Goal: Information Seeking & Learning: Learn about a topic

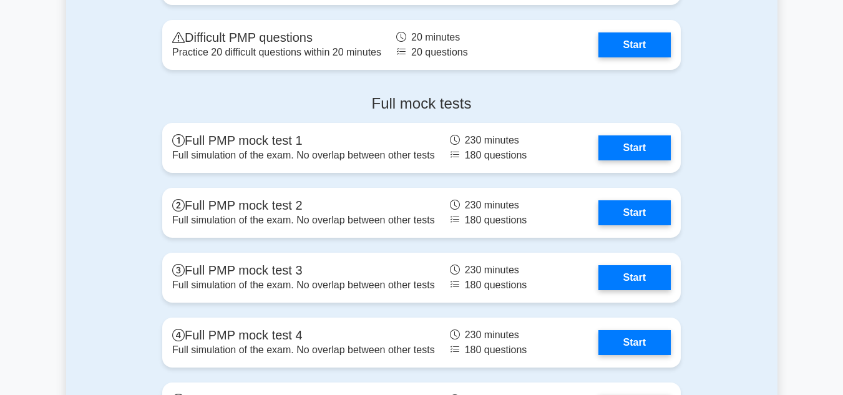
scroll to position [3542, 0]
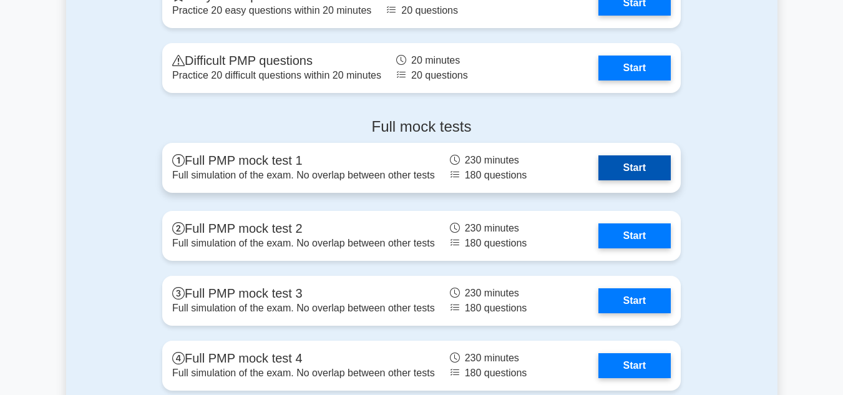
click at [620, 172] on link "Start" at bounding box center [634, 167] width 72 height 25
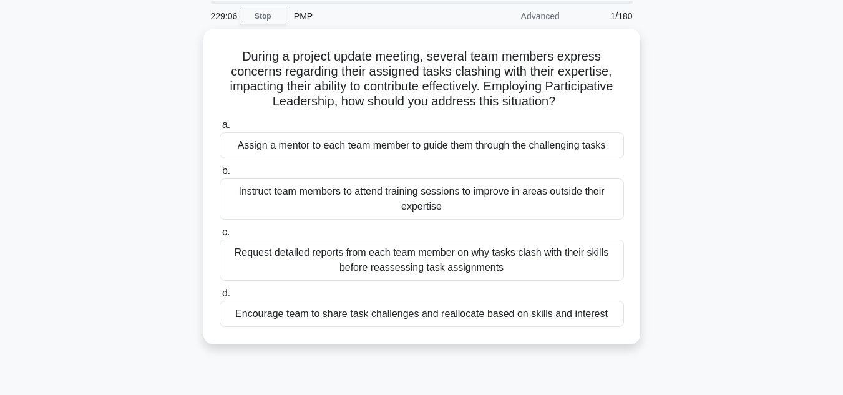
scroll to position [41, 0]
click at [394, 319] on div "Encourage team to share task challenges and reallocate based on skills and inte…" at bounding box center [422, 314] width 404 height 26
click at [220, 298] on input "d. Encourage team to share task challenges and reallocate based on skills and i…" at bounding box center [220, 294] width 0 height 8
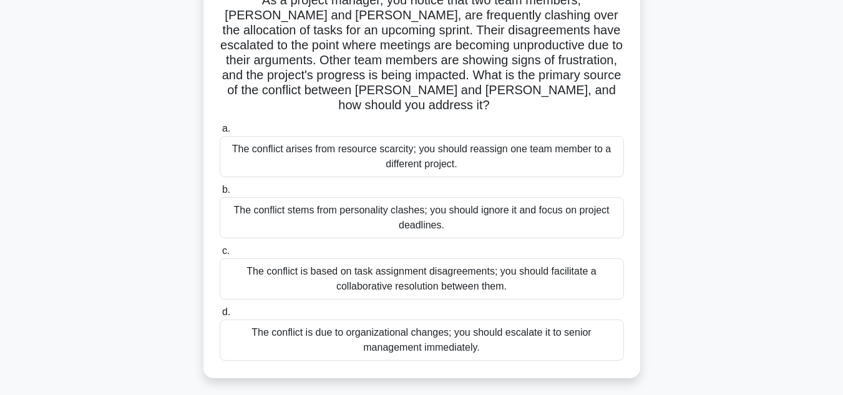
scroll to position [104, 0]
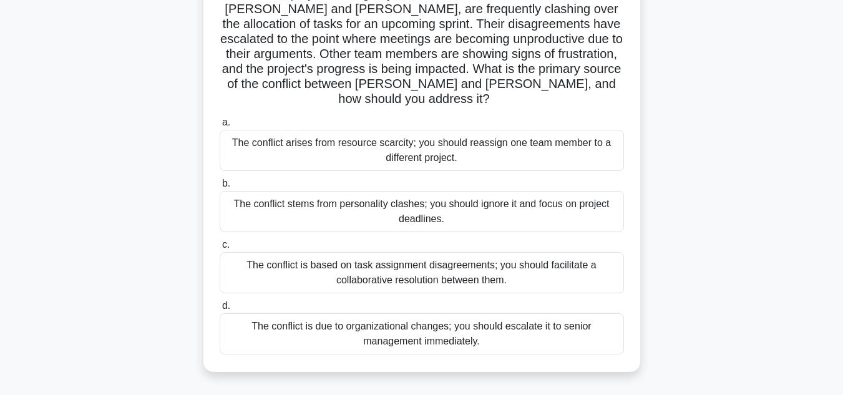
click at [301, 256] on div "The conflict is based on task assignment disagreements; you should facilitate a…" at bounding box center [422, 272] width 404 height 41
click at [220, 249] on input "c. The conflict is based on task assignment disagreements; you should facilitat…" at bounding box center [220, 245] width 0 height 8
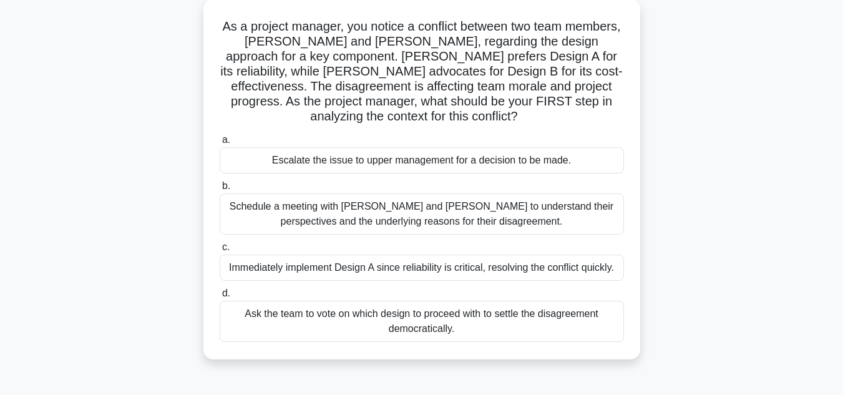
scroll to position [75, 0]
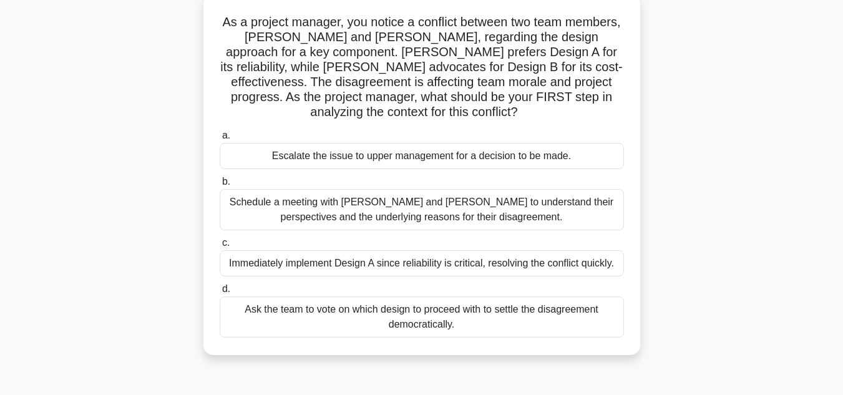
click at [485, 218] on div "Schedule a meeting with [PERSON_NAME] and [PERSON_NAME] to understand their per…" at bounding box center [422, 209] width 404 height 41
click at [220, 186] on input "b. Schedule a meeting with [PERSON_NAME] and [PERSON_NAME] to understand their …" at bounding box center [220, 182] width 0 height 8
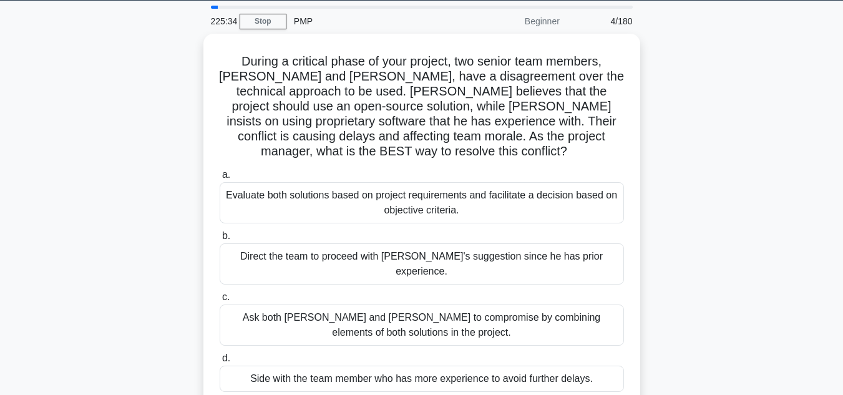
scroll to position [39, 0]
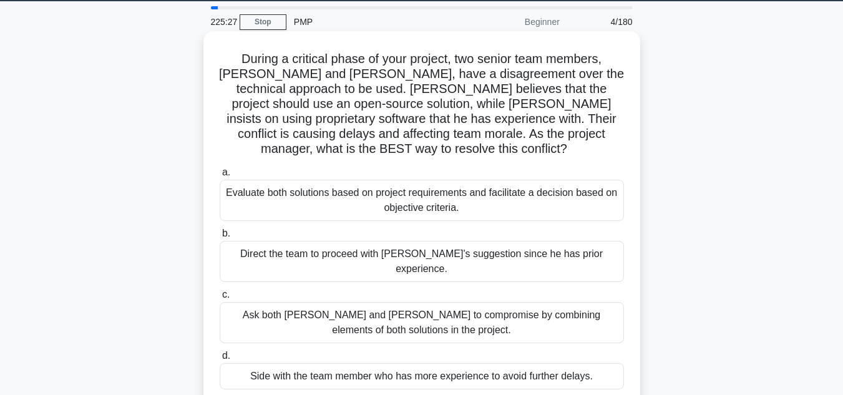
click at [428, 188] on div "Evaluate both solutions based on project requirements and facilitate a decision…" at bounding box center [422, 200] width 404 height 41
click at [220, 176] on input "a. Evaluate both solutions based on project requirements and facilitate a decis…" at bounding box center [220, 172] width 0 height 8
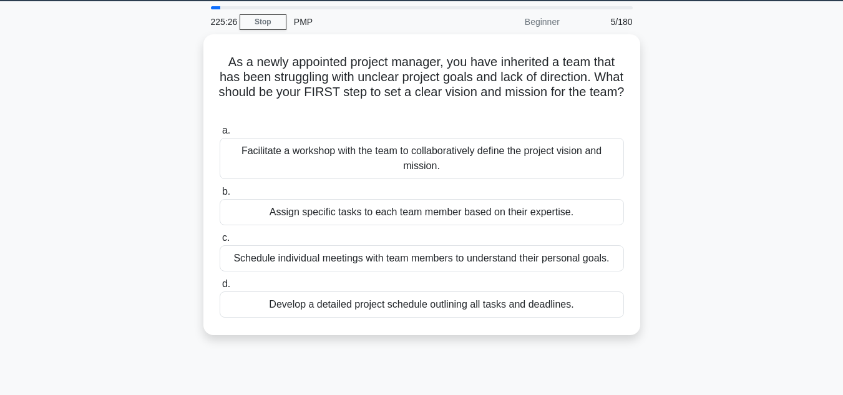
scroll to position [0, 0]
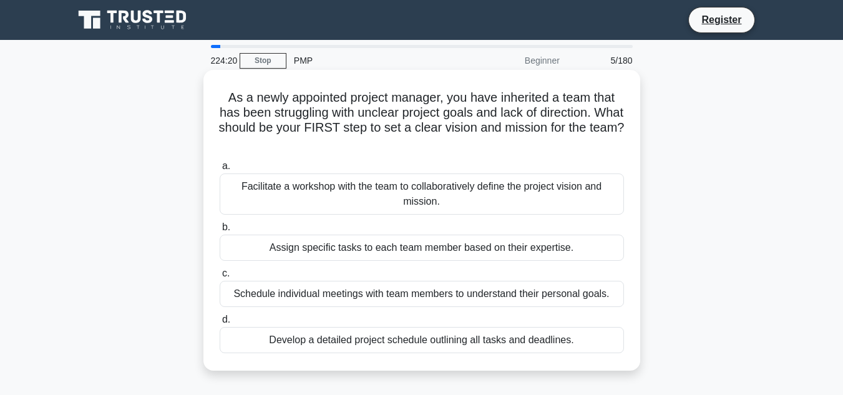
click at [418, 200] on div "Facilitate a workshop with the team to collaboratively define the project visio…" at bounding box center [422, 193] width 404 height 41
click at [220, 170] on input "a. Facilitate a workshop with the team to collaboratively define the project vi…" at bounding box center [220, 166] width 0 height 8
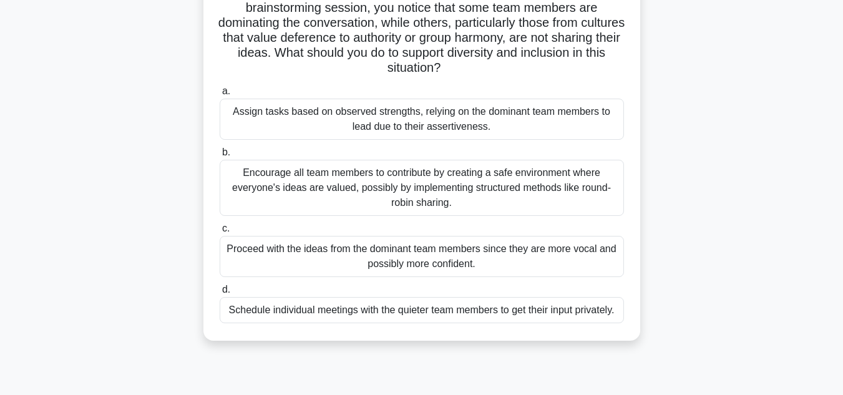
scroll to position [130, 0]
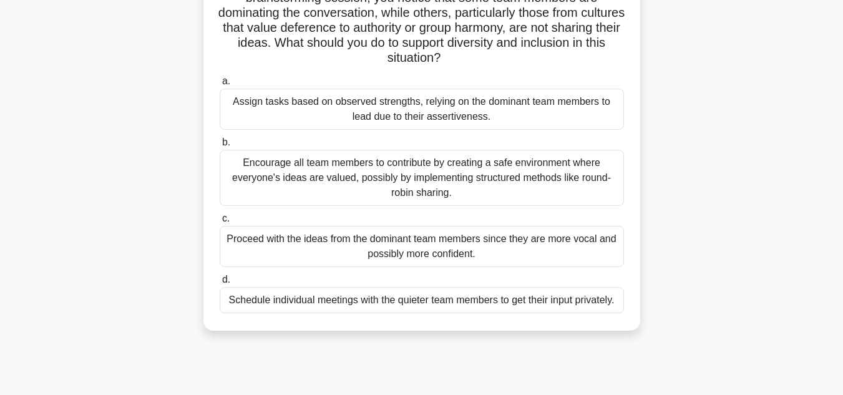
click at [506, 176] on div "Encourage all team members to contribute by creating a safe environment where e…" at bounding box center [422, 178] width 404 height 56
click at [220, 147] on input "b. Encourage all team members to contribute by creating a safe environment wher…" at bounding box center [220, 142] width 0 height 8
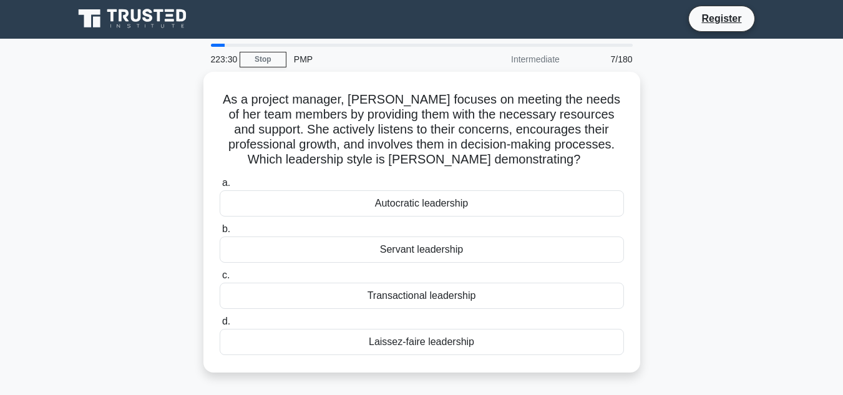
scroll to position [0, 0]
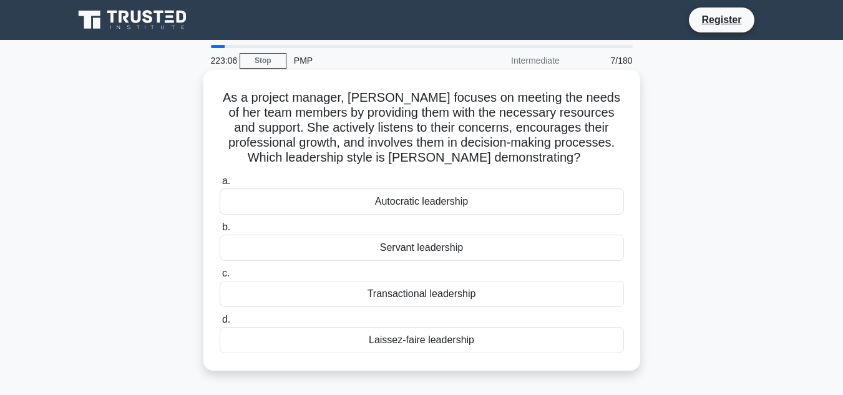
click at [450, 244] on div "Servant leadership" at bounding box center [422, 247] width 404 height 26
click at [220, 231] on input "b. Servant leadership" at bounding box center [220, 227] width 0 height 8
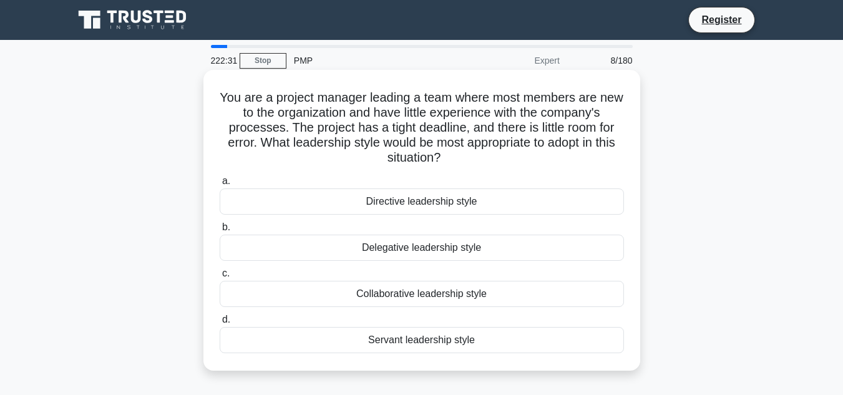
click at [409, 340] on div "Servant leadership style" at bounding box center [422, 340] width 404 height 26
click at [220, 324] on input "d. Servant leadership style" at bounding box center [220, 320] width 0 height 8
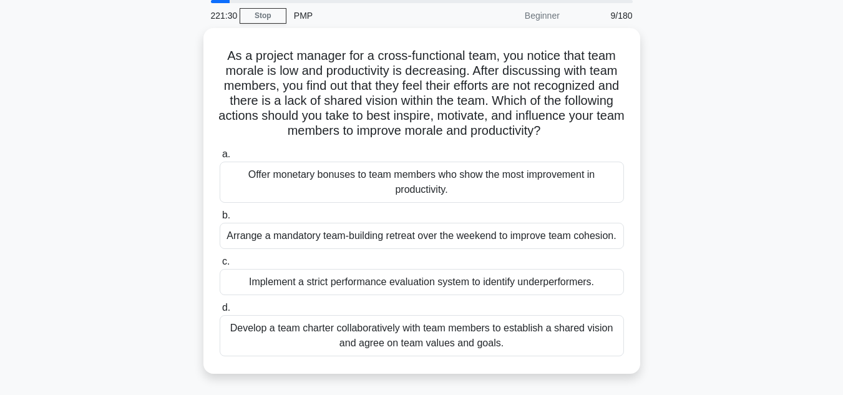
scroll to position [44, 0]
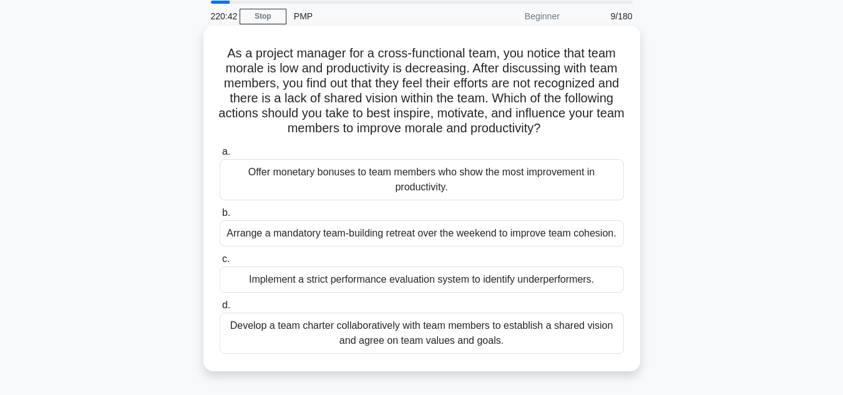
click at [443, 333] on div "Develop a team charter collaboratively with team members to establish a shared …" at bounding box center [422, 332] width 404 height 41
click at [220, 309] on input "d. Develop a team charter collaboratively with team members to establish a shar…" at bounding box center [220, 305] width 0 height 8
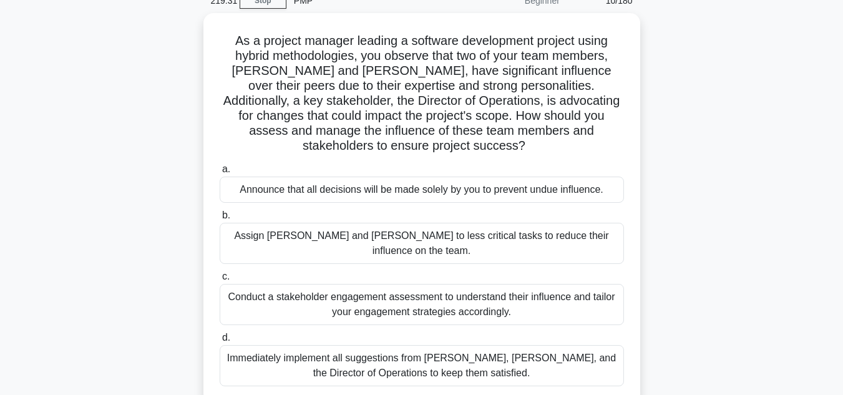
scroll to position [61, 0]
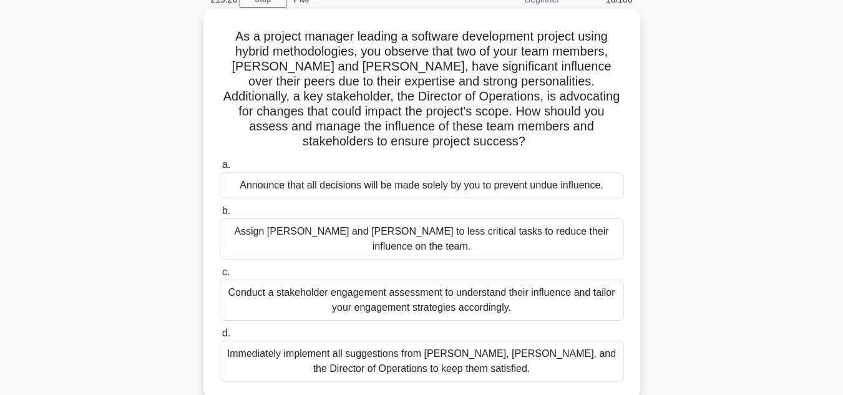
click at [453, 279] on div "Conduct a stakeholder engagement assessment to understand their influence and t…" at bounding box center [422, 299] width 404 height 41
click at [220, 270] on input "c. Conduct a stakeholder engagement assessment to understand their influence an…" at bounding box center [220, 272] width 0 height 8
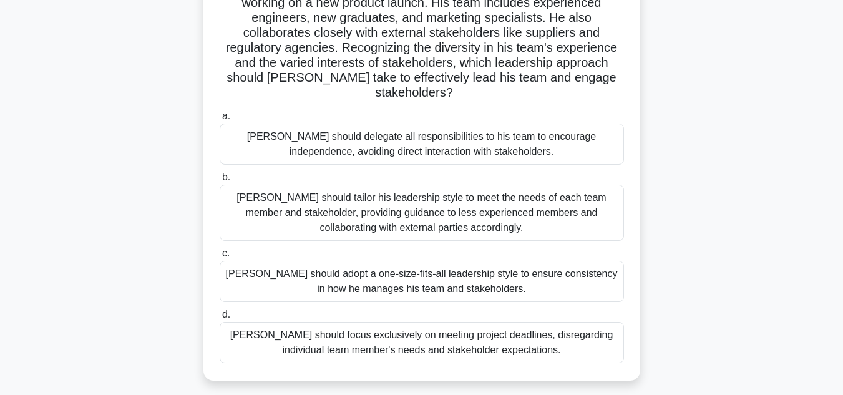
scroll to position [114, 0]
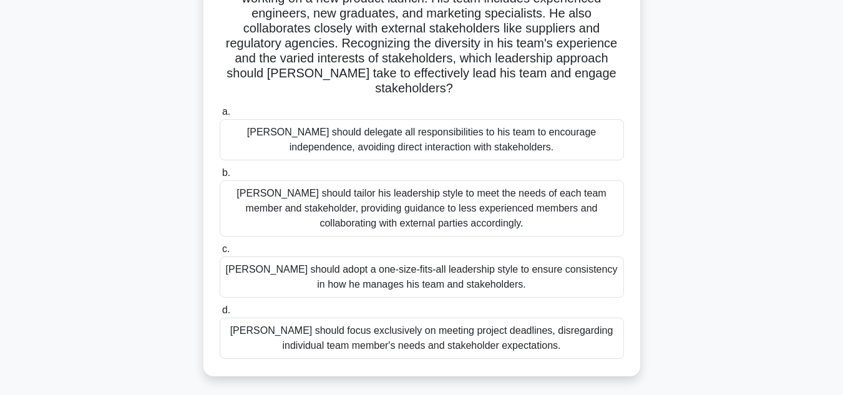
click at [521, 196] on div "John should tailor his leadership style to meet the needs of each team member a…" at bounding box center [422, 208] width 404 height 56
click at [220, 177] on input "b. John should tailor his leadership style to meet the needs of each team membe…" at bounding box center [220, 173] width 0 height 8
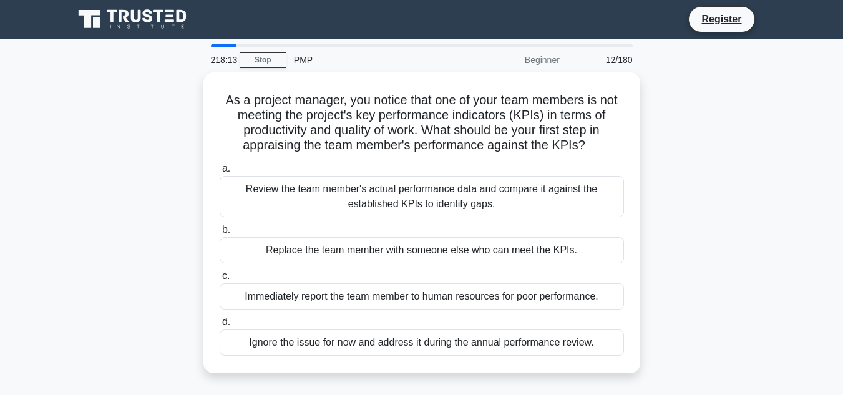
scroll to position [29, 0]
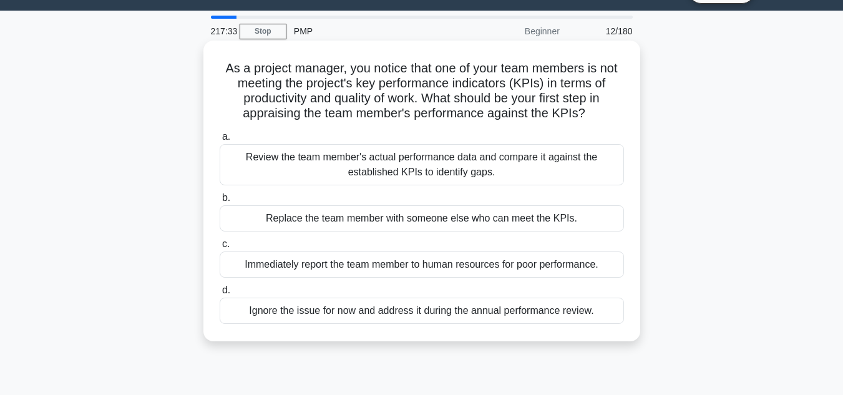
click at [409, 170] on div "Review the team member's actual performance data and compare it against the est…" at bounding box center [422, 164] width 404 height 41
click at [220, 141] on input "a. Review the team member's actual performance data and compare it against the …" at bounding box center [220, 137] width 0 height 8
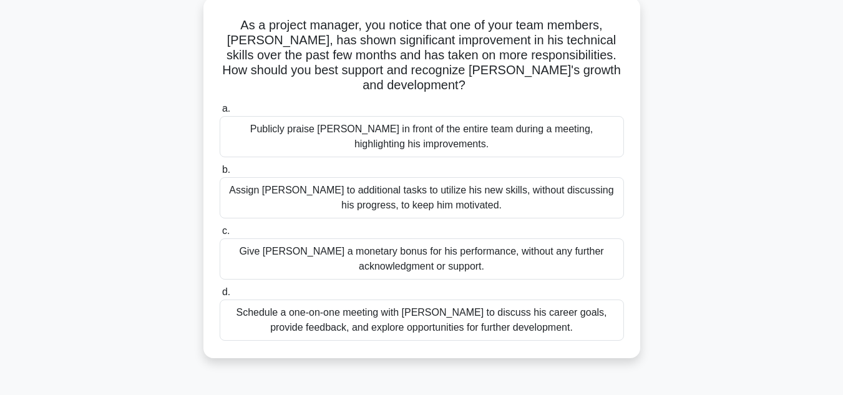
scroll to position [84, 0]
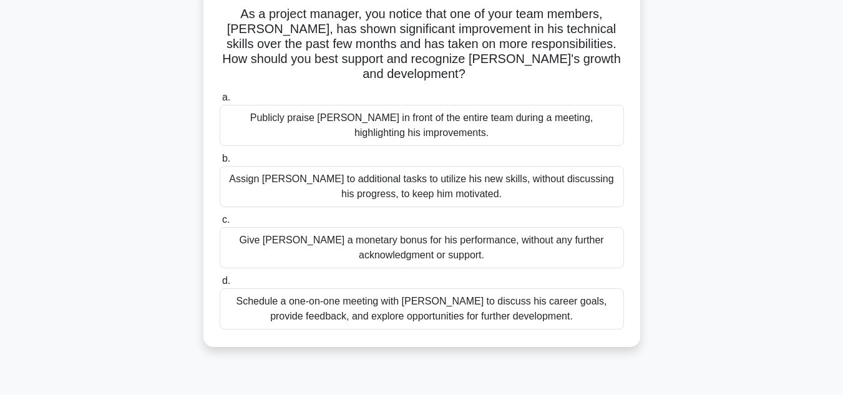
click at [478, 298] on div "Schedule a one-on-one meeting with Alex to discuss his career goals, provide fe…" at bounding box center [422, 308] width 404 height 41
click at [220, 285] on input "d. Schedule a one-on-one meeting with Alex to discuss his career goals, provide…" at bounding box center [220, 281] width 0 height 8
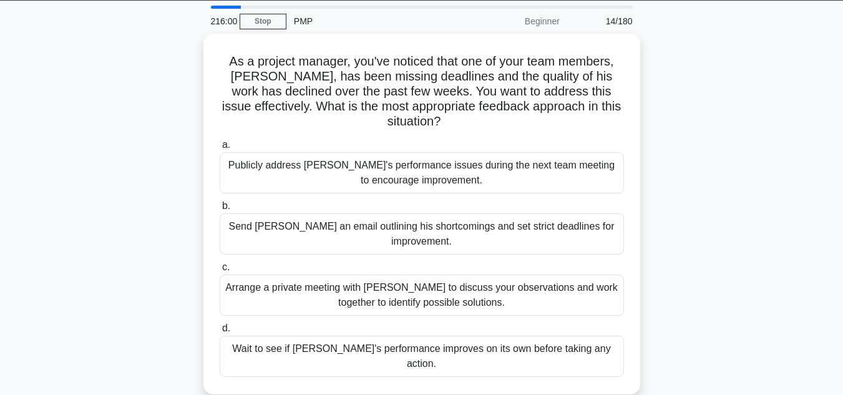
scroll to position [49, 0]
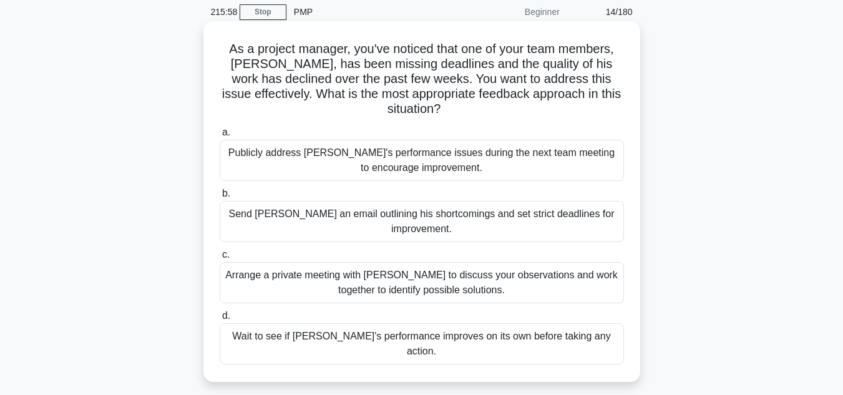
click at [522, 264] on div "Arrange a private meeting with Alex to discuss your observations and work toget…" at bounding box center [422, 282] width 404 height 41
click at [220, 259] on input "c. Arrange a private meeting with Alex to discuss your observations and work to…" at bounding box center [220, 255] width 0 height 8
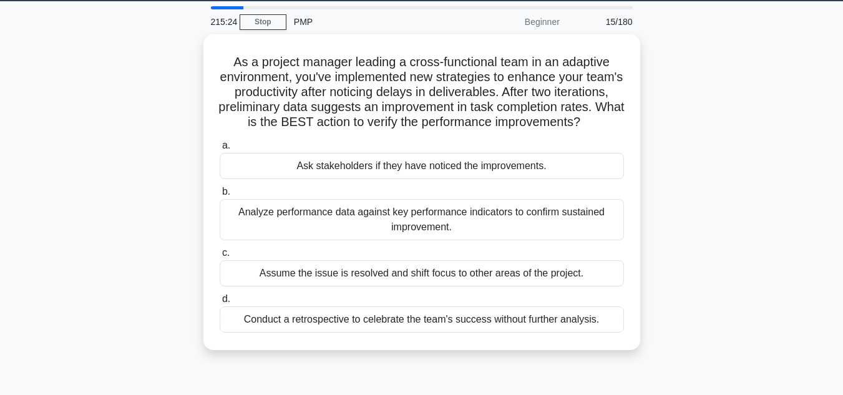
scroll to position [43, 0]
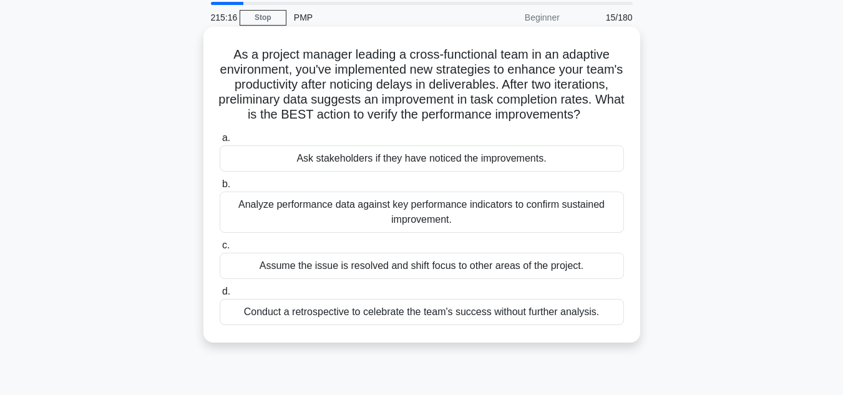
click at [506, 225] on div "Analyze performance data against key performance indicators to confirm sustaine…" at bounding box center [422, 211] width 404 height 41
click at [220, 188] on input "b. Analyze performance data against key performance indicators to confirm susta…" at bounding box center [220, 184] width 0 height 8
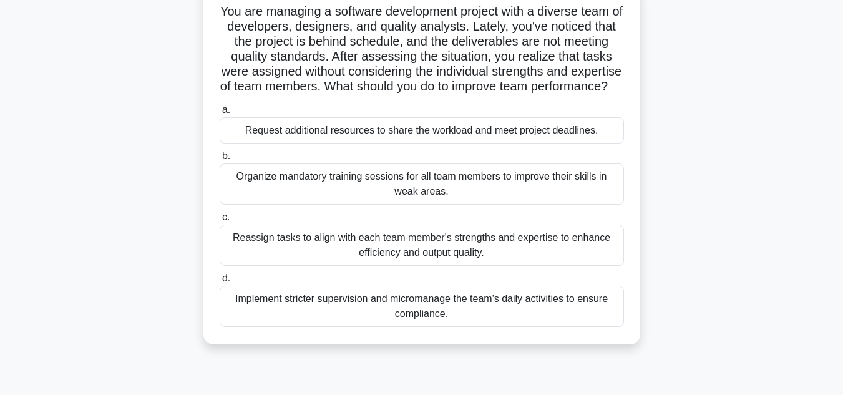
scroll to position [92, 0]
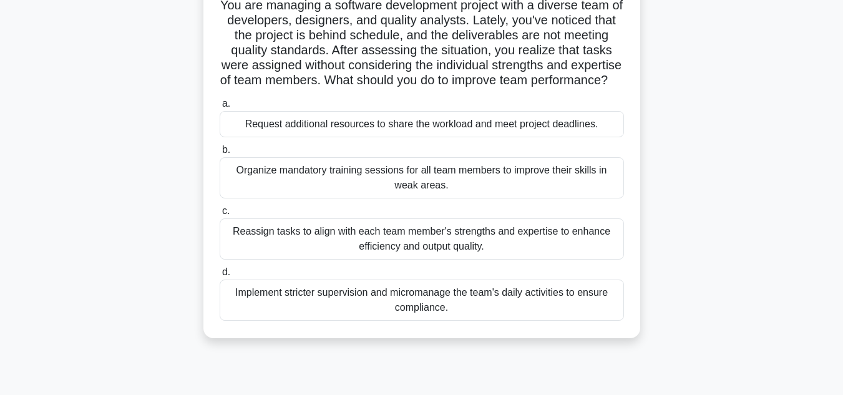
click at [471, 247] on div "Reassign tasks to align with each team member's strengths and expertise to enha…" at bounding box center [422, 238] width 404 height 41
click at [220, 215] on input "c. Reassign tasks to align with each team member's strengths and expertise to e…" at bounding box center [220, 211] width 0 height 8
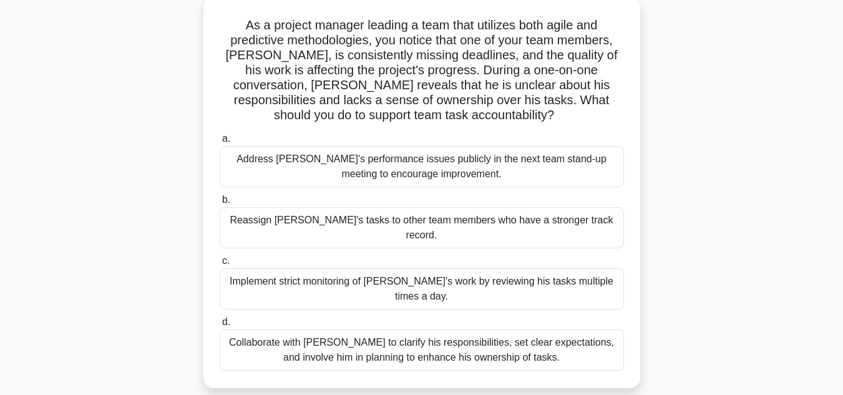
scroll to position [82, 0]
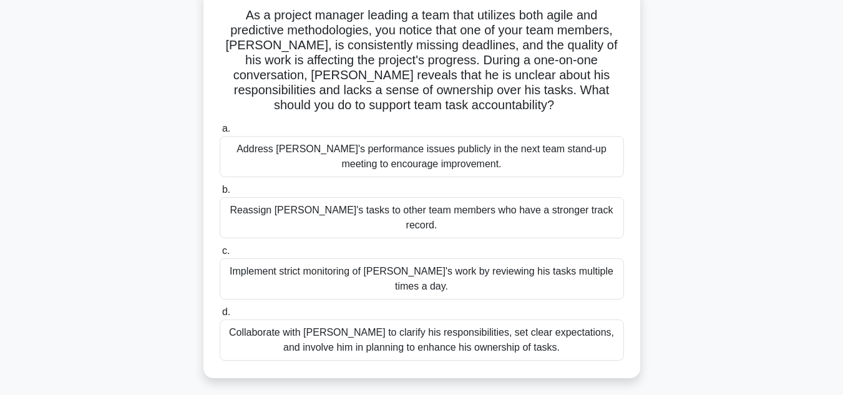
click at [500, 319] on div "Collaborate with Alex to clarify his responsibilities, set clear expectations, …" at bounding box center [422, 339] width 404 height 41
click at [220, 315] on input "d. Collaborate with Alex to clarify his responsibilities, set clear expectation…" at bounding box center [220, 312] width 0 height 8
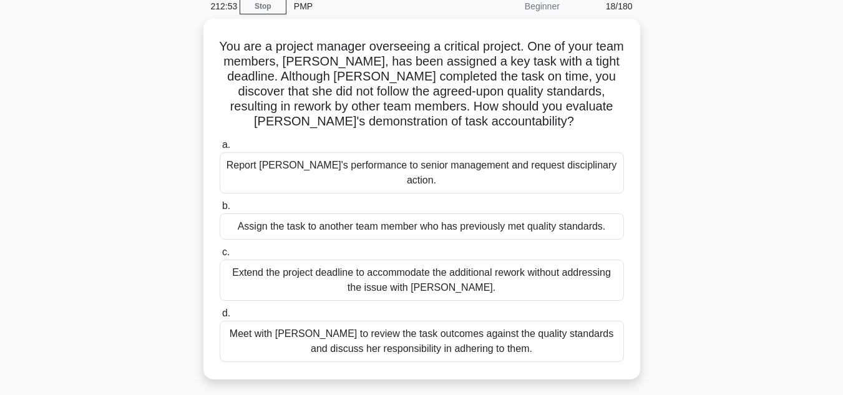
scroll to position [59, 0]
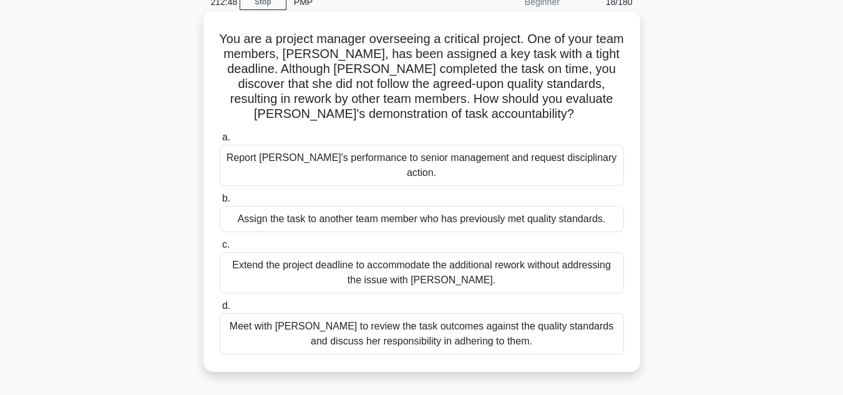
click at [478, 324] on div "Meet with Priya to review the task outcomes against the quality standards and d…" at bounding box center [422, 333] width 404 height 41
click at [220, 310] on input "d. Meet with Priya to review the task outcomes against the quality standards an…" at bounding box center [220, 306] width 0 height 8
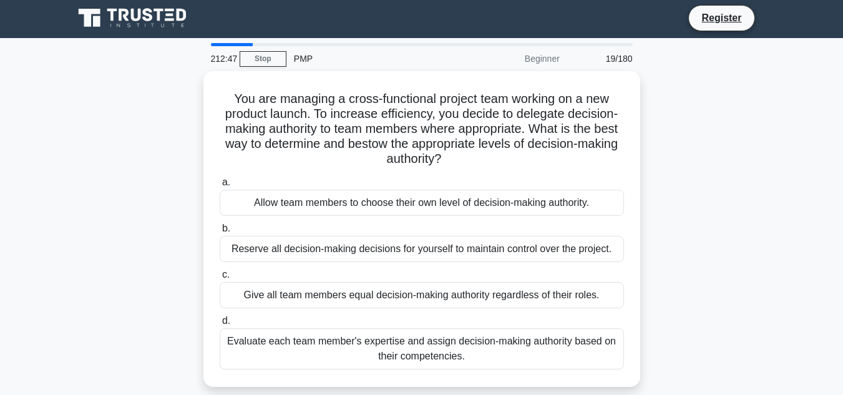
scroll to position [0, 0]
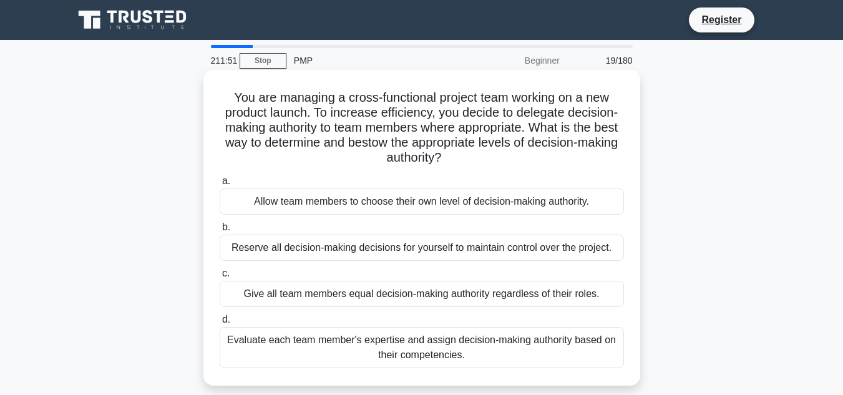
click at [482, 351] on div "Evaluate each team member's expertise and assign decision-making authority base…" at bounding box center [422, 347] width 404 height 41
click at [220, 324] on input "d. Evaluate each team member's expertise and assign decision-making authority b…" at bounding box center [220, 320] width 0 height 8
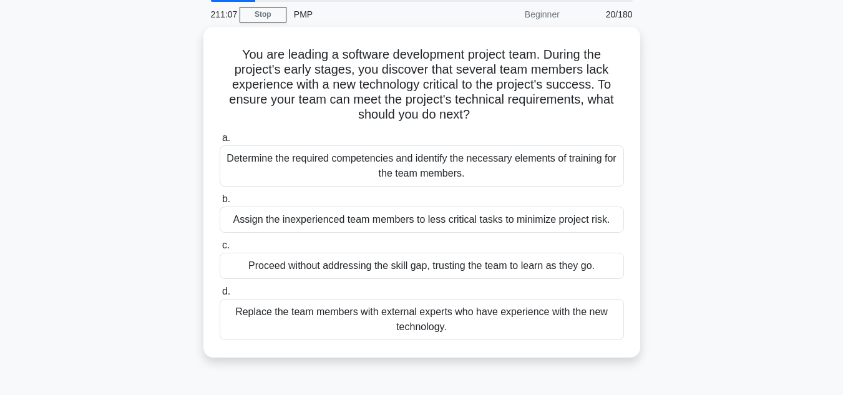
scroll to position [47, 0]
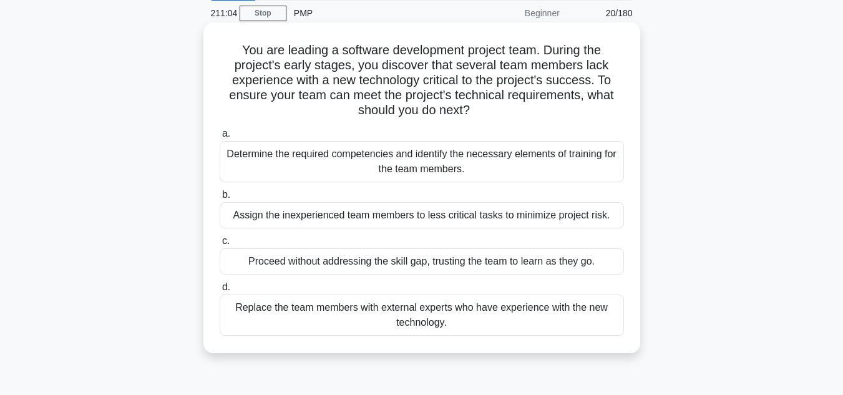
click at [443, 162] on div "Determine the required competencies and identify the necessary elements of trai…" at bounding box center [422, 161] width 404 height 41
click at [220, 138] on input "a. Determine the required competencies and identify the necessary elements of t…" at bounding box center [220, 134] width 0 height 8
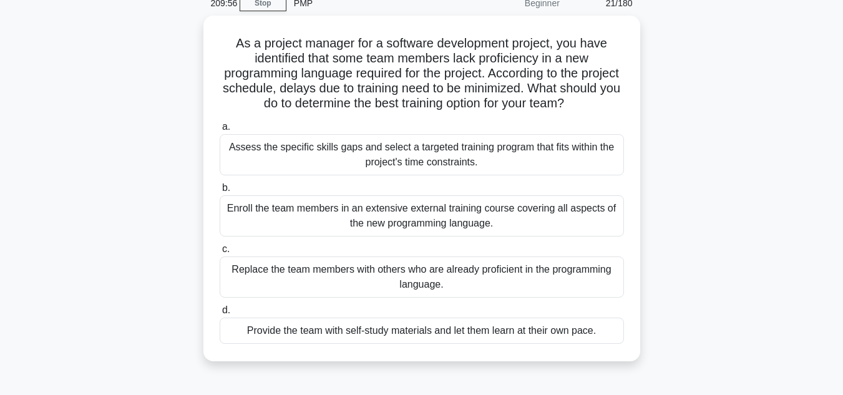
scroll to position [60, 0]
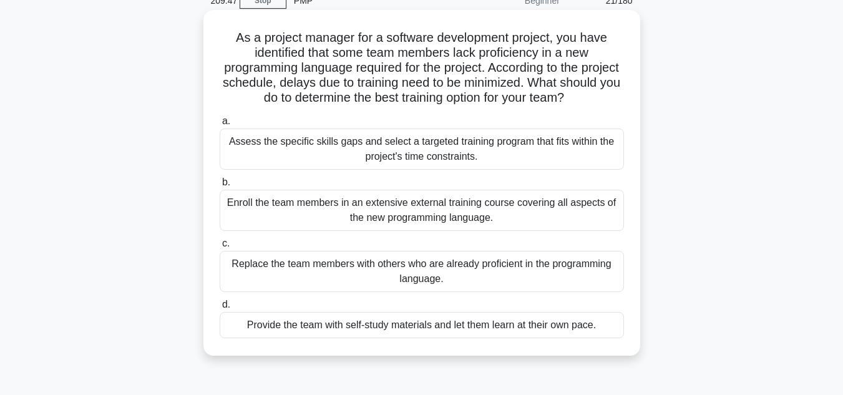
click at [495, 152] on div "Assess the specific skills gaps and select a targeted training program that fit…" at bounding box center [422, 148] width 404 height 41
click at [220, 125] on input "a. Assess the specific skills gaps and select a targeted training program that …" at bounding box center [220, 121] width 0 height 8
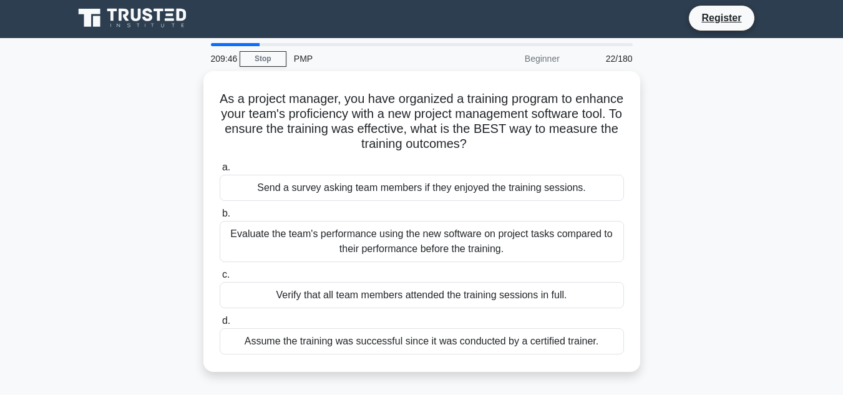
scroll to position [0, 0]
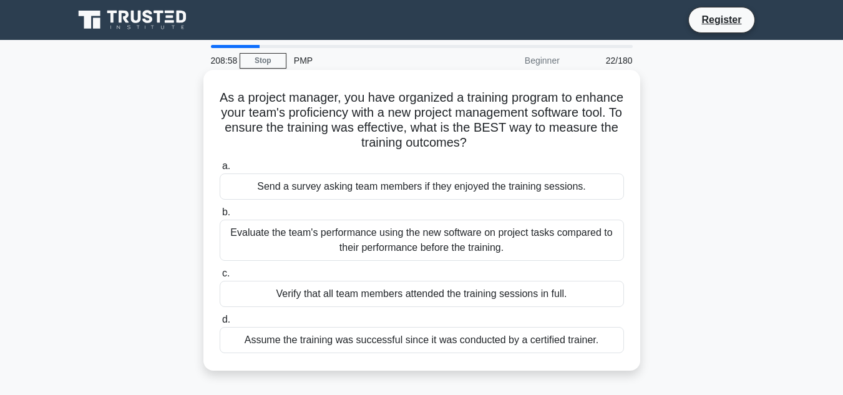
click at [512, 248] on div "Evaluate the team's performance using the new software on project tasks compare…" at bounding box center [422, 240] width 404 height 41
click at [220, 216] on input "b. Evaluate the team's performance using the new software on project tasks comp…" at bounding box center [220, 212] width 0 height 8
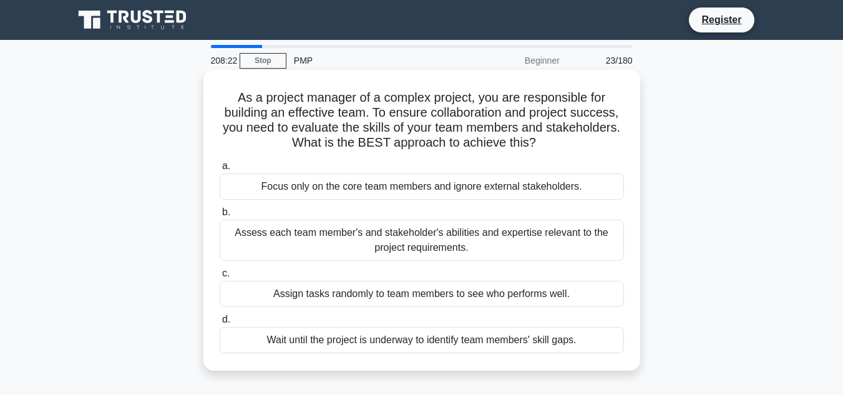
click at [517, 244] on div "Assess each team member's and stakeholder's abilities and expertise relevant to…" at bounding box center [422, 240] width 404 height 41
click at [220, 216] on input "b. Assess each team member's and stakeholder's abilities and expertise relevant…" at bounding box center [220, 212] width 0 height 8
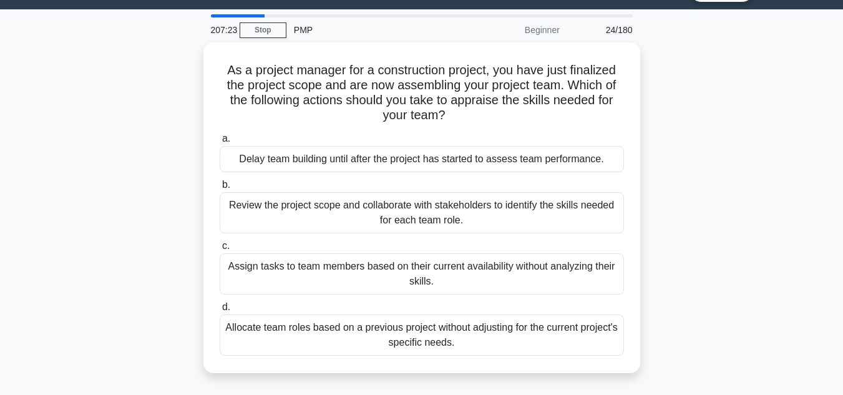
scroll to position [32, 0]
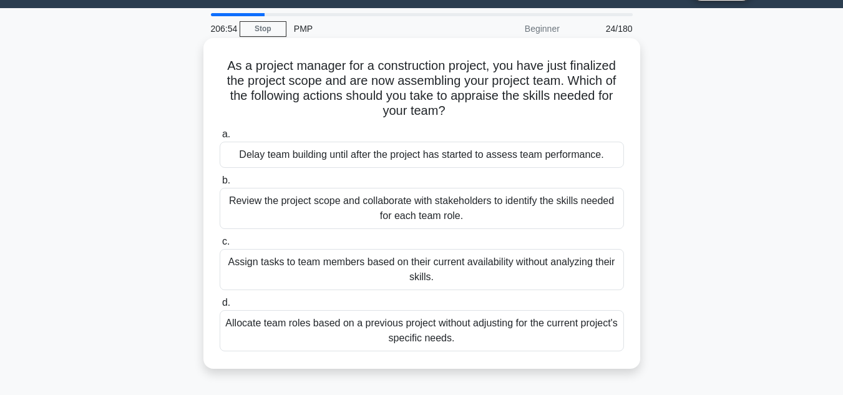
click at [504, 210] on div "Review the project scope and collaborate with stakeholders to identify the skil…" at bounding box center [422, 208] width 404 height 41
click at [220, 185] on input "b. Review the project scope and collaborate with stakeholders to identify the s…" at bounding box center [220, 180] width 0 height 8
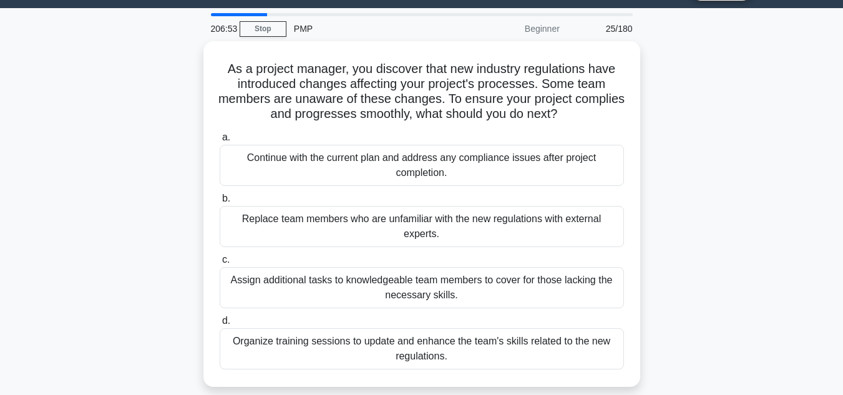
scroll to position [0, 0]
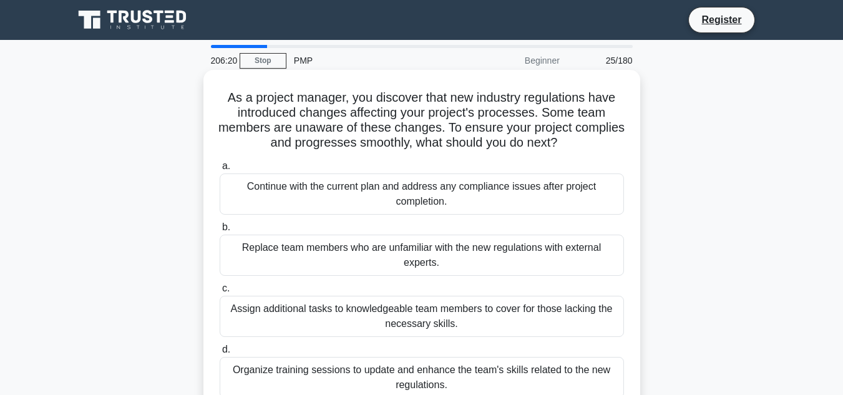
click at [464, 374] on div "Organize training sessions to update and enhance the team's skills related to t…" at bounding box center [422, 377] width 404 height 41
click at [220, 354] on input "d. Organize training sessions to update and enhance the team's skills related t…" at bounding box center [220, 349] width 0 height 8
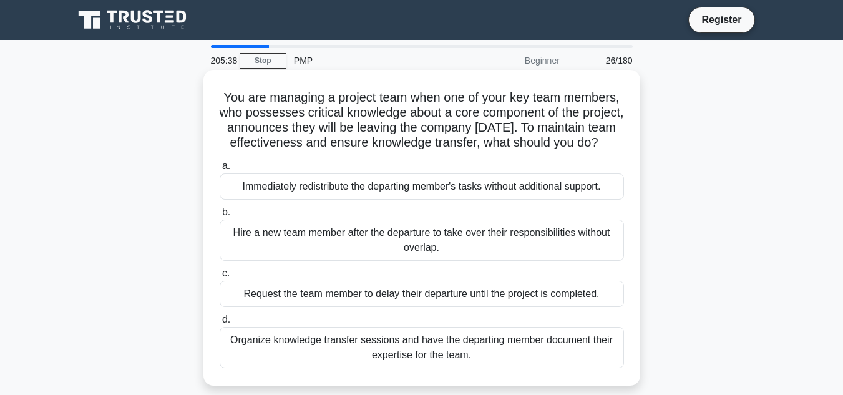
click at [505, 366] on div "Organize knowledge transfer sessions and have the departing member document the…" at bounding box center [422, 347] width 404 height 41
click at [220, 324] on input "d. Organize knowledge transfer sessions and have the departing member document …" at bounding box center [220, 320] width 0 height 8
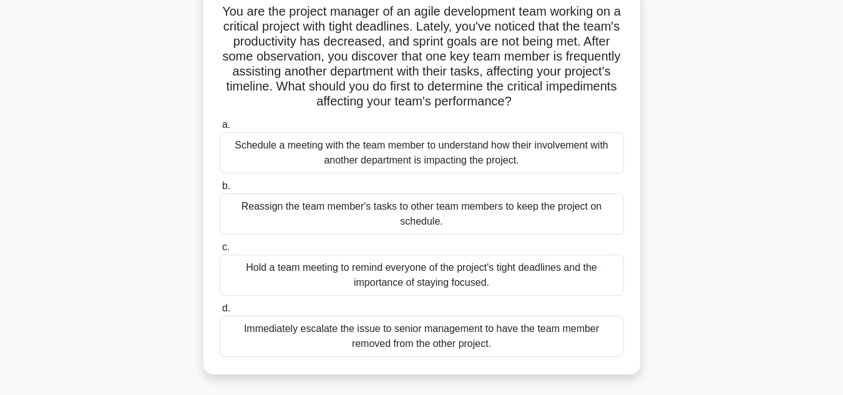
scroll to position [92, 0]
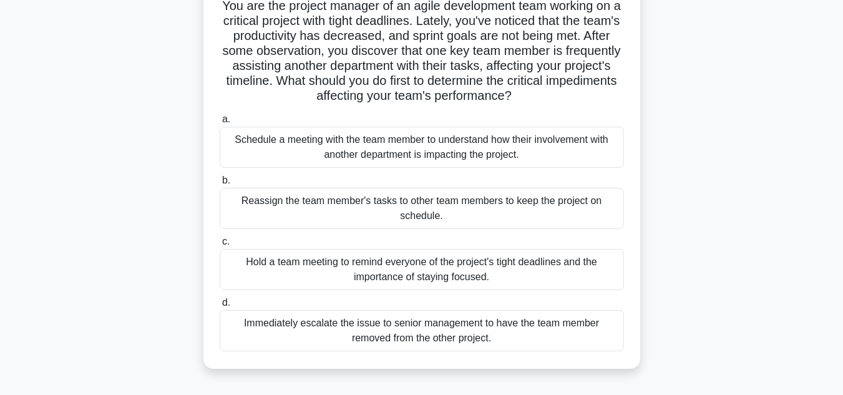
click at [409, 151] on div "Schedule a meeting with the team member to understand how their involvement wit…" at bounding box center [422, 147] width 404 height 41
click at [220, 123] on input "a. Schedule a meeting with the team member to understand how their involvement …" at bounding box center [220, 119] width 0 height 8
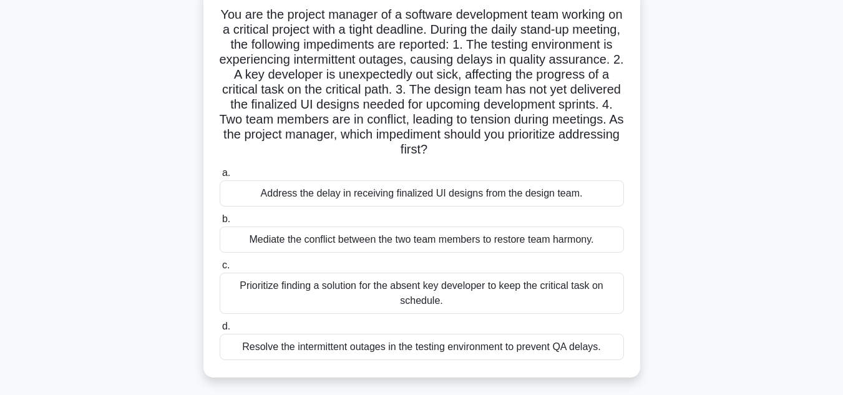
scroll to position [92, 0]
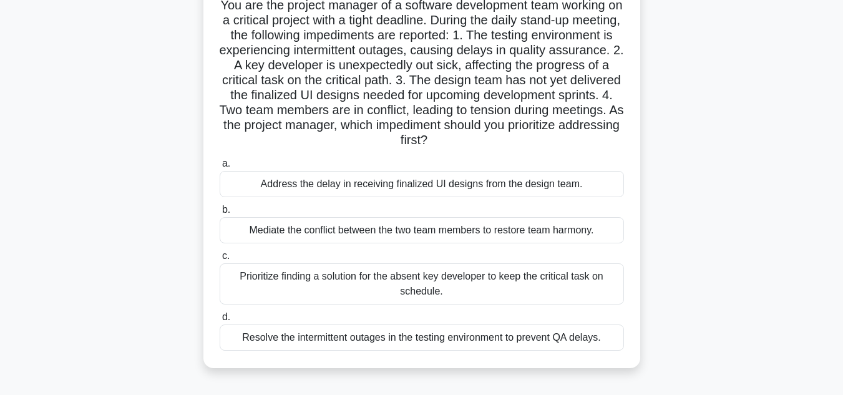
click at [523, 288] on div "Prioritize finding a solution for the absent key developer to keep the critical…" at bounding box center [422, 283] width 404 height 41
click at [220, 260] on input "c. Prioritize finding a solution for the absent key developer to keep the criti…" at bounding box center [220, 256] width 0 height 8
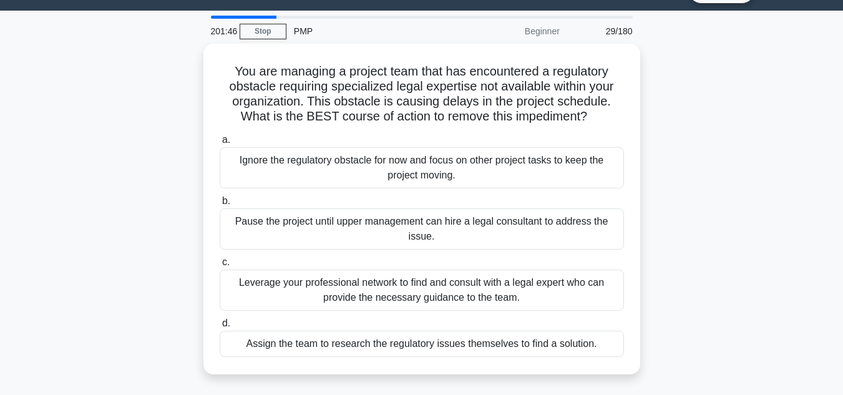
scroll to position [35, 0]
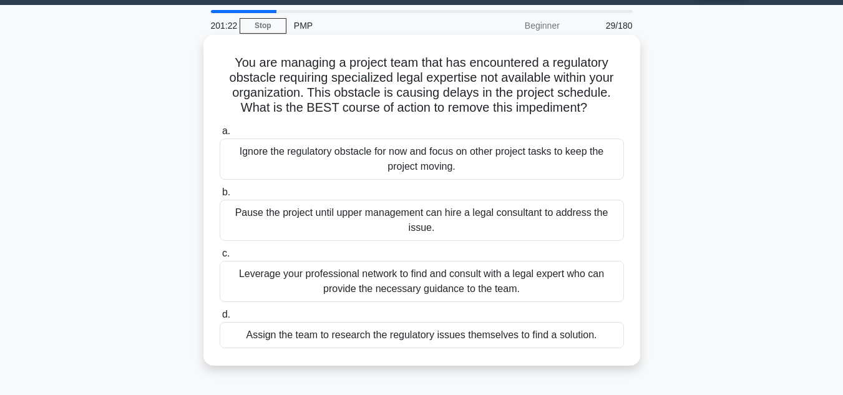
click at [476, 291] on div "Leverage your professional network to find and consult with a legal expert who …" at bounding box center [422, 281] width 404 height 41
click at [220, 258] on input "c. Leverage your professional network to find and consult with a legal expert w…" at bounding box center [220, 253] width 0 height 8
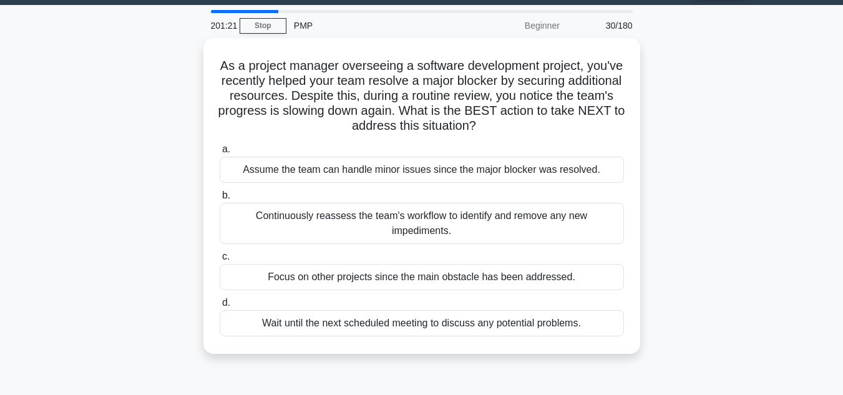
scroll to position [0, 0]
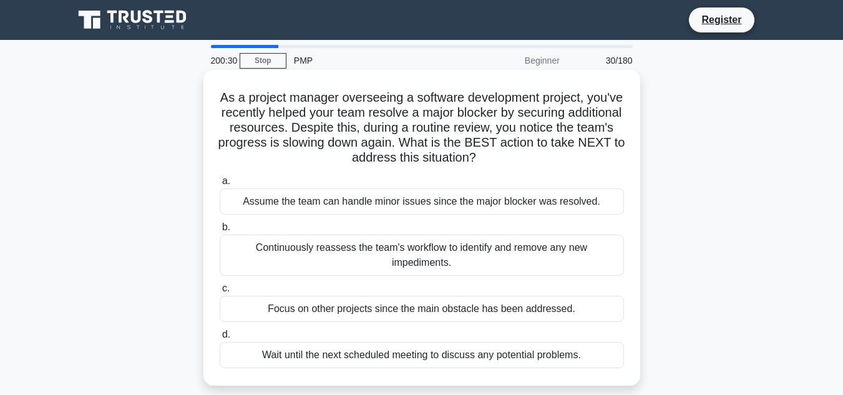
click at [468, 249] on div "Continuously reassess the team's workflow to identify and remove any new impedi…" at bounding box center [422, 254] width 404 height 41
click at [220, 231] on input "b. Continuously reassess the team's workflow to identify and remove any new imp…" at bounding box center [220, 227] width 0 height 8
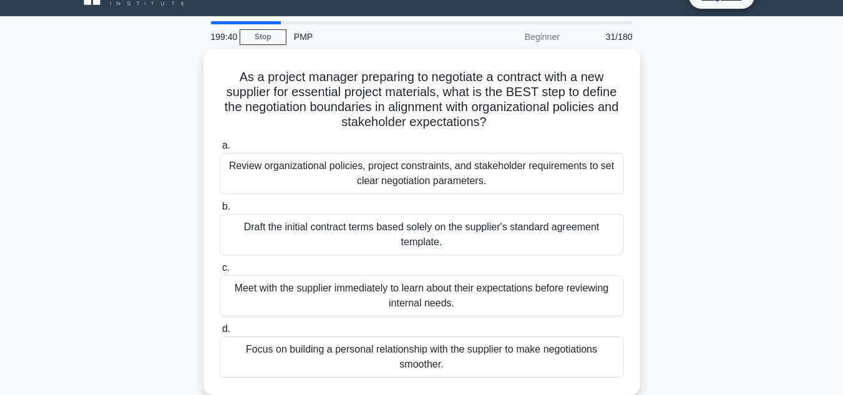
scroll to position [32, 0]
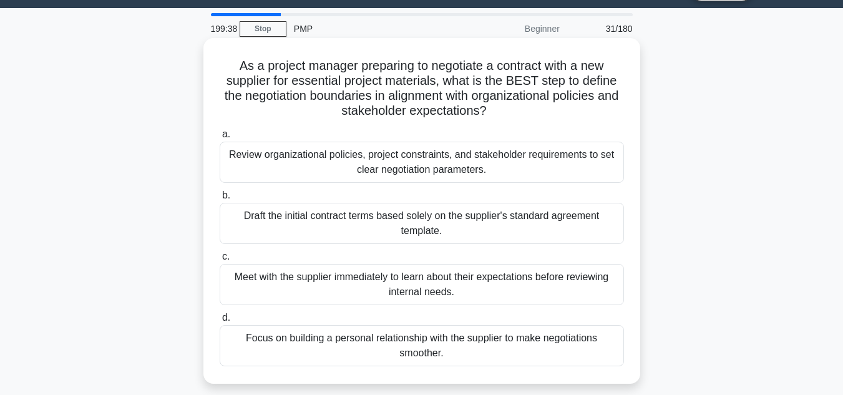
click at [468, 163] on div "Review organizational policies, project constraints, and stakeholder requiremen…" at bounding box center [422, 162] width 404 height 41
click at [220, 138] on input "a. Review organizational policies, project constraints, and stakeholder require…" at bounding box center [220, 134] width 0 height 8
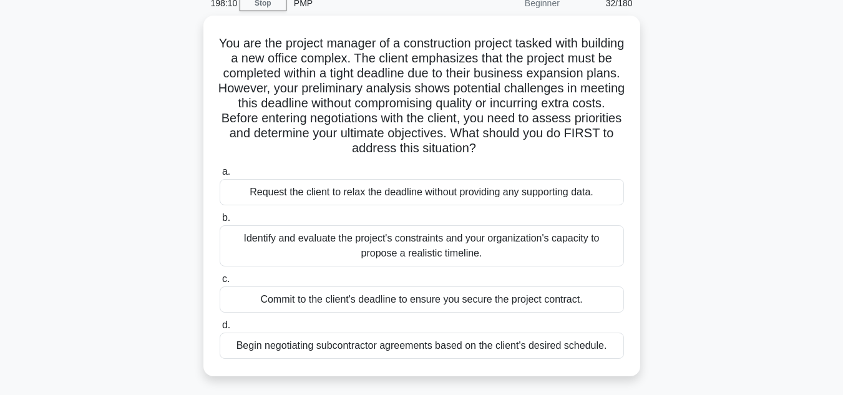
scroll to position [65, 0]
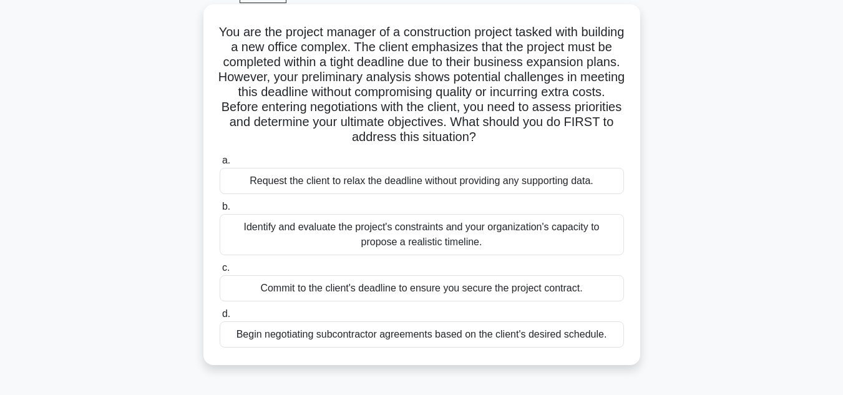
click at [500, 238] on div "Identify and evaluate the project's constraints and your organization's capacit…" at bounding box center [422, 234] width 404 height 41
click at [220, 211] on input "b. Identify and evaluate the project's constraints and your organization's capa…" at bounding box center [220, 207] width 0 height 8
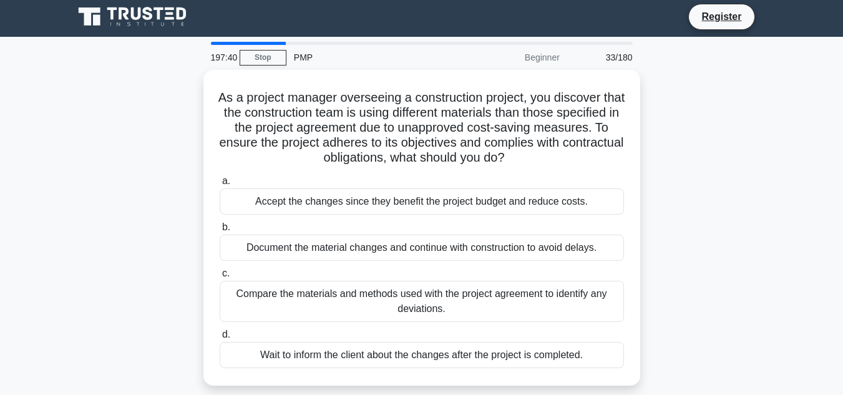
scroll to position [0, 0]
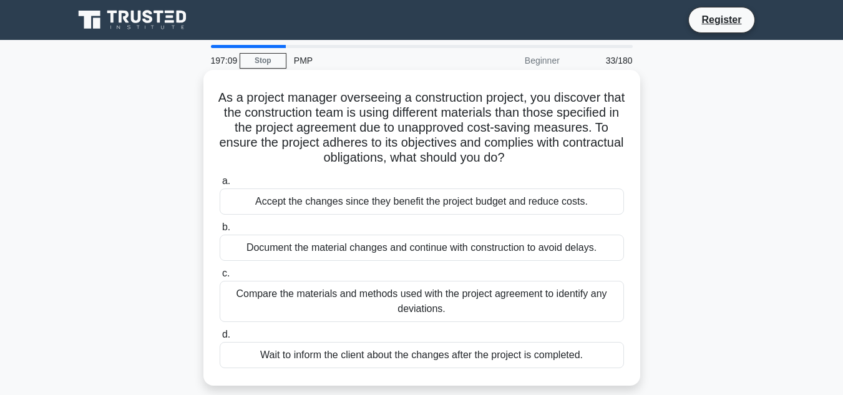
click at [549, 294] on div "Compare the materials and methods used with the project agreement to identify a…" at bounding box center [422, 301] width 404 height 41
click at [220, 278] on input "c. Compare the materials and methods used with the project agreement to identif…" at bounding box center [220, 273] width 0 height 8
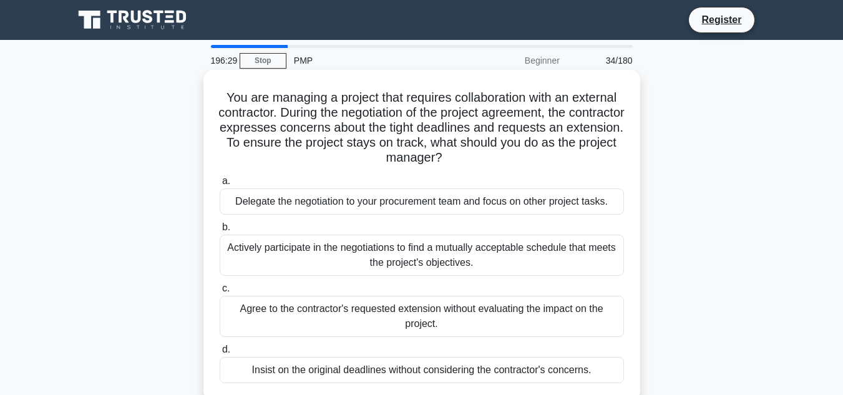
click at [538, 249] on div "Actively participate in the negotiations to find a mutually acceptable schedule…" at bounding box center [422, 254] width 404 height 41
click at [220, 231] on input "b. Actively participate in the negotiations to find a mutually acceptable sched…" at bounding box center [220, 227] width 0 height 8
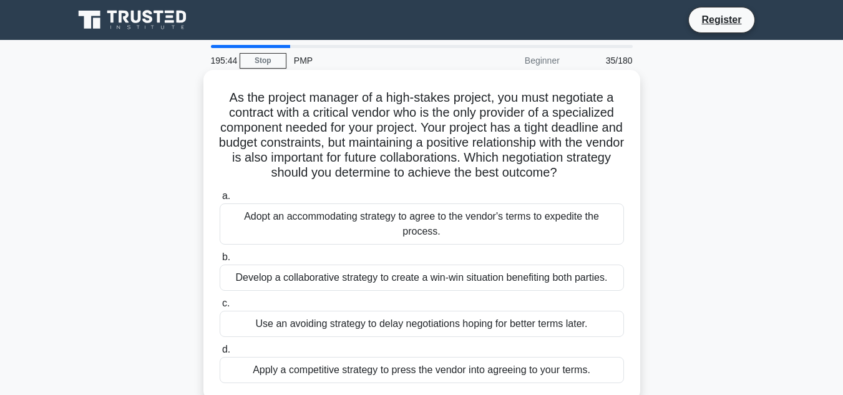
click at [542, 279] on div "Develop a collaborative strategy to create a win-win situation benefiting both …" at bounding box center [422, 277] width 404 height 26
click at [220, 261] on input "b. Develop a collaborative strategy to create a win-win situation benefiting bo…" at bounding box center [220, 257] width 0 height 8
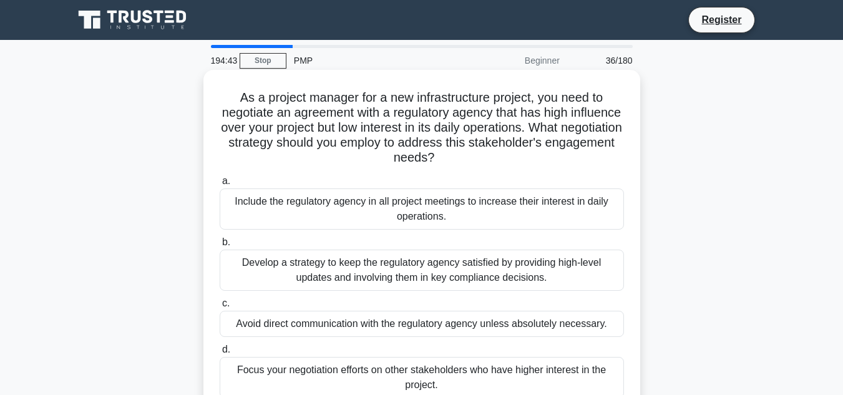
click at [523, 273] on div "Develop a strategy to keep the regulatory agency satisfied by providing high-le…" at bounding box center [422, 269] width 404 height 41
click at [220, 246] on input "b. Develop a strategy to keep the regulatory agency satisfied by providing high…" at bounding box center [220, 242] width 0 height 8
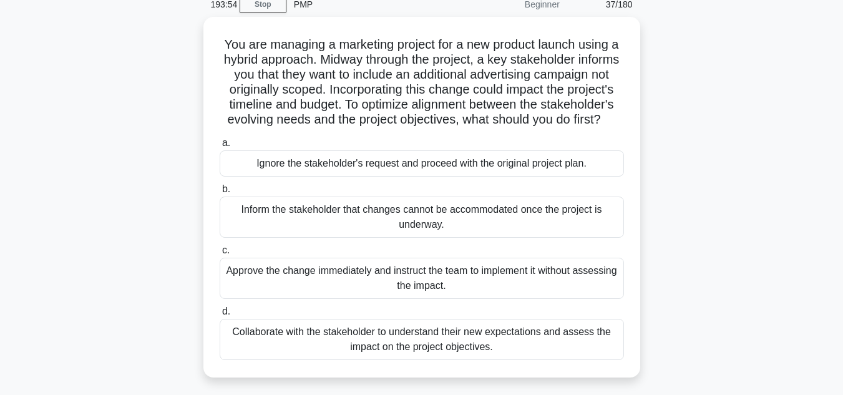
scroll to position [65, 0]
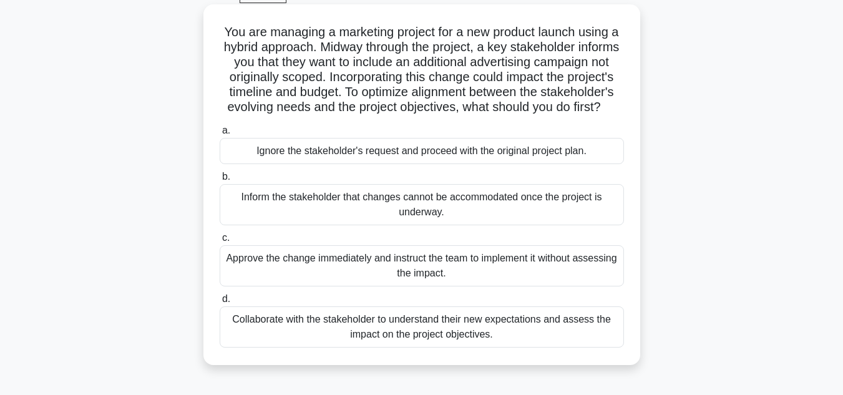
click at [493, 346] on div "Collaborate with the stakeholder to understand their new expectations and asses…" at bounding box center [422, 326] width 404 height 41
click at [220, 303] on input "d. Collaborate with the stakeholder to understand their new expectations and as…" at bounding box center [220, 299] width 0 height 8
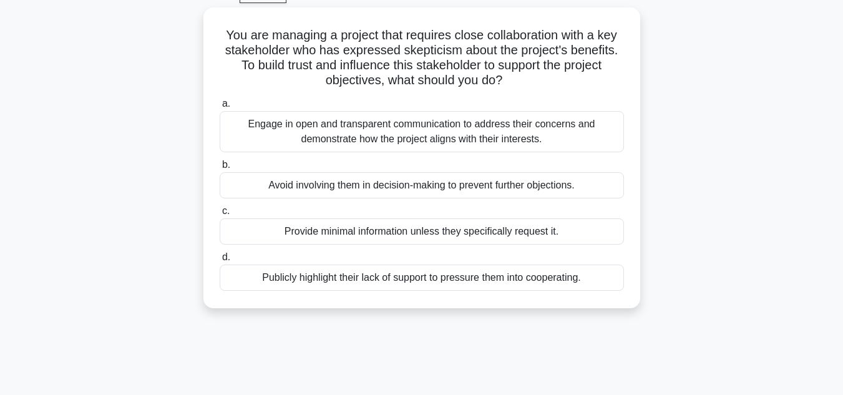
scroll to position [0, 0]
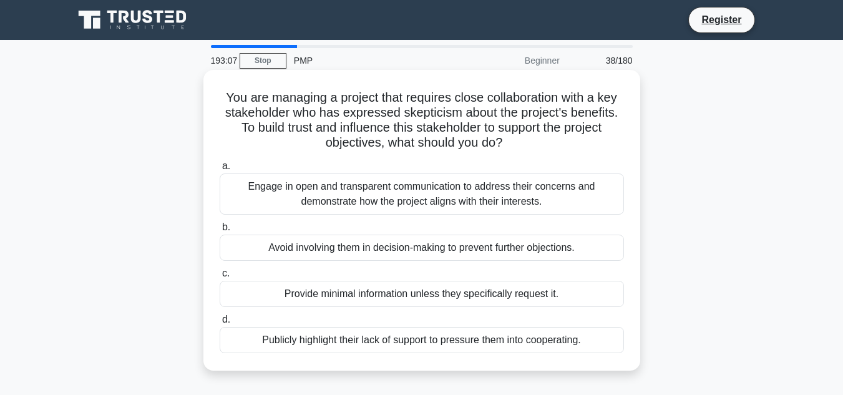
click at [505, 198] on div "Engage in open and transparent communication to address their concerns and demo…" at bounding box center [422, 193] width 404 height 41
click at [220, 170] on input "a. Engage in open and transparent communication to address their concerns and d…" at bounding box center [220, 166] width 0 height 8
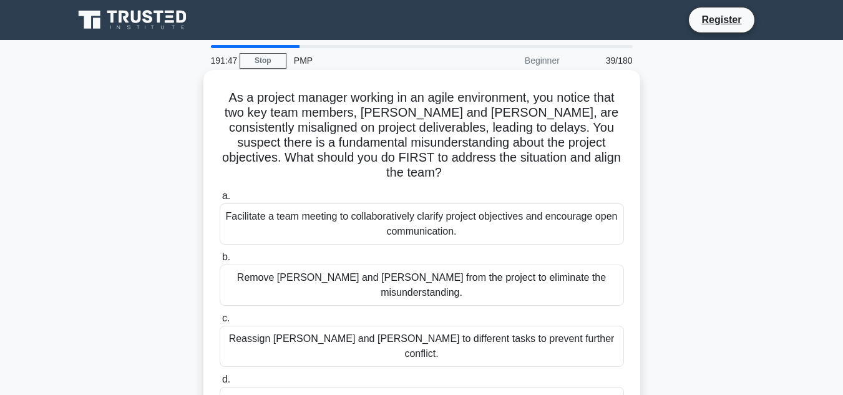
click at [377, 222] on div "Facilitate a team meeting to collaboratively clarify project objectives and enc…" at bounding box center [422, 223] width 404 height 41
click at [220, 200] on input "a. Facilitate a team meeting to collaboratively clarify project objectives and …" at bounding box center [220, 196] width 0 height 8
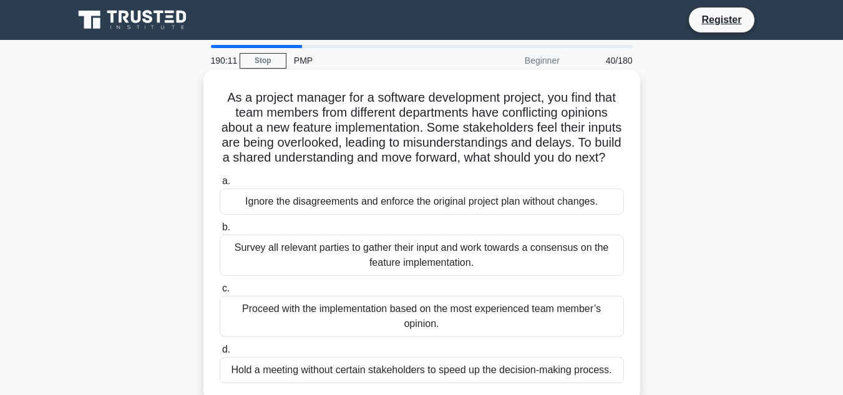
click at [495, 271] on div "Survey all relevant parties to gather their input and work towards a consensus …" at bounding box center [422, 254] width 404 height 41
click at [220, 231] on input "b. Survey all relevant parties to gather their input and work towards a consens…" at bounding box center [220, 227] width 0 height 8
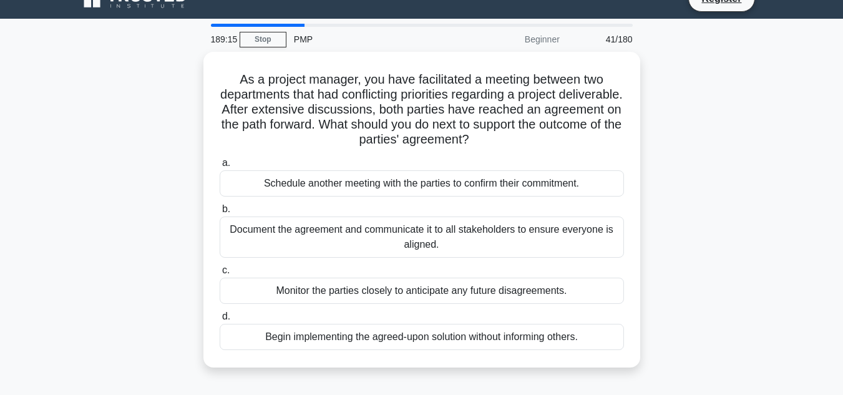
scroll to position [29, 0]
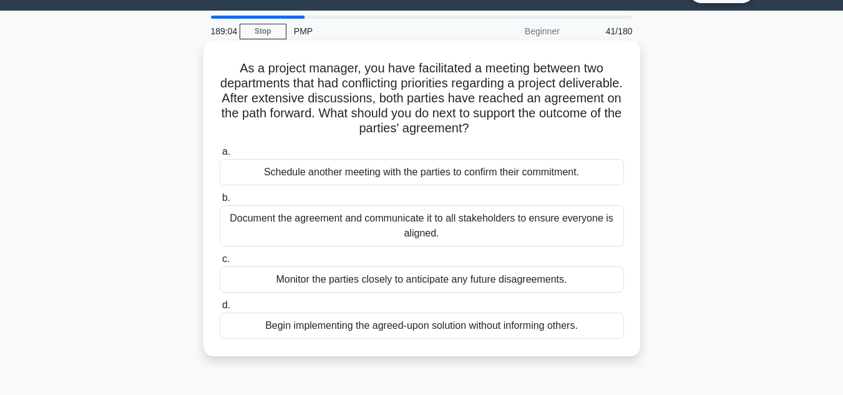
click at [521, 223] on div "Document the agreement and communicate it to all stakeholders to ensure everyon…" at bounding box center [422, 225] width 404 height 41
click at [220, 202] on input "b. Document the agreement and communicate it to all stakeholders to ensure ever…" at bounding box center [220, 198] width 0 height 8
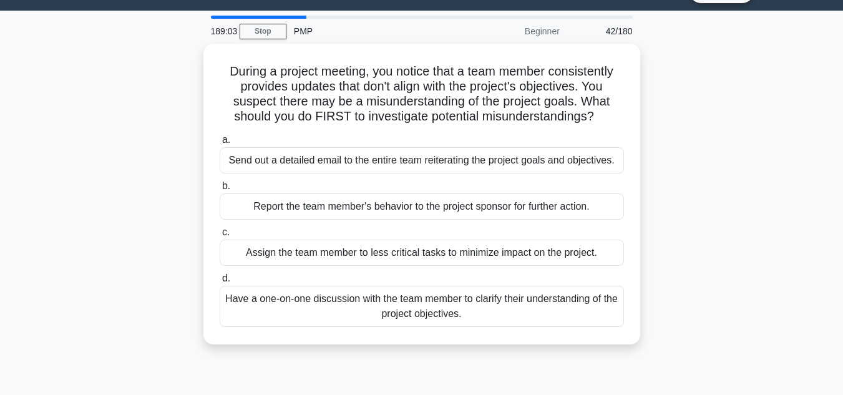
scroll to position [0, 0]
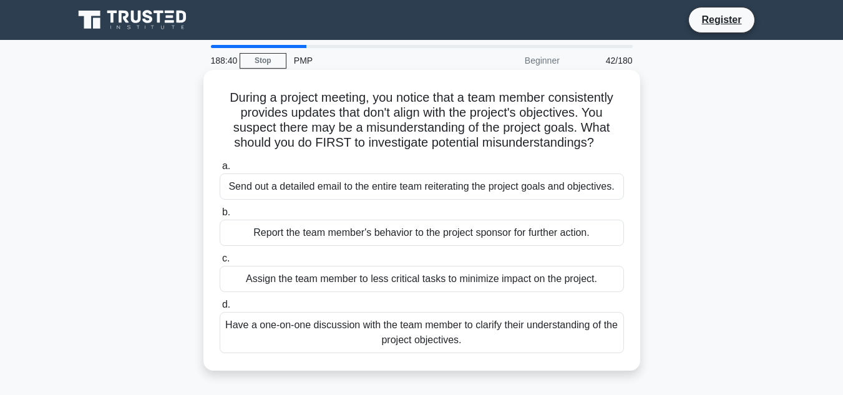
click at [520, 336] on div "Have a one-on-one discussion with the team member to clarify their understandin…" at bounding box center [422, 332] width 404 height 41
click at [220, 309] on input "d. Have a one-on-one discussion with the team member to clarify their understan…" at bounding box center [220, 305] width 0 height 8
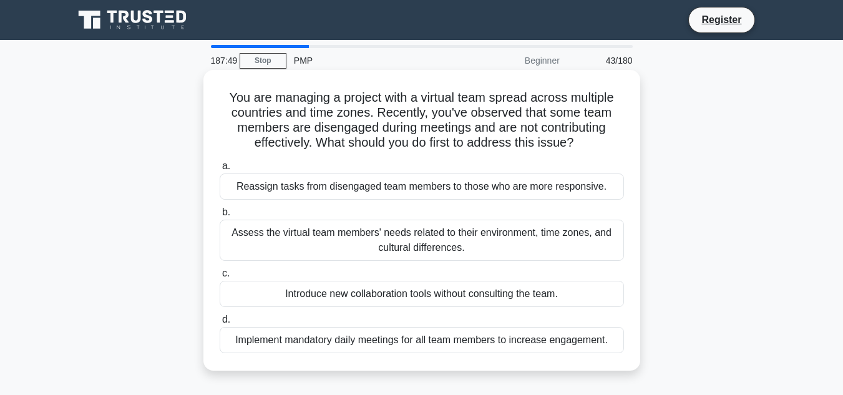
click at [521, 242] on div "Assess the virtual team members' needs related to their environment, time zones…" at bounding box center [422, 240] width 404 height 41
click at [220, 216] on input "b. Assess the virtual team members' needs related to their environment, time zo…" at bounding box center [220, 212] width 0 height 8
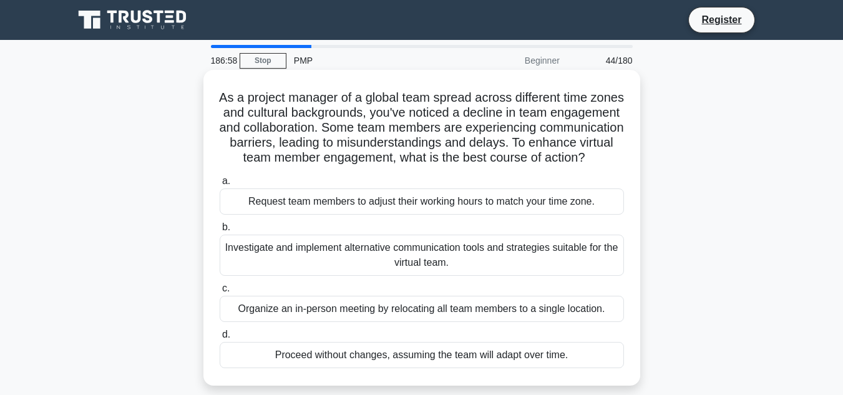
click at [447, 272] on div "Investigate and implement alternative communication tools and strategies suitab…" at bounding box center [422, 254] width 404 height 41
click at [220, 231] on input "b. Investigate and implement alternative communication tools and strategies sui…" at bounding box center [220, 227] width 0 height 8
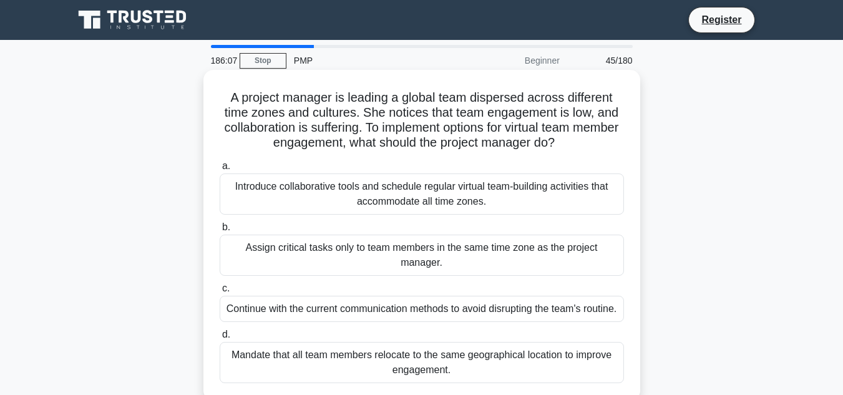
click at [497, 195] on div "Introduce collaborative tools and schedule regular virtual team-building activi…" at bounding box center [422, 193] width 404 height 41
click at [220, 170] on input "a. Introduce collaborative tools and schedule regular virtual team-building act…" at bounding box center [220, 166] width 0 height 8
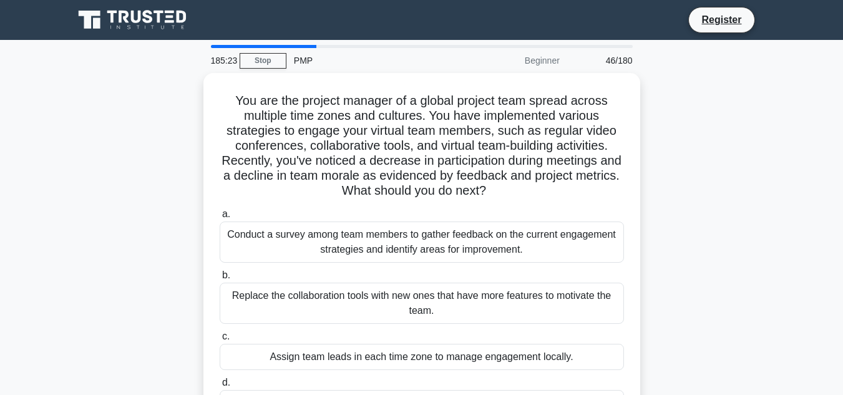
drag, startPoint x: 848, startPoint y: 202, endPoint x: 731, endPoint y: 279, distance: 139.6
click at [731, 279] on div "You are the project manager of a global project team spread across multiple tim…" at bounding box center [421, 268] width 711 height 390
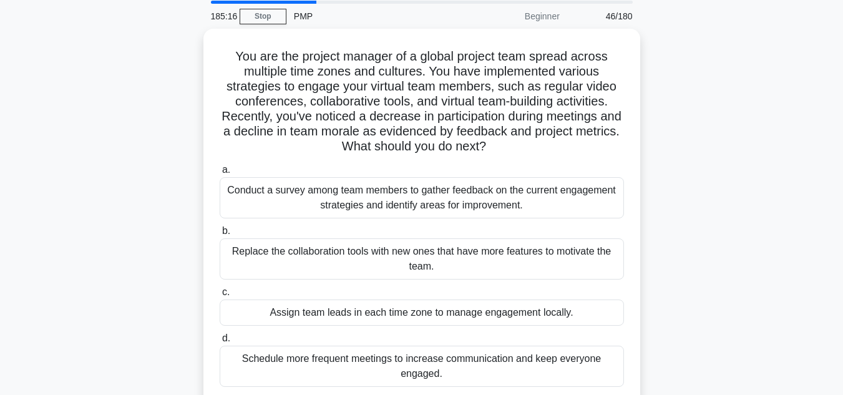
scroll to position [43, 0]
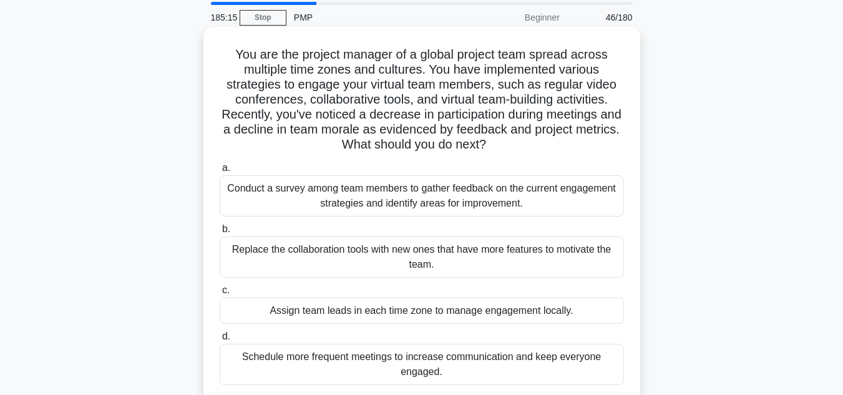
click at [502, 206] on div "Conduct a survey among team members to gather feedback on the current engagemen…" at bounding box center [422, 195] width 404 height 41
click at [220, 172] on input "a. Conduct a survey among team members to gather feedback on the current engage…" at bounding box center [220, 168] width 0 height 8
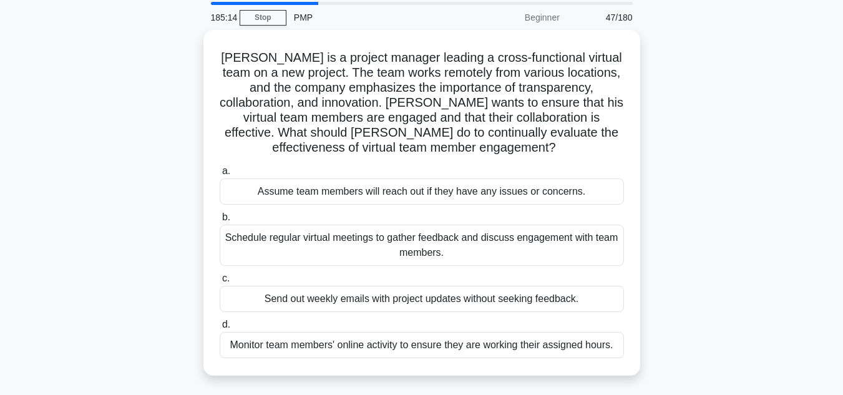
scroll to position [0, 0]
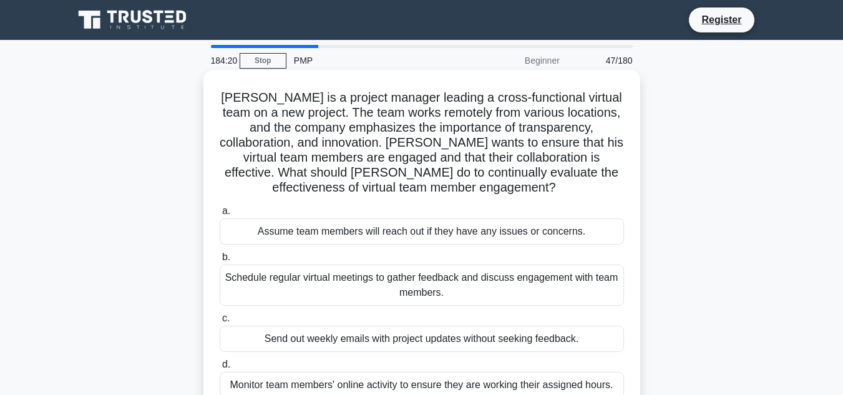
click at [557, 279] on div "Schedule regular virtual meetings to gather feedback and discuss engagement wit…" at bounding box center [422, 284] width 404 height 41
click at [220, 261] on input "b. Schedule regular virtual meetings to gather feedback and discuss engagement …" at bounding box center [220, 257] width 0 height 8
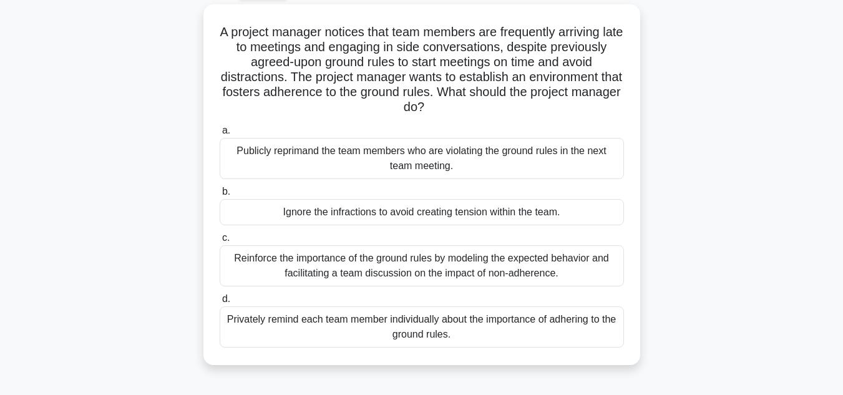
scroll to position [72, 0]
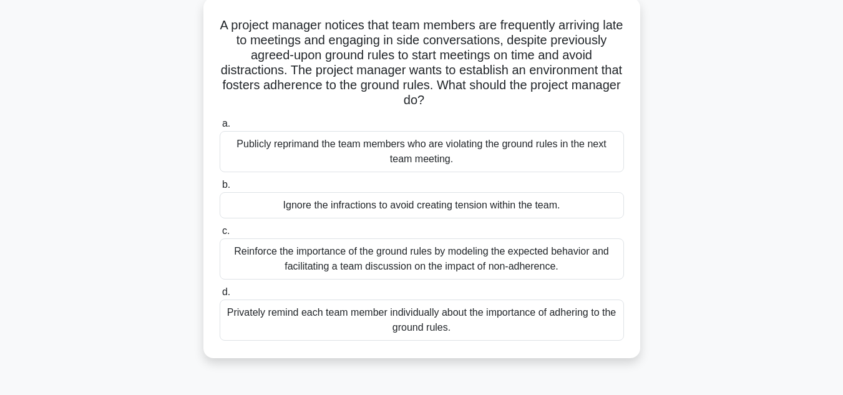
click at [529, 263] on div "Reinforce the importance of the ground rules by modeling the expected behavior …" at bounding box center [422, 258] width 404 height 41
click at [220, 235] on input "c. Reinforce the importance of the ground rules by modeling the expected behavi…" at bounding box center [220, 231] width 0 height 8
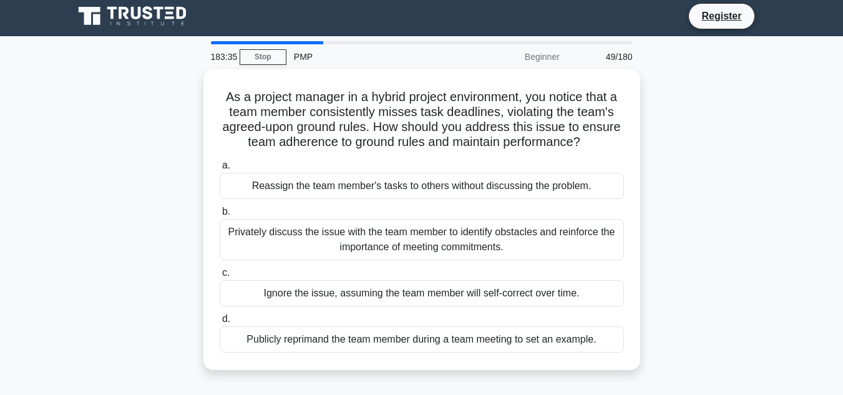
scroll to position [0, 0]
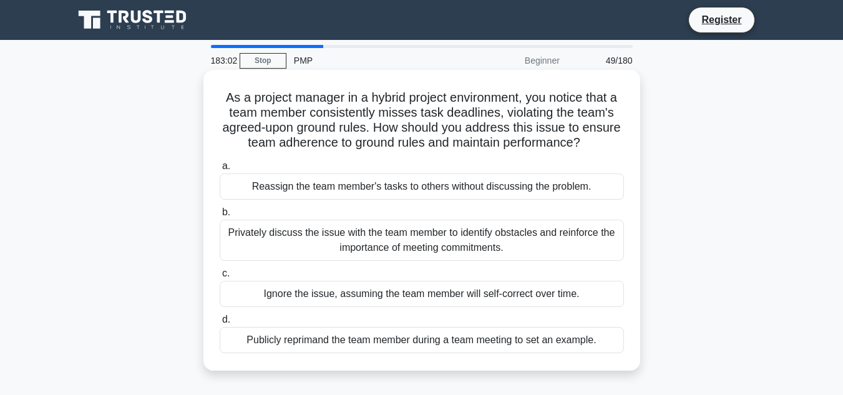
click at [526, 246] on div "Privately discuss the issue with the team member to identify obstacles and rein…" at bounding box center [422, 240] width 404 height 41
click at [220, 216] on input "b. Privately discuss the issue with the team member to identify obstacles and r…" at bounding box center [220, 212] width 0 height 8
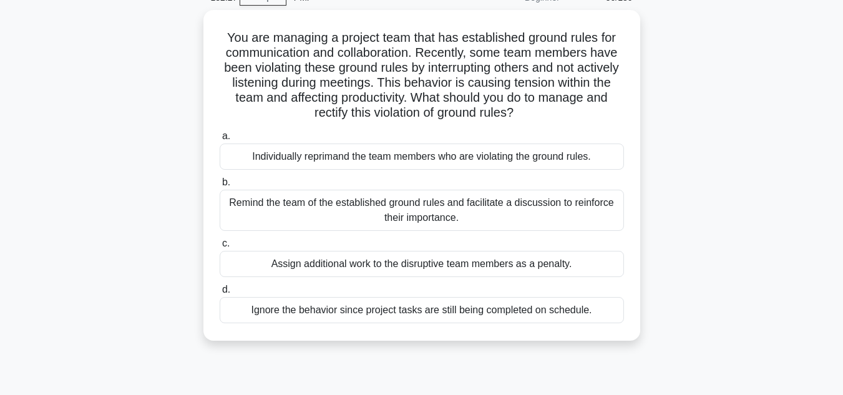
scroll to position [71, 0]
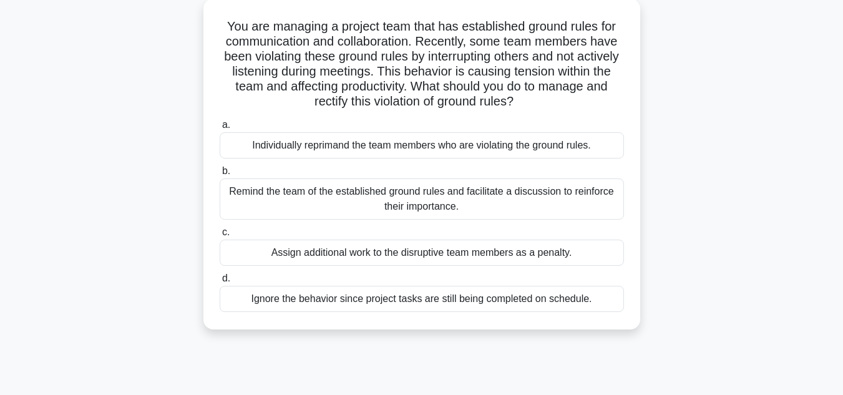
click at [498, 193] on div "Remind the team of the established ground rules and facilitate a discussion to …" at bounding box center [422, 198] width 404 height 41
click at [220, 175] on input "b. Remind the team of the established ground rules and facilitate a discussion …" at bounding box center [220, 171] width 0 height 8
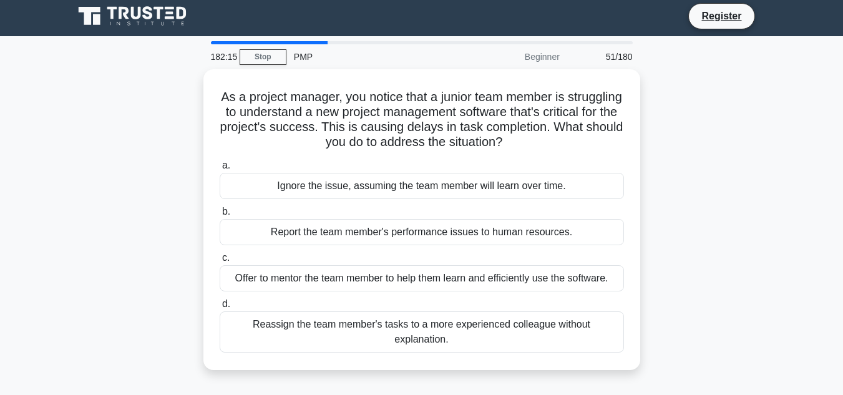
scroll to position [0, 0]
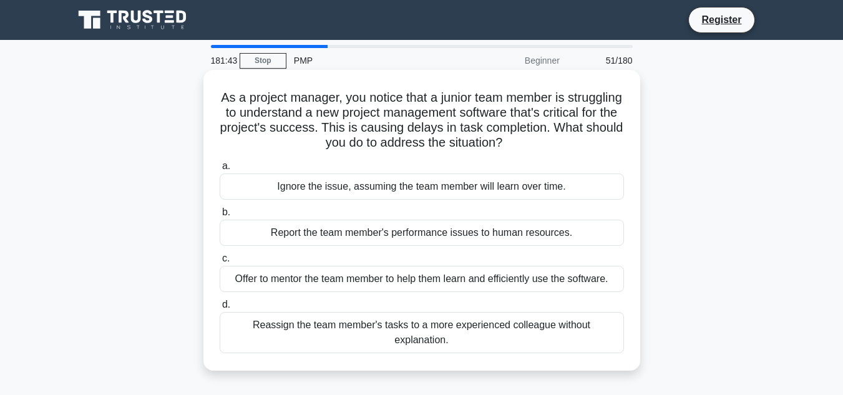
click at [562, 277] on div "Offer to mentor the team member to help them learn and efficiently use the soft…" at bounding box center [422, 279] width 404 height 26
click at [220, 263] on input "c. Offer to mentor the team member to help them learn and efficiently use the s…" at bounding box center [220, 258] width 0 height 8
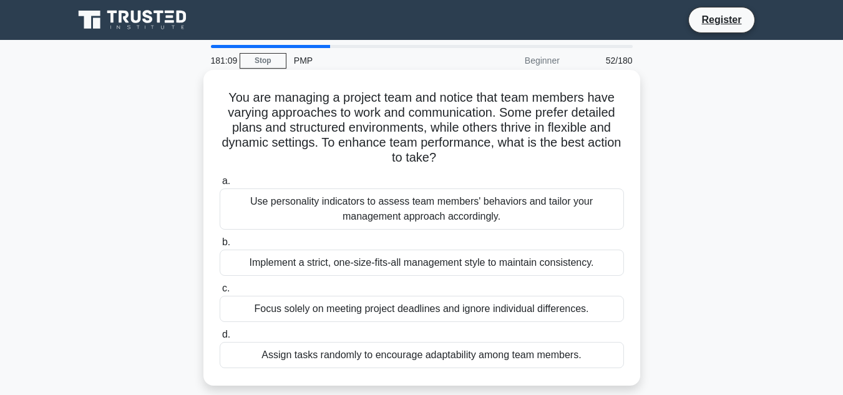
click at [504, 221] on div "Use personality indicators to assess team members' behaviors and tailor your ma…" at bounding box center [422, 208] width 404 height 41
click at [220, 185] on input "a. Use personality indicators to assess team members' behaviors and tailor your…" at bounding box center [220, 181] width 0 height 8
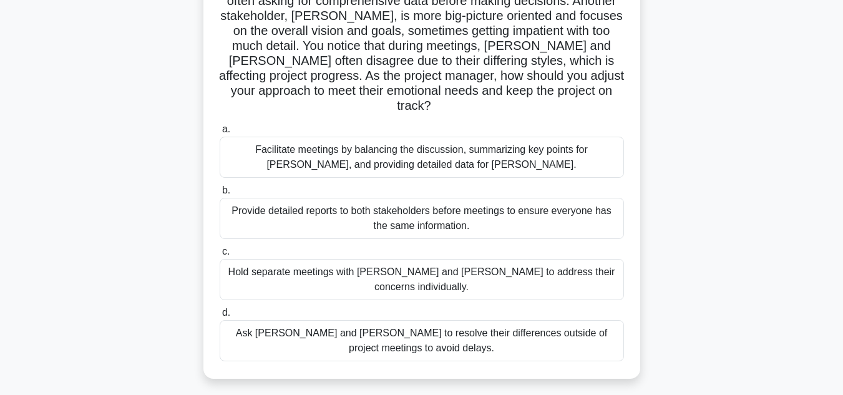
scroll to position [131, 0]
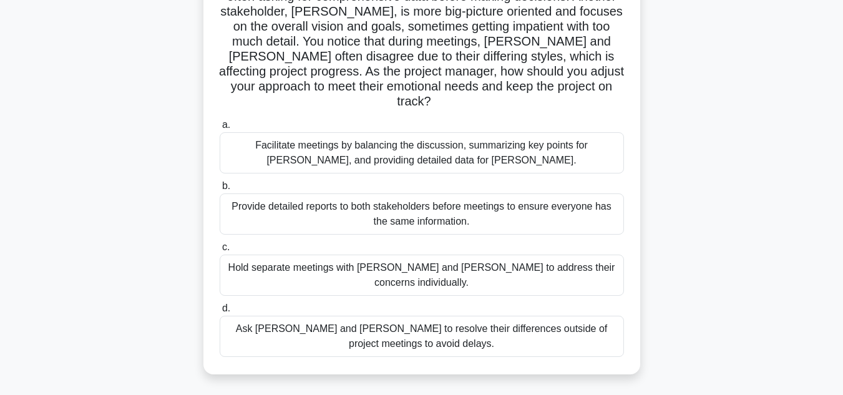
click at [497, 144] on div "Facilitate meetings by balancing the discussion, summarizing key points for Joh…" at bounding box center [422, 152] width 404 height 41
click at [220, 129] on input "a. Facilitate meetings by balancing the discussion, summarizing key points for …" at bounding box center [220, 125] width 0 height 8
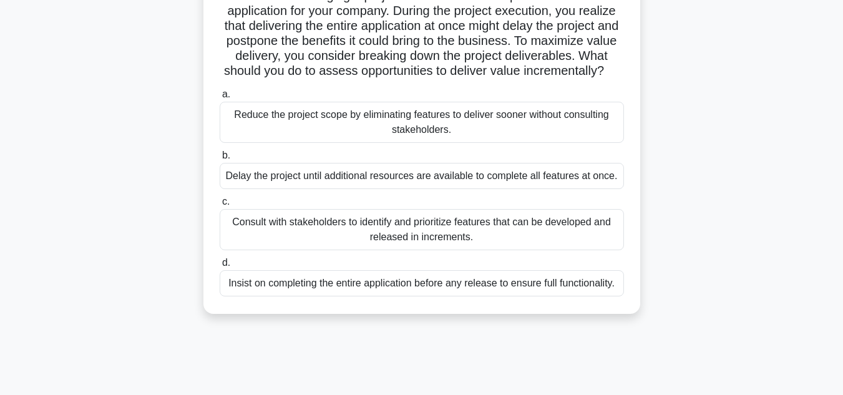
scroll to position [106, 0]
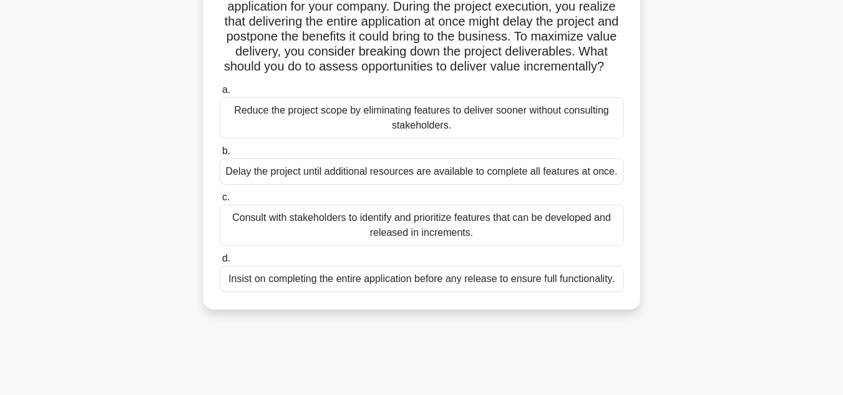
click at [450, 246] on div "Consult with stakeholders to identify and prioritize features that can be devel…" at bounding box center [422, 225] width 404 height 41
click at [220, 201] on input "c. Consult with stakeholders to identify and prioritize features that can be de…" at bounding box center [220, 197] width 0 height 8
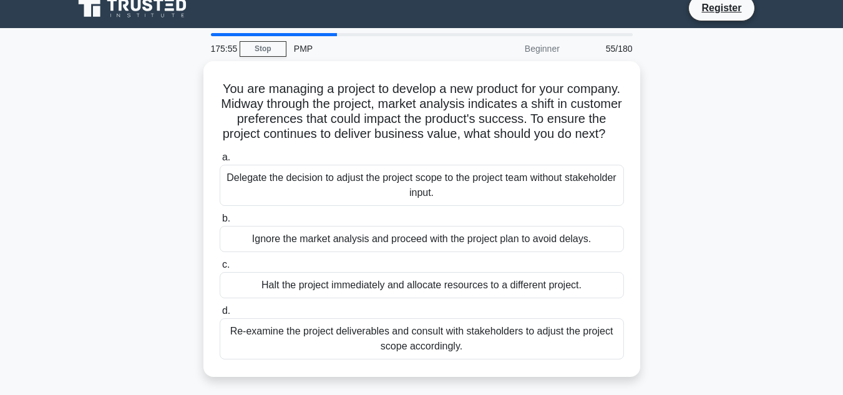
scroll to position [0, 0]
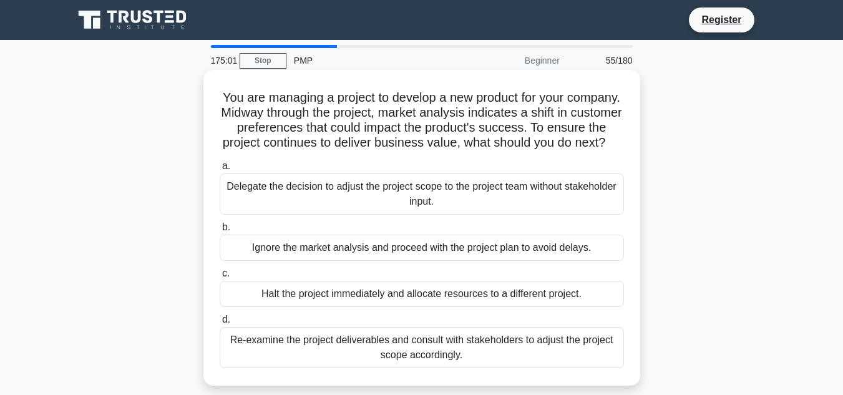
click at [565, 359] on div "Re-examine the project deliverables and consult with stakeholders to adjust the…" at bounding box center [422, 347] width 404 height 41
click at [220, 324] on input "d. Re-examine the project deliverables and consult with stakeholders to adjust …" at bounding box center [220, 320] width 0 height 8
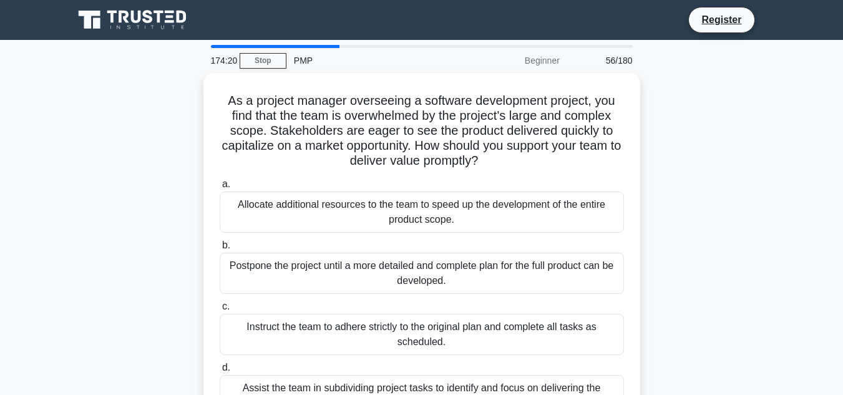
drag, startPoint x: 840, startPoint y: 198, endPoint x: 839, endPoint y: 238, distance: 40.6
click at [839, 238] on main "174:20 Stop PMP Beginner 56/180 As a project manager overseeing a software deve…" at bounding box center [421, 357] width 843 height 634
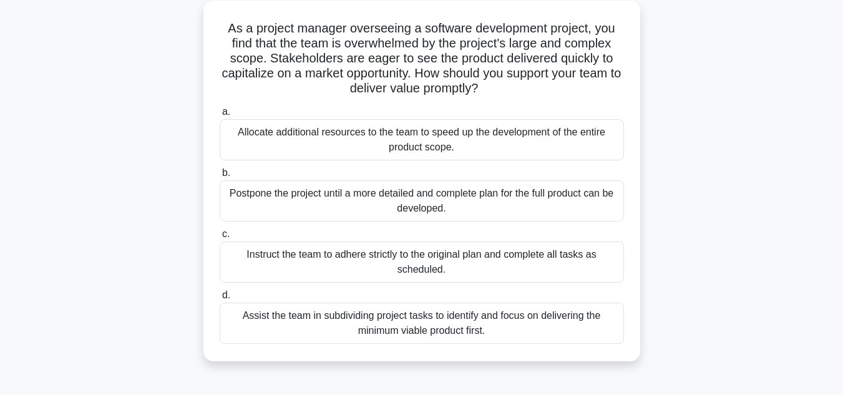
scroll to position [95, 0]
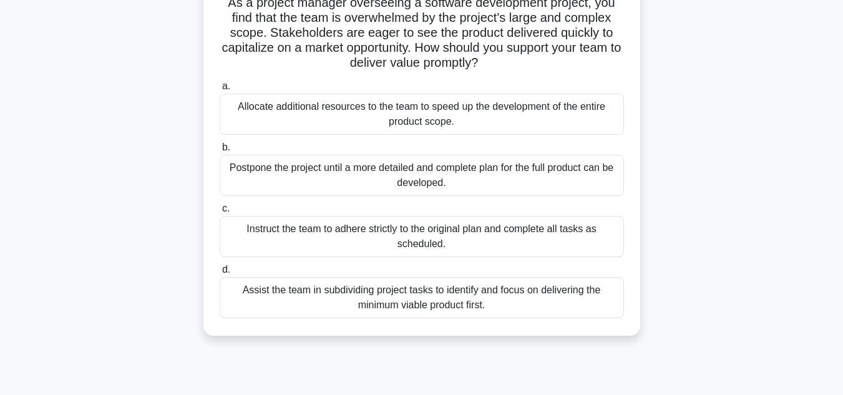
click at [516, 302] on div "Assist the team in subdividing project tasks to identify and focus on deliverin…" at bounding box center [422, 297] width 404 height 41
click at [220, 274] on input "d. Assist the team in subdividing project tasks to identify and focus on delive…" at bounding box center [220, 270] width 0 height 8
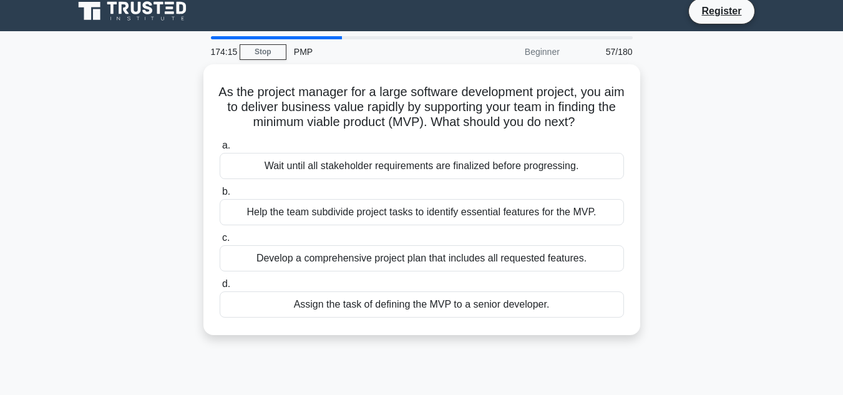
scroll to position [0, 0]
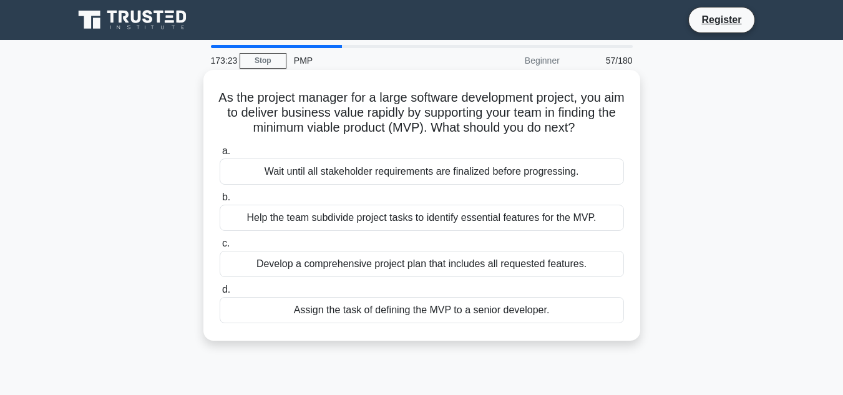
click at [443, 231] on div "Help the team subdivide project tasks to identify essential features for the MV…" at bounding box center [422, 218] width 404 height 26
click at [220, 201] on input "b. Help the team subdivide project tasks to identify essential features for the…" at bounding box center [220, 197] width 0 height 8
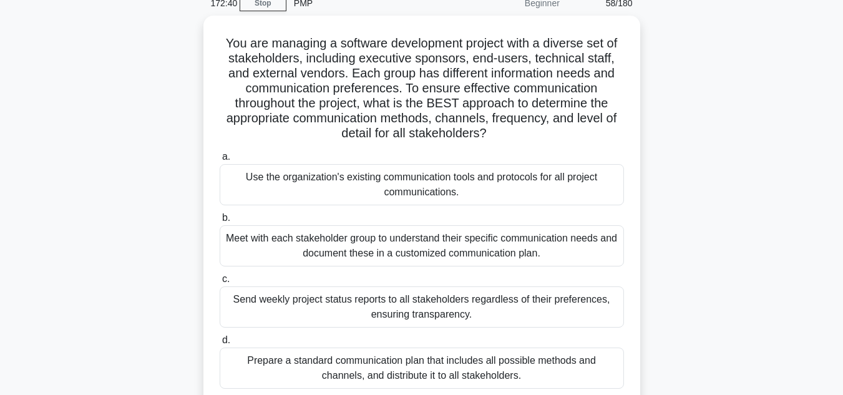
scroll to position [74, 0]
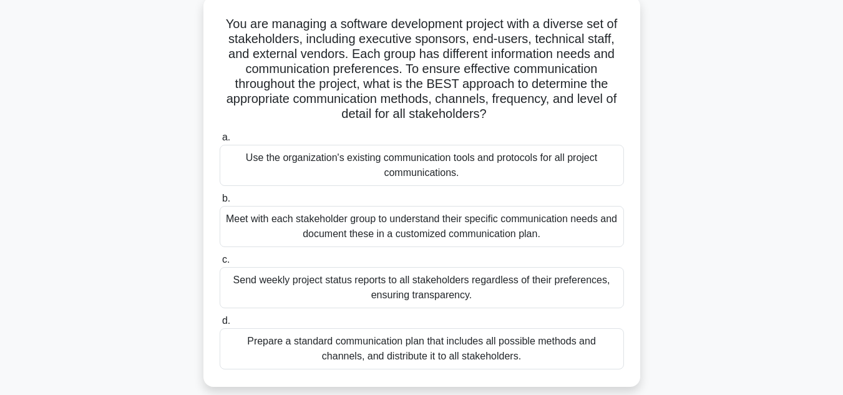
click at [529, 226] on div "Meet with each stakeholder group to understand their specific communication nee…" at bounding box center [422, 226] width 404 height 41
click at [220, 203] on input "b. Meet with each stakeholder group to understand their specific communication …" at bounding box center [220, 199] width 0 height 8
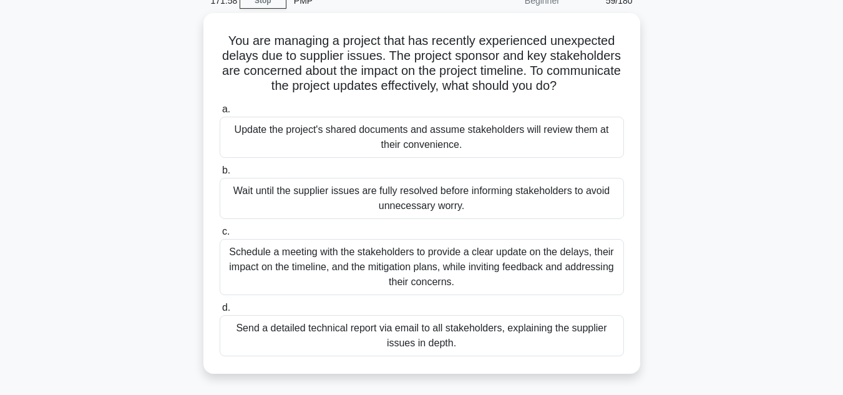
scroll to position [63, 0]
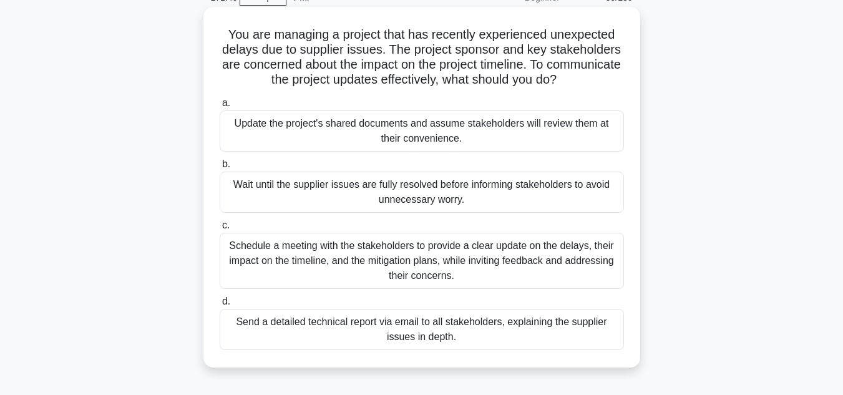
click at [486, 276] on div "Schedule a meeting with the stakeholders to provide a clear update on the delay…" at bounding box center [422, 261] width 404 height 56
click at [220, 229] on input "c. Schedule a meeting with the stakeholders to provide a clear update on the de…" at bounding box center [220, 225] width 0 height 8
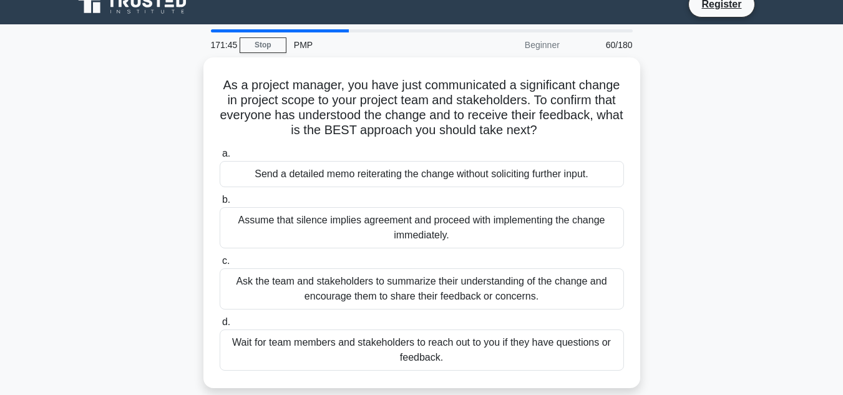
scroll to position [0, 0]
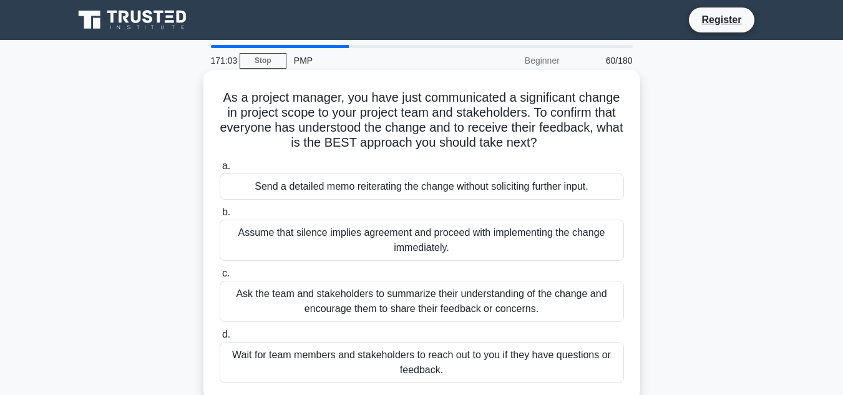
click at [523, 308] on div "Ask the team and stakeholders to summarize their understanding of the change an…" at bounding box center [422, 301] width 404 height 41
click at [220, 278] on input "c. Ask the team and stakeholders to summarize their understanding of the change…" at bounding box center [220, 273] width 0 height 8
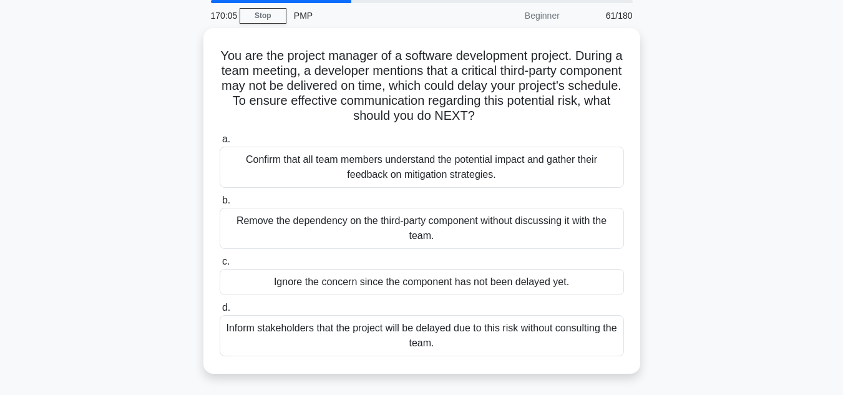
scroll to position [49, 0]
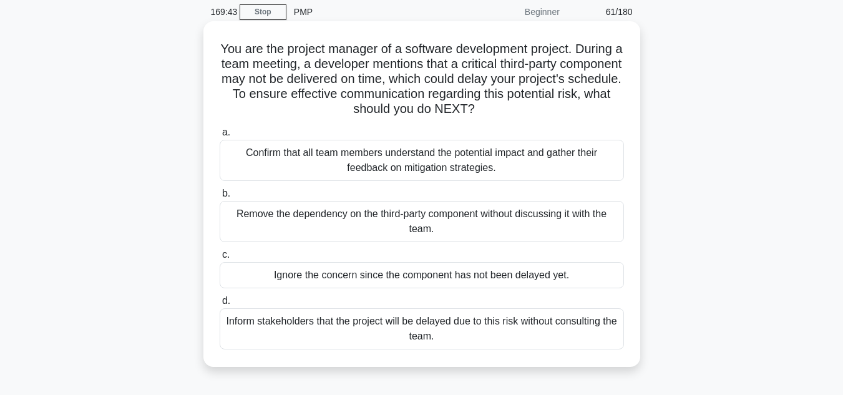
click at [418, 170] on div "Confirm that all team members understand the potential impact and gather their …" at bounding box center [422, 160] width 404 height 41
click at [220, 137] on input "a. Confirm that all team members understand the potential impact and gather the…" at bounding box center [220, 132] width 0 height 8
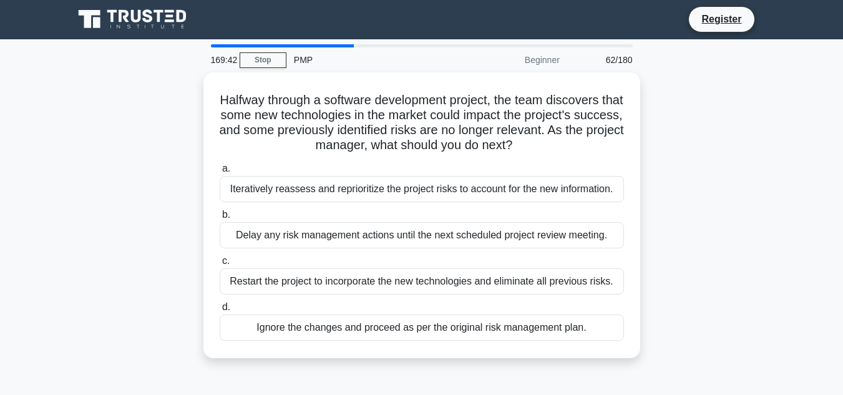
scroll to position [0, 0]
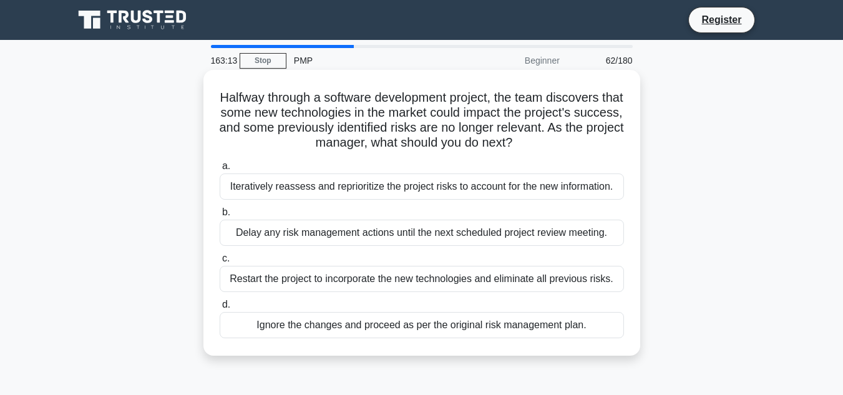
click at [361, 188] on div "Iteratively reassess and reprioritize the project risks to account for the new …" at bounding box center [422, 186] width 404 height 26
click at [220, 170] on input "a. Iteratively reassess and reprioritize the project risks to account for the n…" at bounding box center [220, 166] width 0 height 8
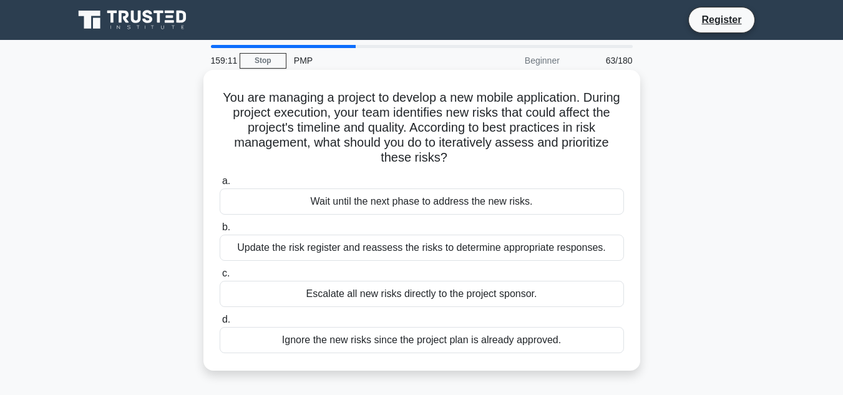
click at [506, 251] on div "Update the risk register and reassess the risks to determine appropriate respon…" at bounding box center [422, 247] width 404 height 26
click at [220, 231] on input "b. Update the risk register and reassess the risks to determine appropriate res…" at bounding box center [220, 227] width 0 height 8
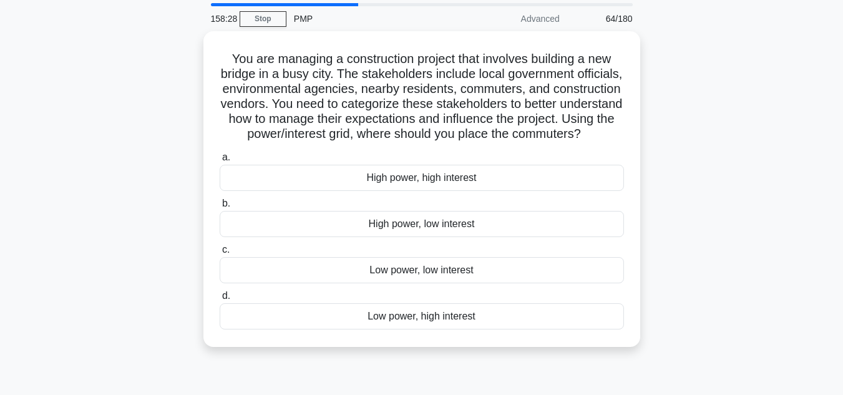
scroll to position [43, 0]
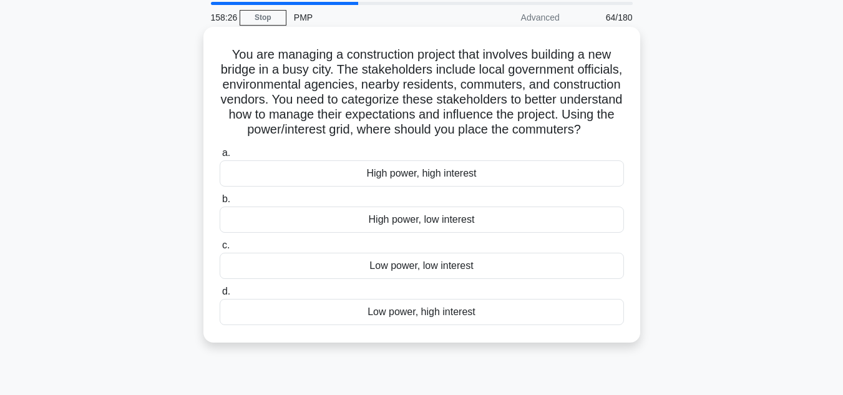
click at [453, 325] on div "Low power, high interest" at bounding box center [422, 312] width 404 height 26
click at [220, 296] on input "d. Low power, high interest" at bounding box center [220, 291] width 0 height 8
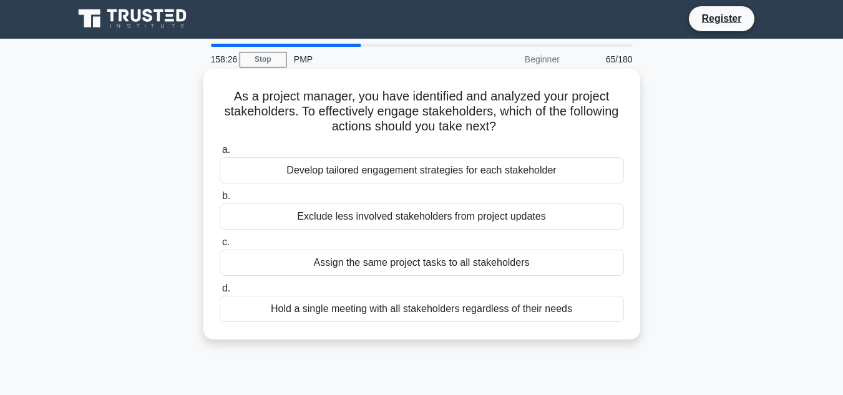
scroll to position [0, 0]
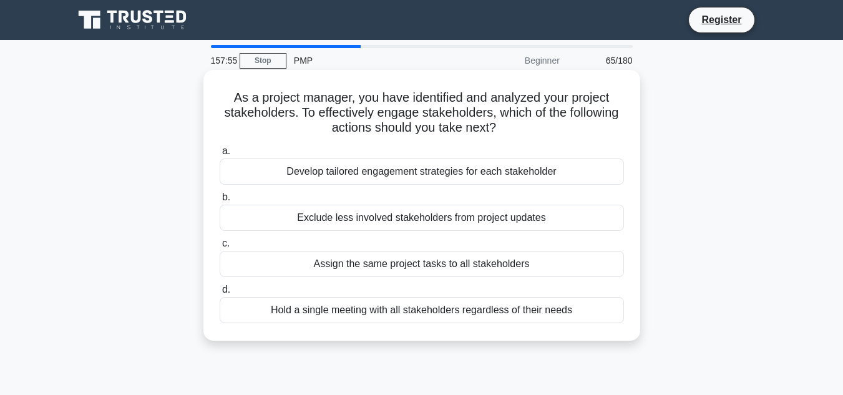
click at [494, 168] on div "Develop tailored engagement strategies for each stakeholder" at bounding box center [422, 171] width 404 height 26
click at [220, 155] on input "a. Develop tailored engagement strategies for each stakeholder" at bounding box center [220, 151] width 0 height 8
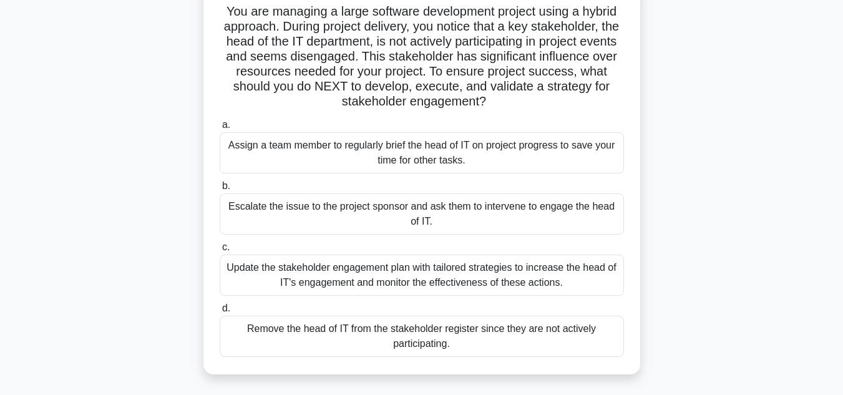
scroll to position [90, 0]
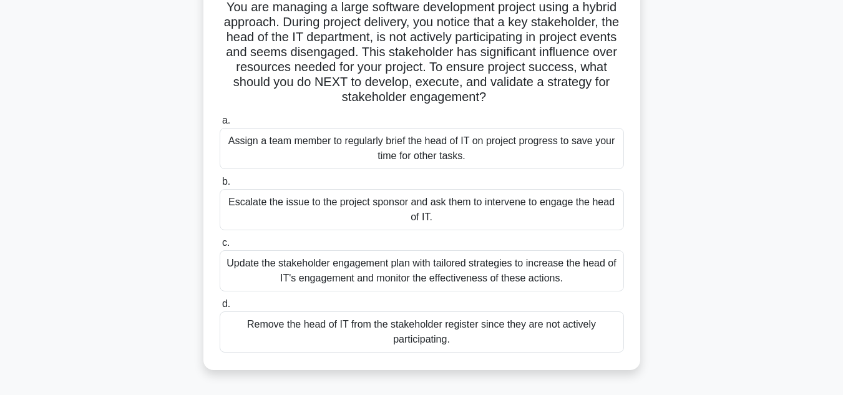
click at [502, 270] on div "Update the stakeholder engagement plan with tailored strategies to increase the…" at bounding box center [422, 270] width 404 height 41
click at [220, 247] on input "c. Update the stakeholder engagement plan with tailored strategies to increase …" at bounding box center [220, 243] width 0 height 8
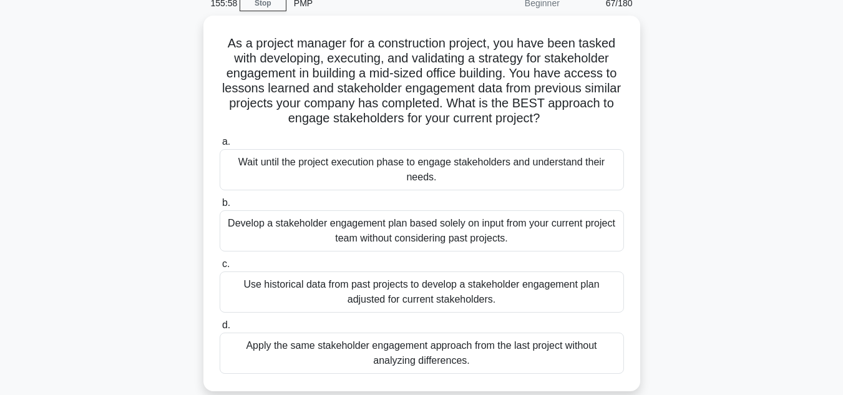
scroll to position [64, 0]
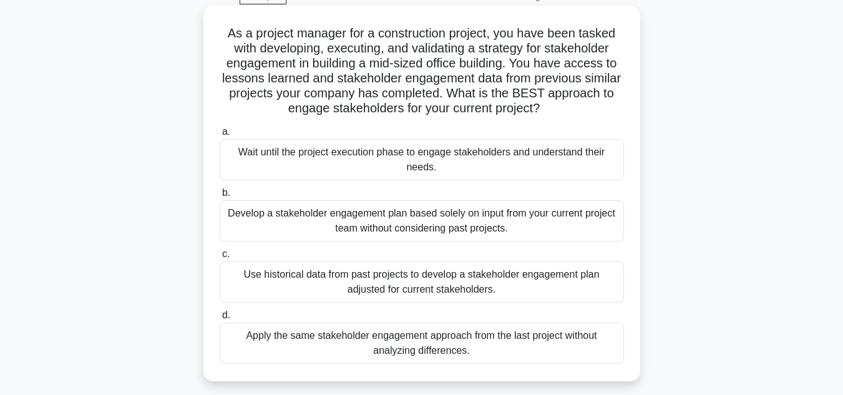
click at [432, 291] on div "Use historical data from past projects to develop a stakeholder engagement plan…" at bounding box center [422, 281] width 404 height 41
click at [220, 258] on input "c. Use historical data from past projects to develop a stakeholder engagement p…" at bounding box center [220, 254] width 0 height 8
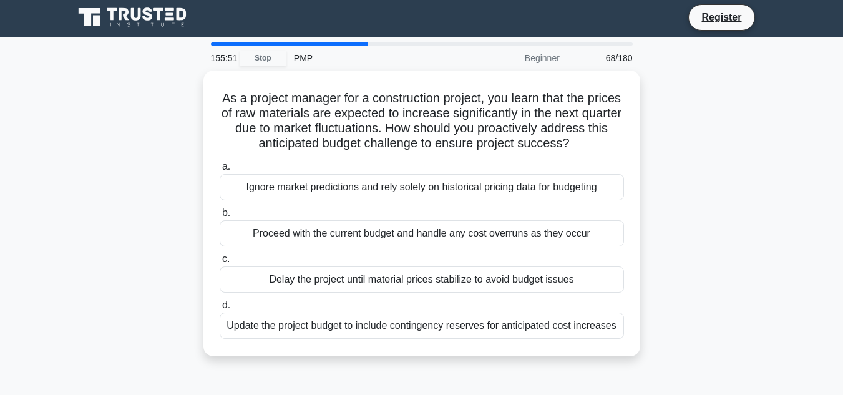
scroll to position [0, 0]
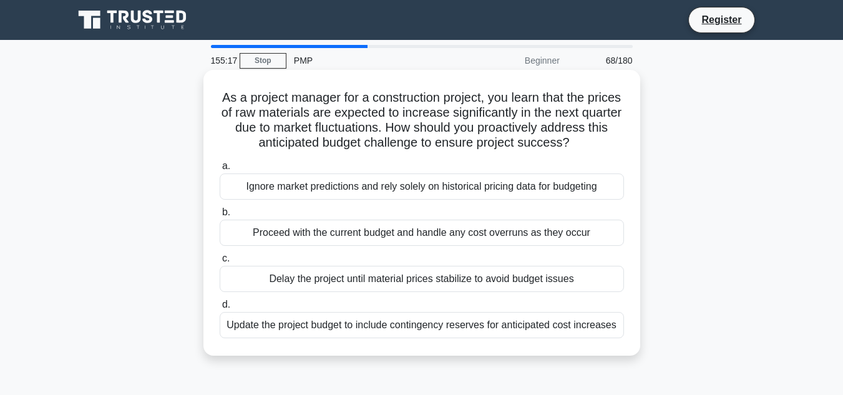
click at [538, 327] on div "Update the project budget to include contingency reserves for anticipated cost …" at bounding box center [422, 325] width 404 height 26
click at [220, 309] on input "d. Update the project budget to include contingency reserves for anticipated co…" at bounding box center [220, 305] width 0 height 8
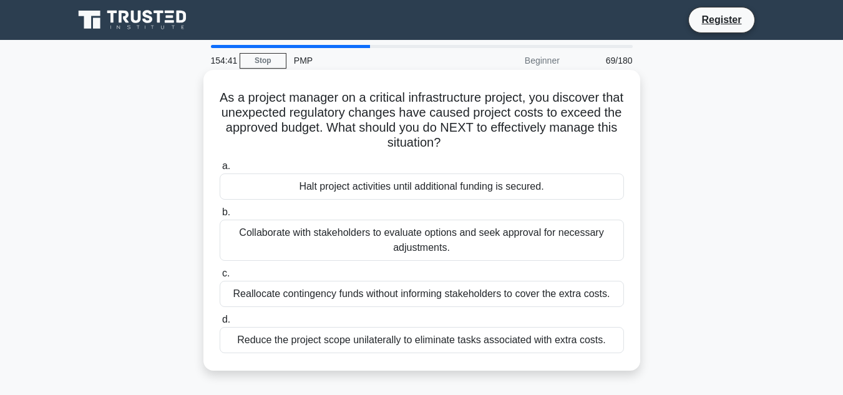
click at [489, 248] on div "Collaborate with stakeholders to evaluate options and seek approval for necessa…" at bounding box center [422, 240] width 404 height 41
click at [220, 216] on input "b. Collaborate with stakeholders to evaluate options and seek approval for nece…" at bounding box center [220, 212] width 0 height 8
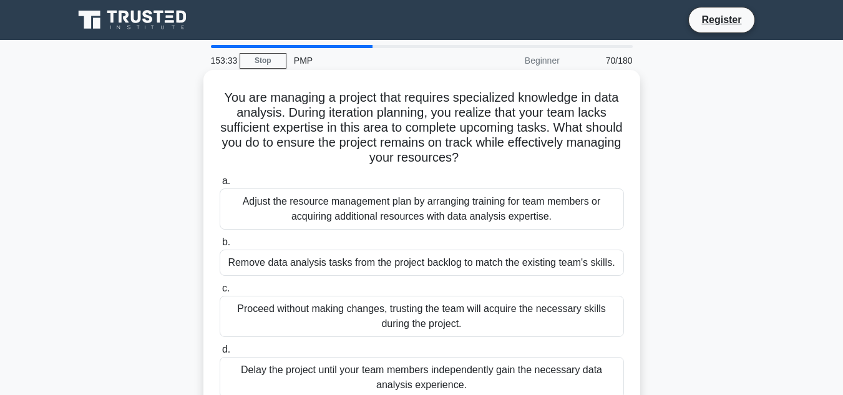
click at [539, 205] on div "Adjust the resource management plan by arranging training for team members or a…" at bounding box center [422, 208] width 404 height 41
click at [220, 185] on input "a. Adjust the resource management plan by arranging training for team members o…" at bounding box center [220, 181] width 0 height 8
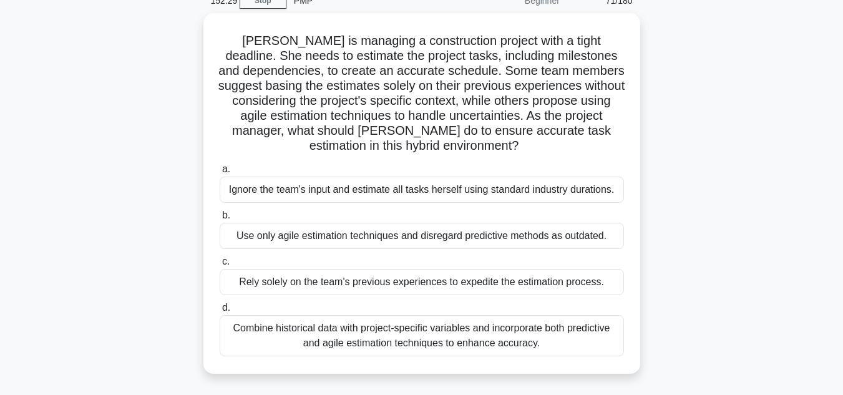
scroll to position [64, 0]
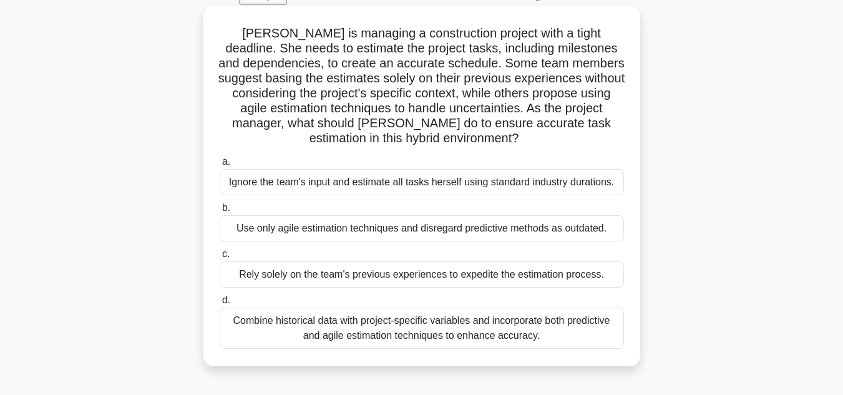
click at [455, 346] on div "Combine historical data with project-specific variables and incorporate both pr…" at bounding box center [422, 327] width 404 height 41
click at [220, 304] on input "d. Combine historical data with project-specific variables and incorporate both…" at bounding box center [220, 300] width 0 height 8
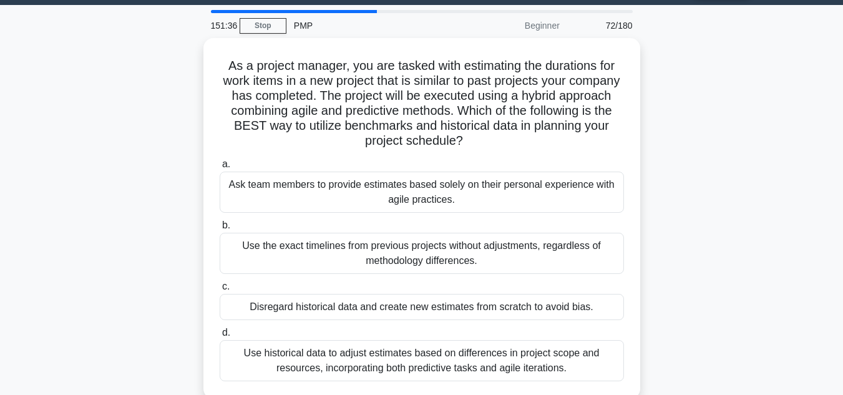
scroll to position [43, 0]
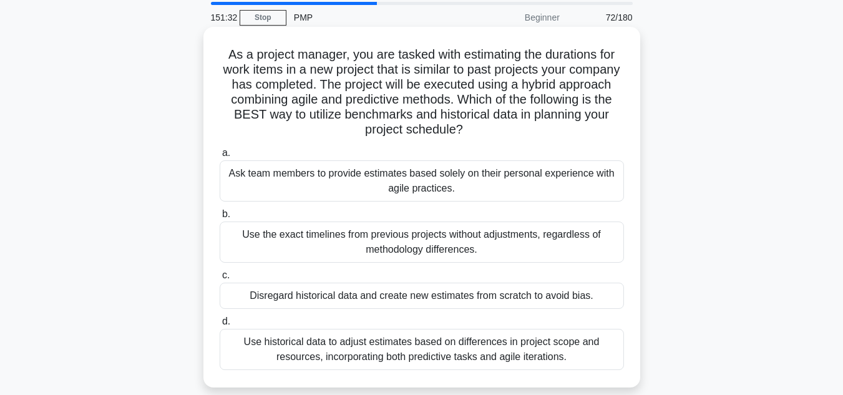
click at [442, 354] on div "Use historical data to adjust estimates based on differences in project scope a…" at bounding box center [422, 349] width 404 height 41
click at [220, 326] on input "d. Use historical data to adjust estimates based on differences in project scop…" at bounding box center [220, 321] width 0 height 8
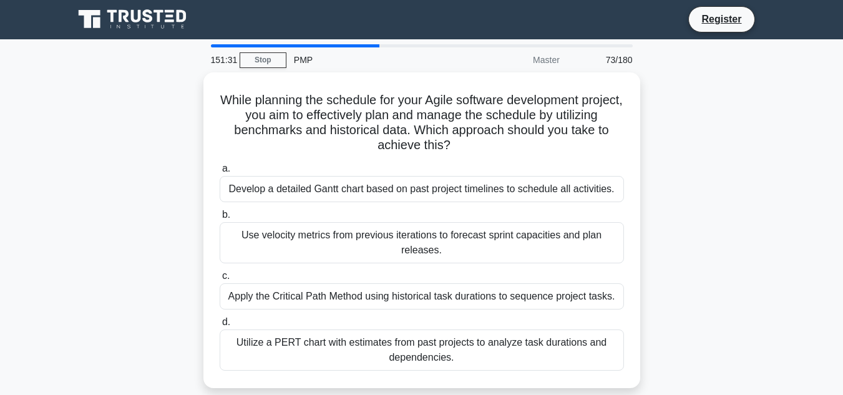
scroll to position [0, 0]
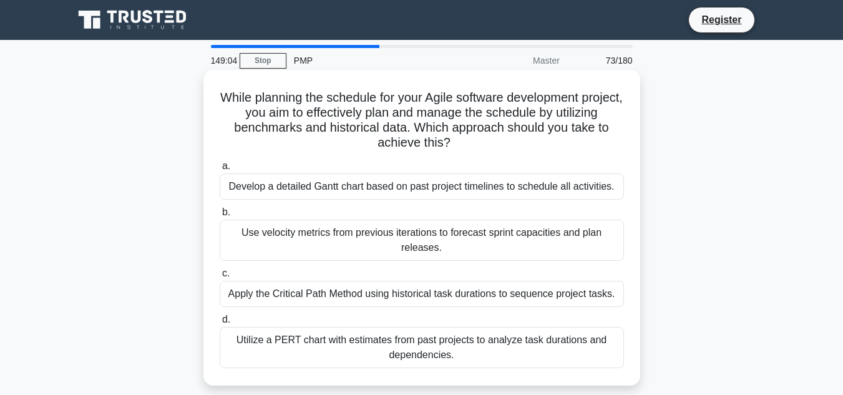
click at [572, 194] on div "Develop a detailed Gantt chart based on past project timelines to schedule all …" at bounding box center [422, 186] width 404 height 26
click at [220, 170] on input "a. Develop a detailed Gantt chart based on past project timelines to schedule a…" at bounding box center [220, 166] width 0 height 8
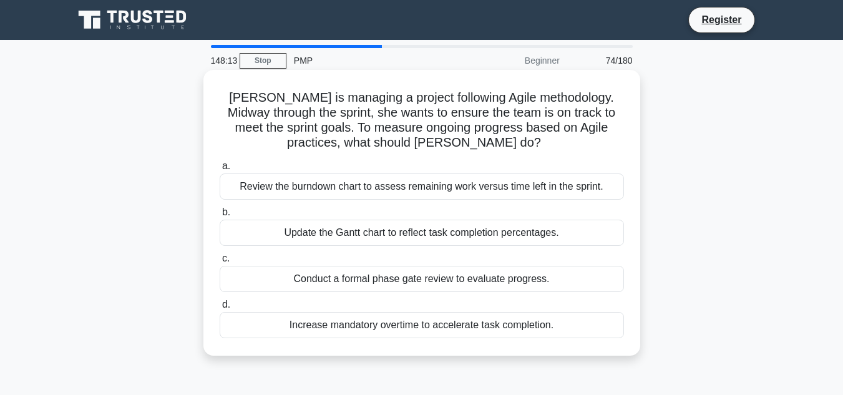
click at [564, 190] on div "Review the burndown chart to assess remaining work versus time left in the spri…" at bounding box center [422, 186] width 404 height 26
click at [220, 170] on input "a. Review the burndown chart to assess remaining work versus time left in the s…" at bounding box center [220, 166] width 0 height 8
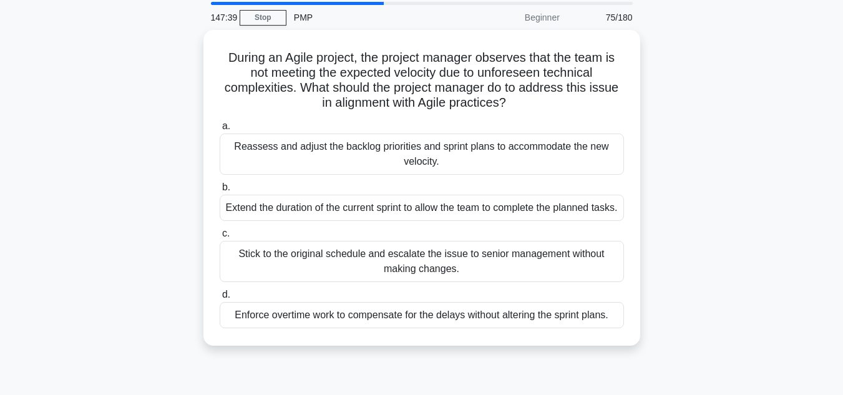
scroll to position [50, 0]
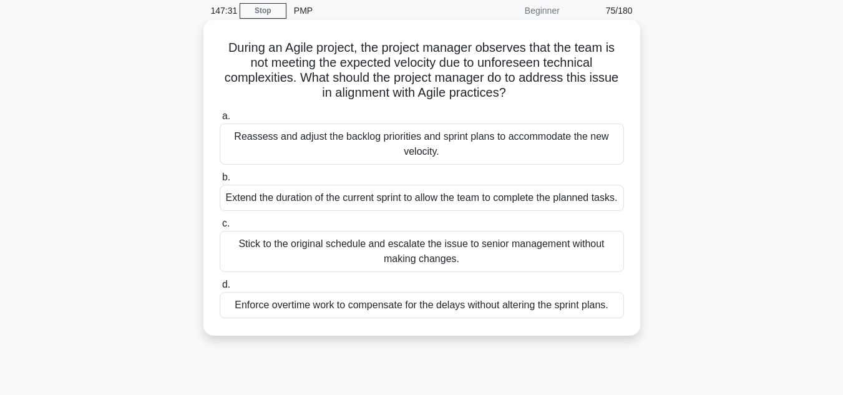
click at [401, 143] on div "Reassess and adjust the backlog priorities and sprint plans to accommodate the …" at bounding box center [422, 143] width 404 height 41
click at [220, 120] on input "a. Reassess and adjust the backlog priorities and sprint plans to accommodate t…" at bounding box center [220, 116] width 0 height 8
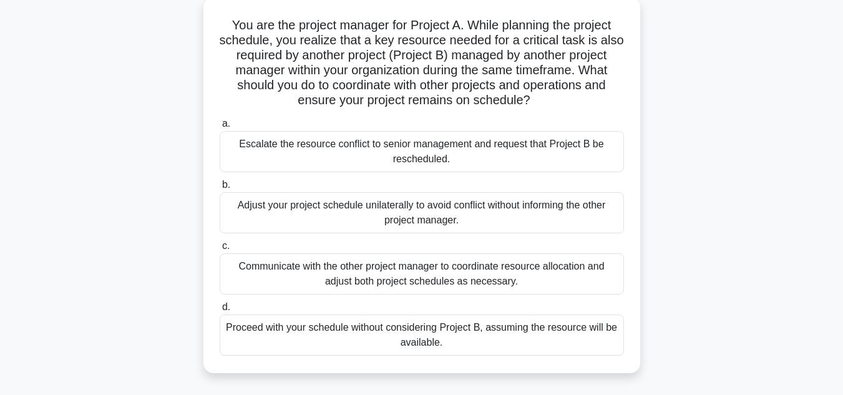
scroll to position [84, 0]
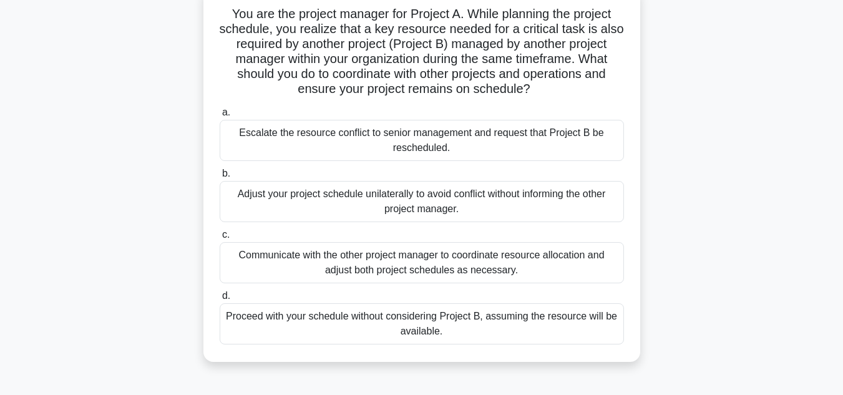
click at [494, 257] on div "Communicate with the other project manager to coordinate resource allocation an…" at bounding box center [422, 262] width 404 height 41
click at [220, 239] on input "c. Communicate with the other project manager to coordinate resource allocation…" at bounding box center [220, 235] width 0 height 8
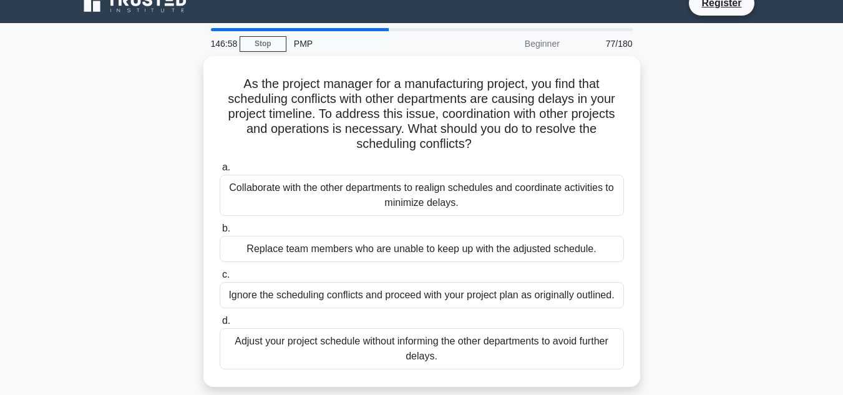
scroll to position [0, 0]
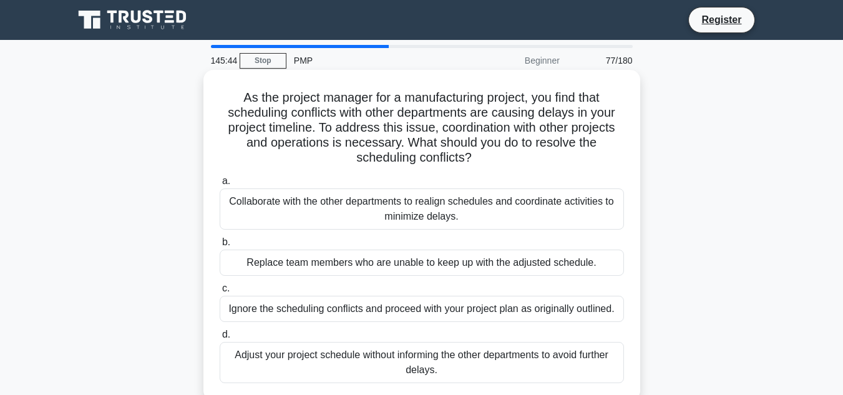
click at [509, 202] on div "Collaborate with the other departments to realign schedules and coordinate acti…" at bounding box center [422, 208] width 404 height 41
click at [220, 185] on input "a. Collaborate with the other departments to realign schedules and coordinate a…" at bounding box center [220, 181] width 0 height 8
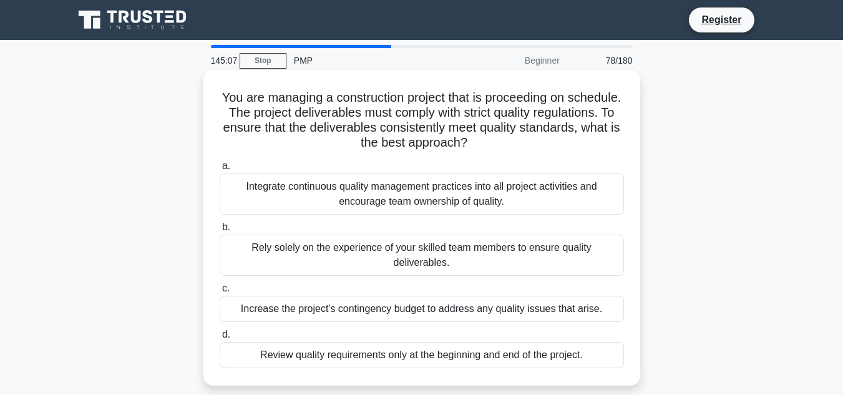
click at [524, 198] on div "Integrate continuous quality management practices into all project activities a…" at bounding box center [422, 193] width 404 height 41
click at [220, 170] on input "a. Integrate continuous quality management practices into all project activitie…" at bounding box center [220, 166] width 0 height 8
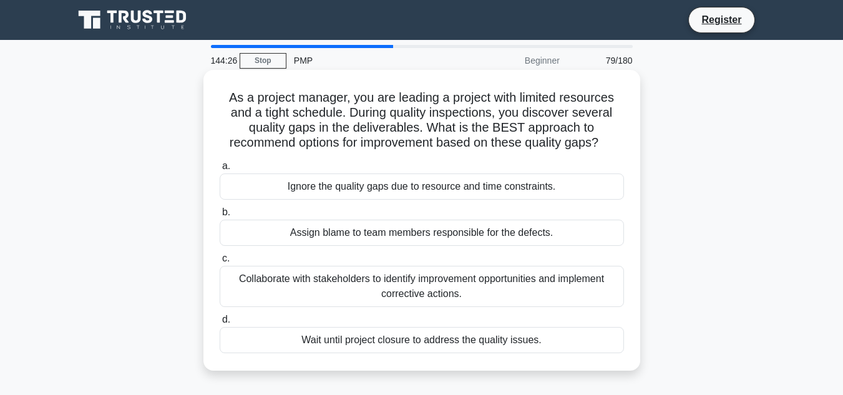
click at [450, 289] on div "Collaborate with stakeholders to identify improvement opportunities and impleme…" at bounding box center [422, 286] width 404 height 41
click at [220, 263] on input "c. Collaborate with stakeholders to identify improvement opportunities and impl…" at bounding box center [220, 258] width 0 height 8
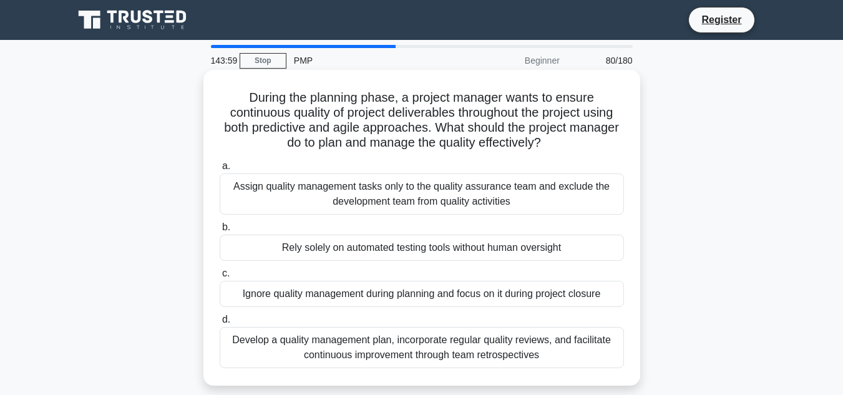
click at [458, 345] on div "Develop a quality management plan, incorporate regular quality reviews, and fac…" at bounding box center [422, 347] width 404 height 41
click at [220, 324] on input "d. Develop a quality management plan, incorporate regular quality reviews, and …" at bounding box center [220, 320] width 0 height 8
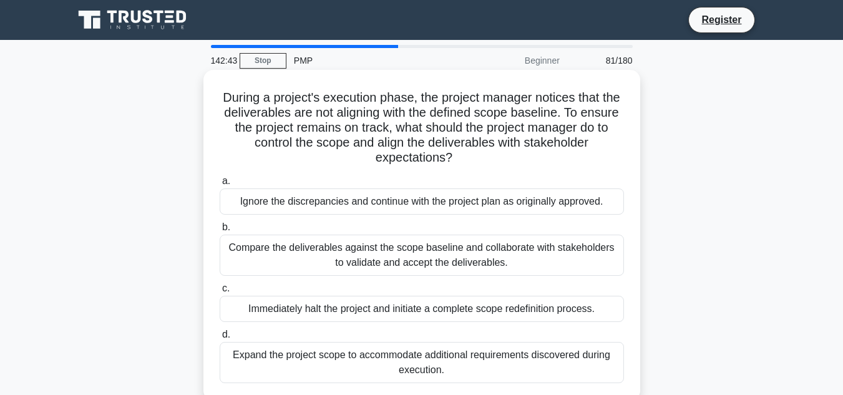
click at [548, 262] on div "Compare the deliverables against the scope baseline and collaborate with stakeh…" at bounding box center [422, 254] width 404 height 41
click at [220, 231] on input "b. Compare the deliverables against the scope baseline and collaborate with sta…" at bounding box center [220, 227] width 0 height 8
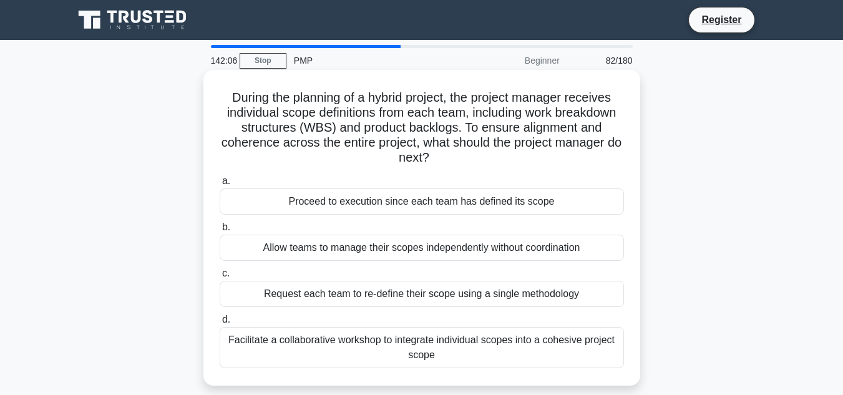
click at [448, 354] on div "Facilitate a collaborative workshop to integrate individual scopes into a cohes…" at bounding box center [422, 347] width 404 height 41
click at [220, 324] on input "d. Facilitate a collaborative workshop to integrate individual scopes into a co…" at bounding box center [220, 320] width 0 height 8
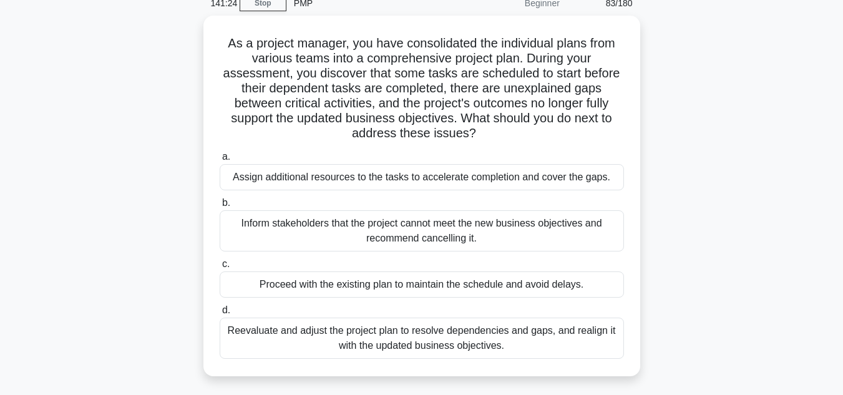
scroll to position [63, 0]
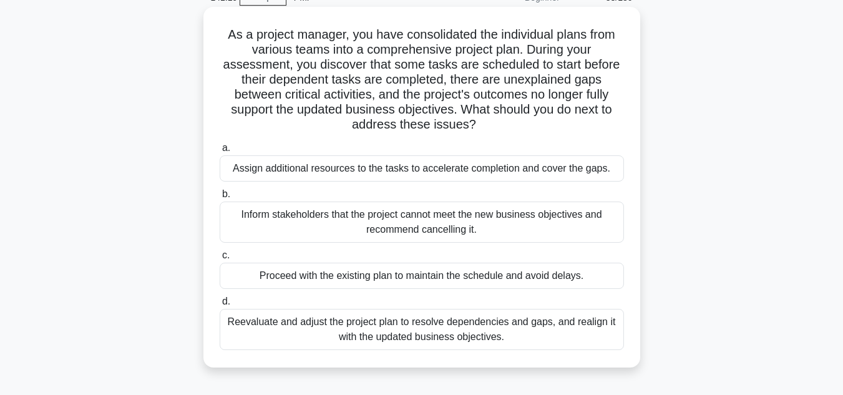
click at [478, 334] on div "Reevaluate and adjust the project plan to resolve dependencies and gaps, and re…" at bounding box center [422, 329] width 404 height 41
click at [220, 306] on input "d. Reevaluate and adjust the project plan to resolve dependencies and gaps, and…" at bounding box center [220, 301] width 0 height 8
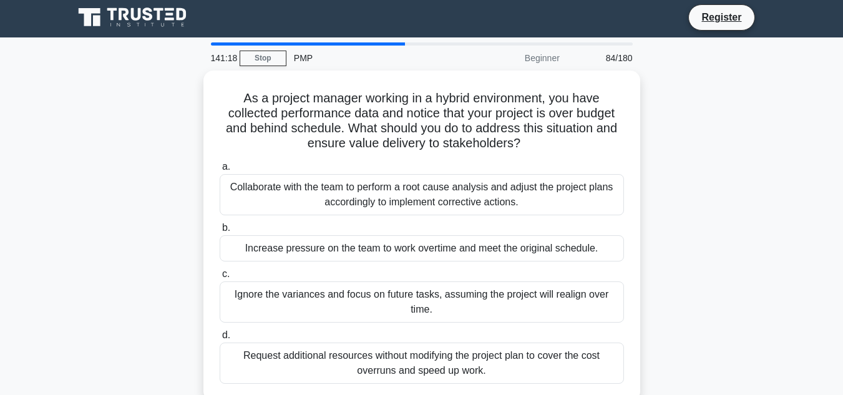
scroll to position [0, 0]
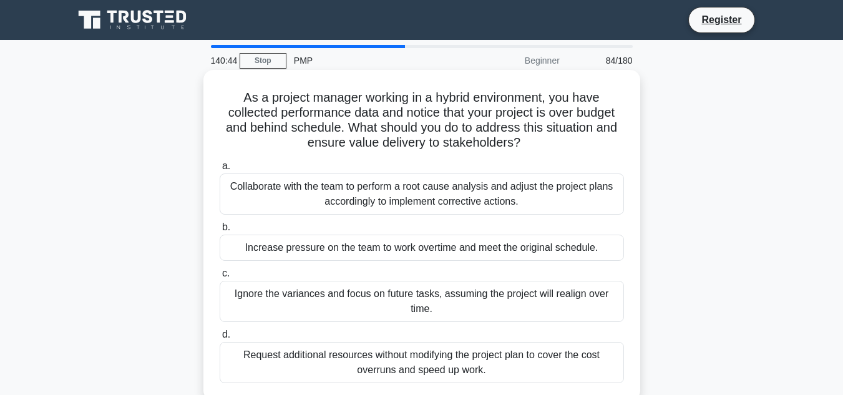
click at [497, 203] on div "Collaborate with the team to perform a root cause analysis and adjust the proje…" at bounding box center [422, 193] width 404 height 41
click at [220, 170] on input "a. Collaborate with the team to perform a root cause analysis and adjust the pr…" at bounding box center [220, 166] width 0 height 8
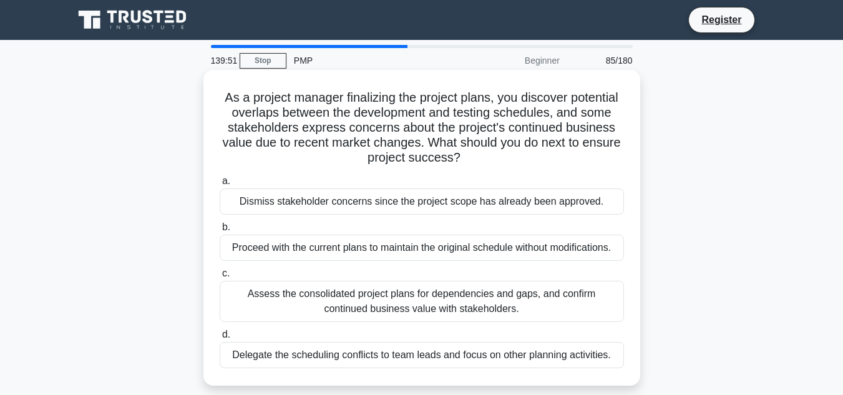
click at [462, 313] on div "Assess the consolidated project plans for dependencies and gaps, and confirm co…" at bounding box center [422, 301] width 404 height 41
click at [220, 278] on input "c. Assess the consolidated project plans for dependencies and gaps, and confirm…" at bounding box center [220, 273] width 0 height 8
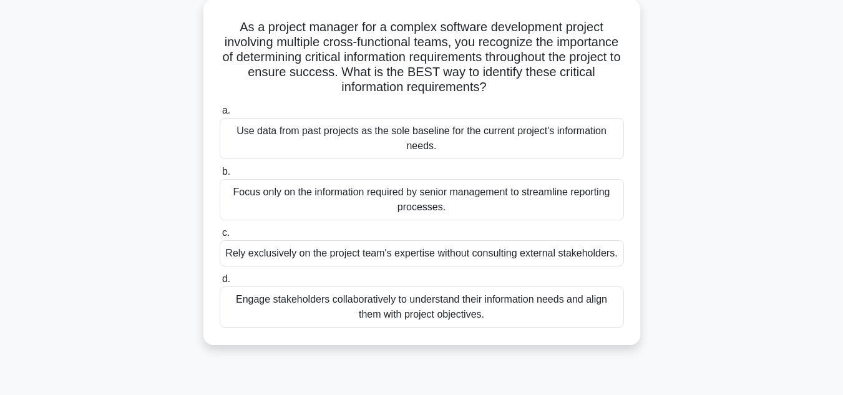
scroll to position [74, 0]
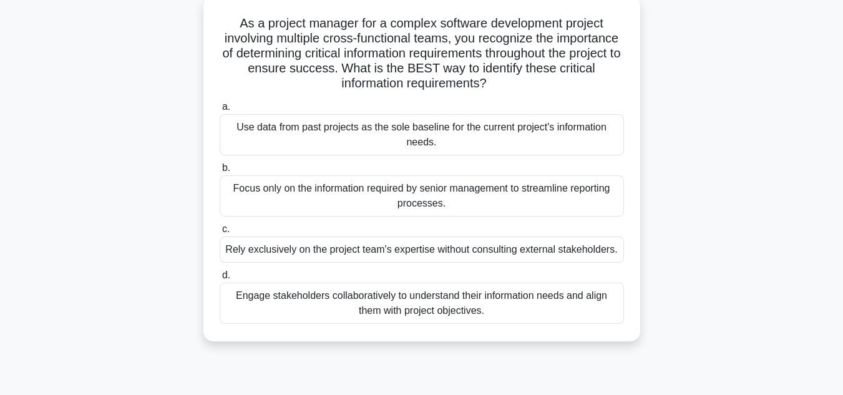
click at [473, 314] on div "Engage stakeholders collaboratively to understand their information needs and a…" at bounding box center [422, 303] width 404 height 41
click at [220, 279] on input "d. Engage stakeholders collaboratively to understand their information needs an…" at bounding box center [220, 275] width 0 height 8
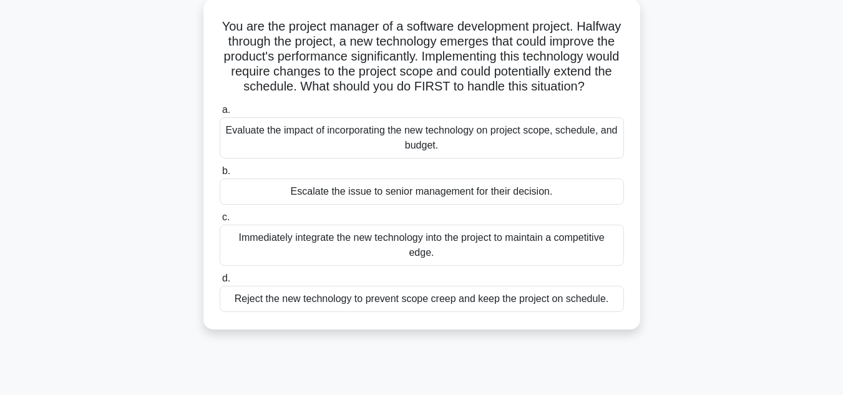
scroll to position [0, 0]
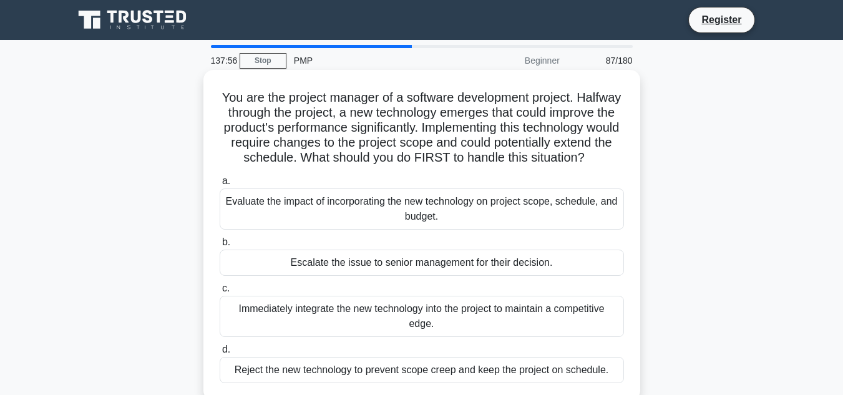
click at [428, 229] on div "Evaluate the impact of incorporating the new technology on project scope, sched…" at bounding box center [422, 208] width 404 height 41
click at [220, 185] on input "a. Evaluate the impact of incorporating the new technology on project scope, sc…" at bounding box center [220, 181] width 0 height 8
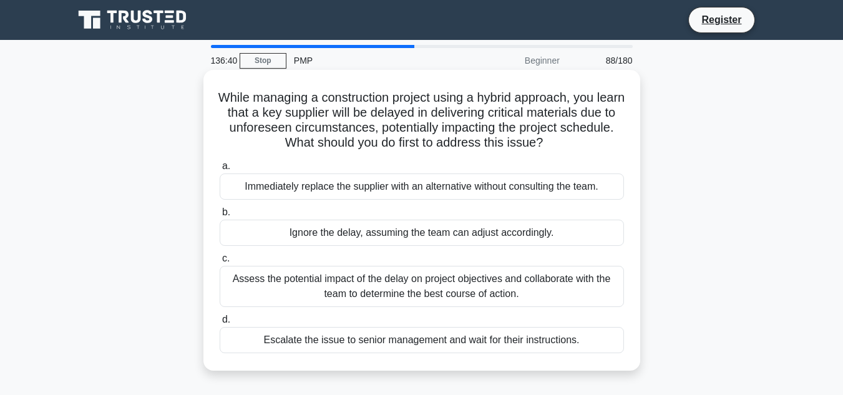
click at [508, 279] on div "Assess the potential impact of the delay on project objectives and collaborate …" at bounding box center [422, 286] width 404 height 41
click at [220, 263] on input "c. Assess the potential impact of the delay on project objectives and collabora…" at bounding box center [220, 258] width 0 height 8
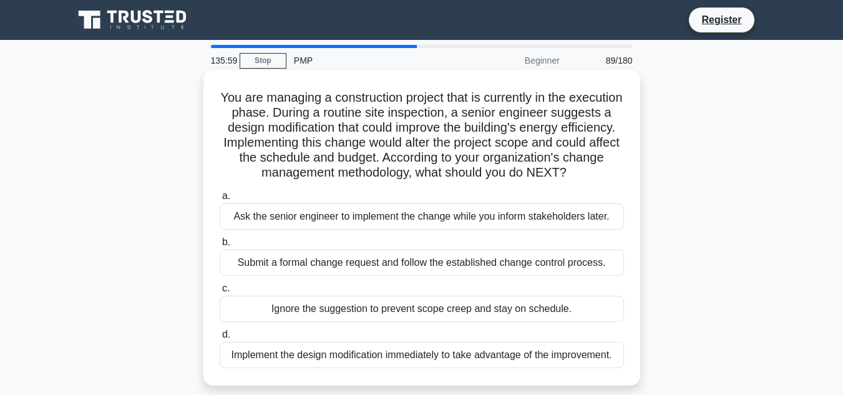
click at [558, 273] on div "Submit a formal change request and follow the established change control proces…" at bounding box center [422, 262] width 404 height 26
click at [220, 246] on input "b. Submit a formal change request and follow the established change control pro…" at bounding box center [220, 242] width 0 height 8
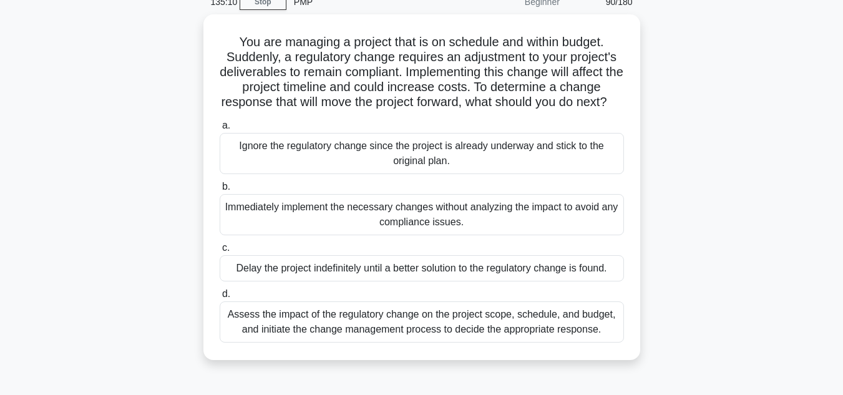
scroll to position [62, 0]
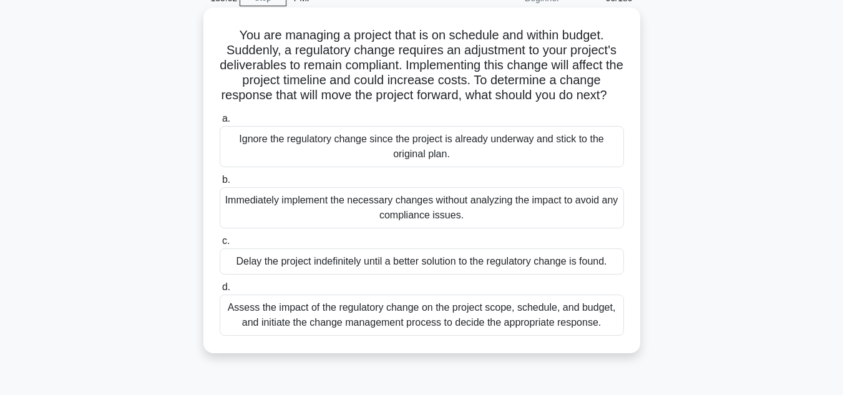
click at [511, 336] on div "Assess the impact of the regulatory change on the project scope, schedule, and …" at bounding box center [422, 314] width 404 height 41
click at [220, 291] on input "d. Assess the impact of the regulatory change on the project scope, schedule, a…" at bounding box center [220, 287] width 0 height 8
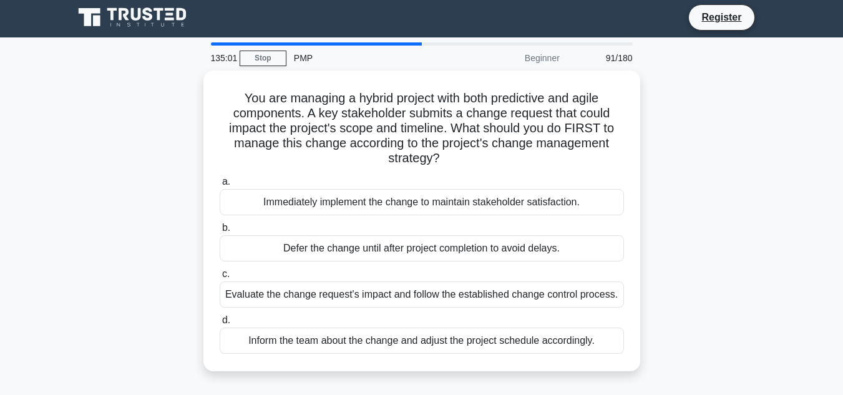
scroll to position [0, 0]
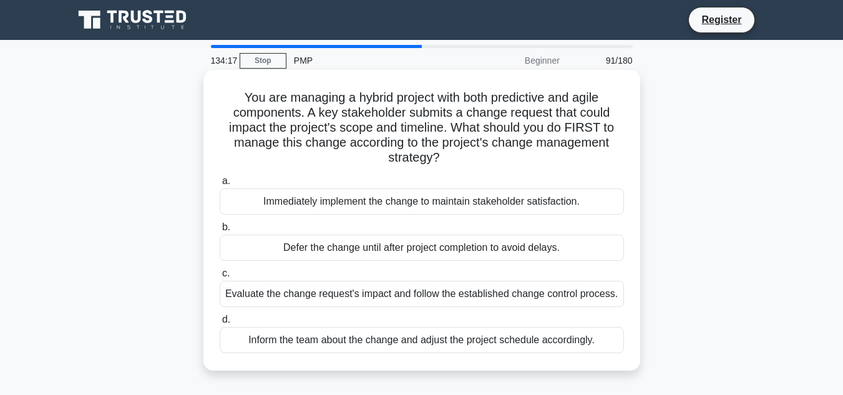
click at [607, 303] on div "Evaluate the change request's impact and follow the established change control …" at bounding box center [422, 294] width 404 height 26
click at [220, 278] on input "c. Evaluate the change request's impact and follow the established change contr…" at bounding box center [220, 273] width 0 height 8
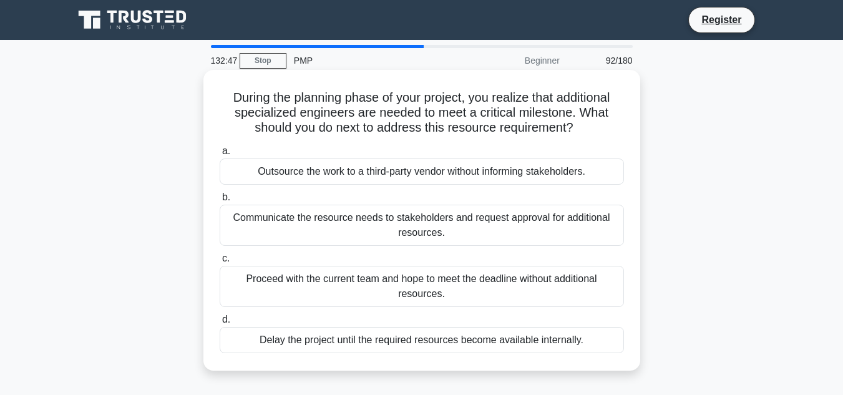
click at [500, 232] on div "Communicate the resource needs to stakeholders and request approval for additio…" at bounding box center [422, 225] width 404 height 41
click at [220, 201] on input "b. Communicate the resource needs to stakeholders and request approval for addi…" at bounding box center [220, 197] width 0 height 8
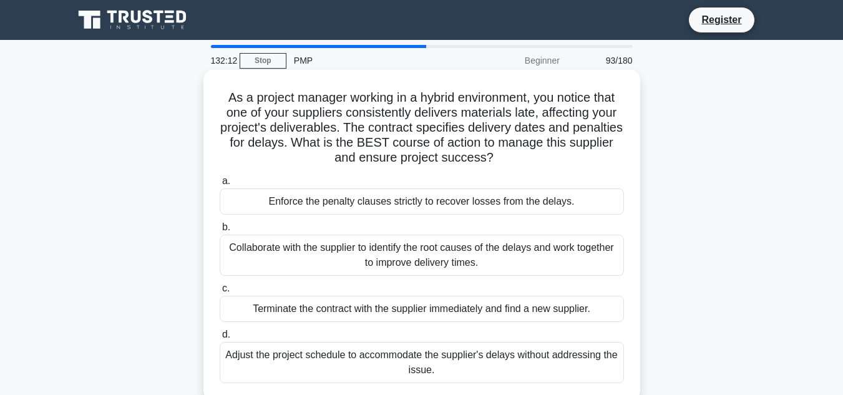
click at [462, 252] on div "Collaborate with the supplier to identify the root causes of the delays and wor…" at bounding box center [422, 254] width 404 height 41
click at [220, 231] on input "b. Collaborate with the supplier to identify the root causes of the delays and …" at bounding box center [220, 227] width 0 height 8
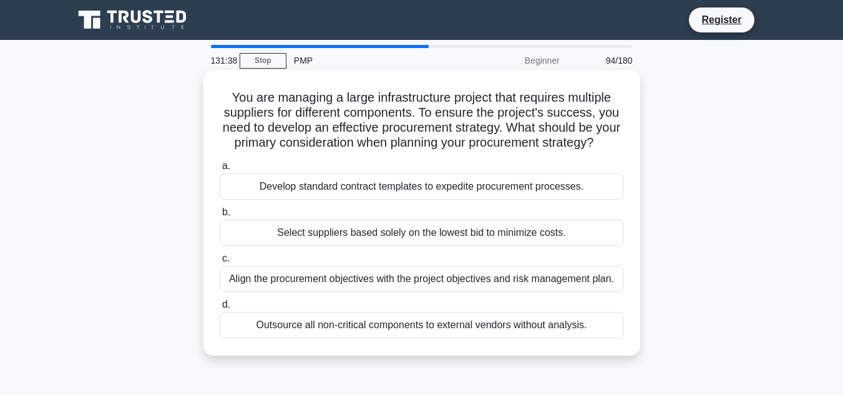
click at [448, 292] on div "Align the procurement objectives with the project objectives and risk managemen…" at bounding box center [422, 279] width 404 height 26
click at [220, 263] on input "c. Align the procurement objectives with the project objectives and risk manage…" at bounding box center [220, 258] width 0 height 8
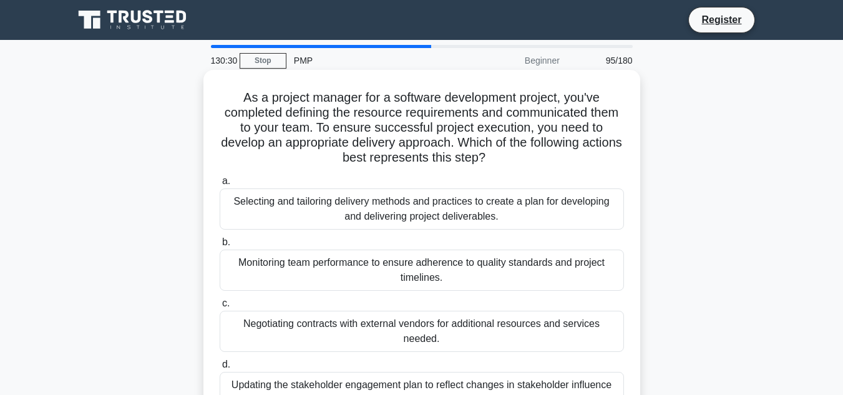
click at [510, 220] on div "Selecting and tailoring delivery methods and practices to create a plan for dev…" at bounding box center [422, 208] width 404 height 41
click at [220, 185] on input "a. Selecting and tailoring delivery methods and practices to create a plan for …" at bounding box center [220, 181] width 0 height 8
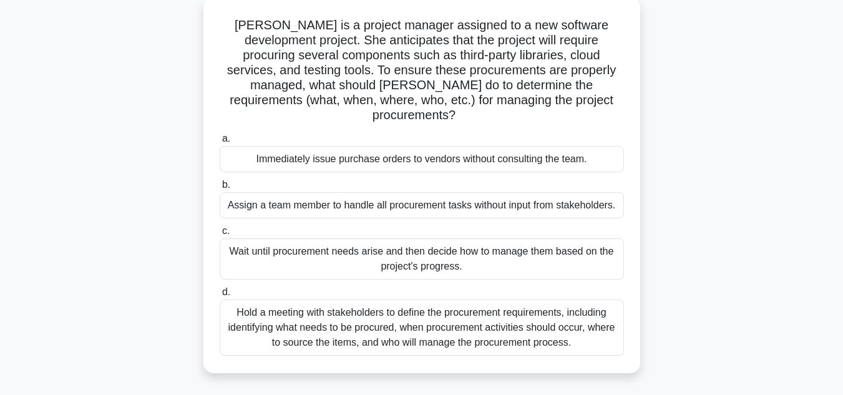
scroll to position [77, 0]
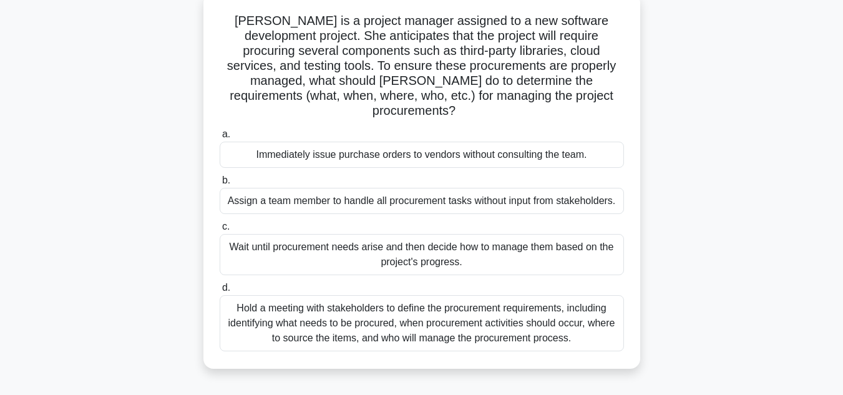
click at [497, 317] on div "Hold a meeting with stakeholders to define the procurement requirements, includ…" at bounding box center [422, 323] width 404 height 56
click at [220, 292] on input "d. Hold a meeting with stakeholders to define the procurement requirements, inc…" at bounding box center [220, 288] width 0 height 8
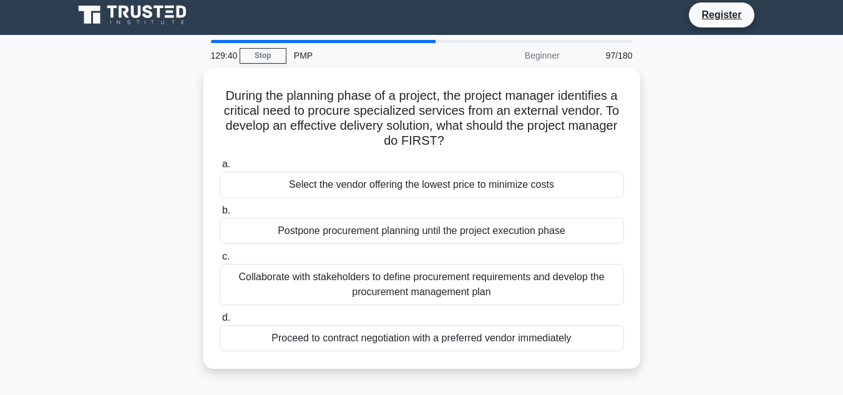
scroll to position [0, 0]
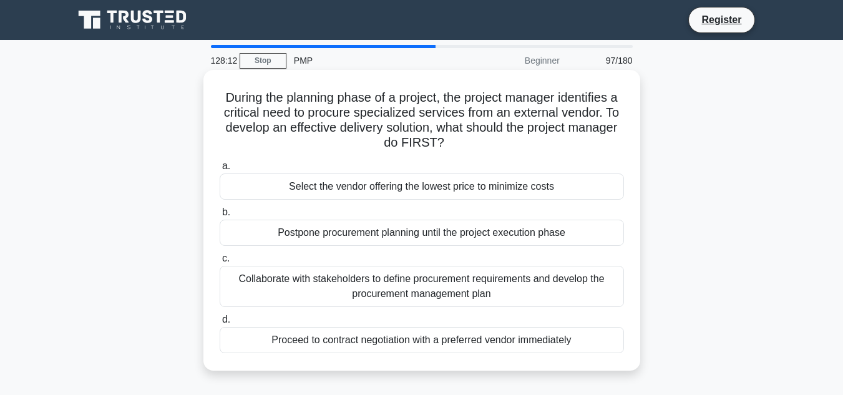
click at [501, 286] on div "Collaborate with stakeholders to define procurement requirements and develop th…" at bounding box center [422, 286] width 404 height 41
click at [220, 263] on input "c. Collaborate with stakeholders to define procurement requirements and develop…" at bounding box center [220, 258] width 0 height 8
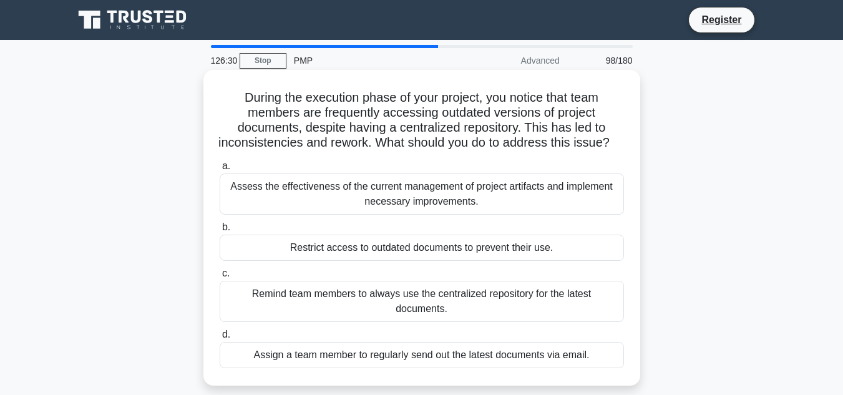
click at [518, 214] on div "Assess the effectiveness of the current management of project artifacts and imp…" at bounding box center [422, 193] width 404 height 41
click at [220, 170] on input "a. Assess the effectiveness of the current management of project artifacts and …" at bounding box center [220, 166] width 0 height 8
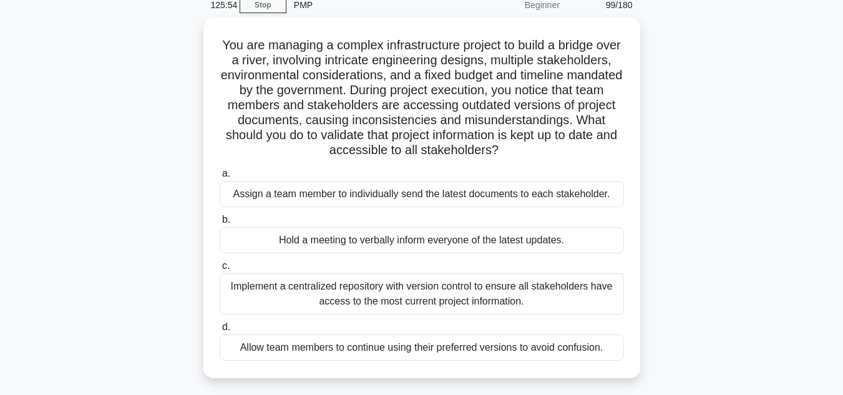
scroll to position [67, 0]
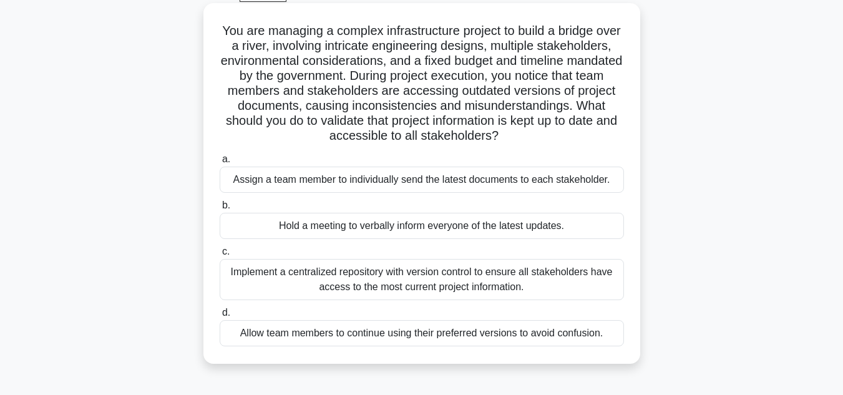
click at [511, 280] on div "Implement a centralized repository with version control to ensure all stakehold…" at bounding box center [422, 279] width 404 height 41
click at [220, 256] on input "c. Implement a centralized repository with version control to ensure all stakeh…" at bounding box center [220, 252] width 0 height 8
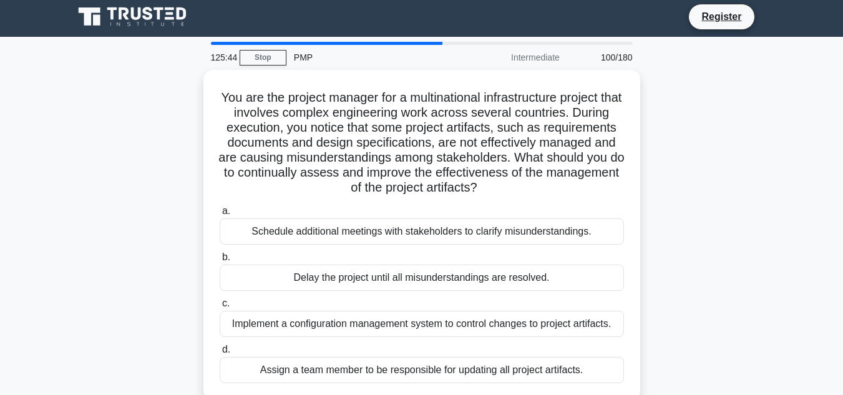
scroll to position [0, 0]
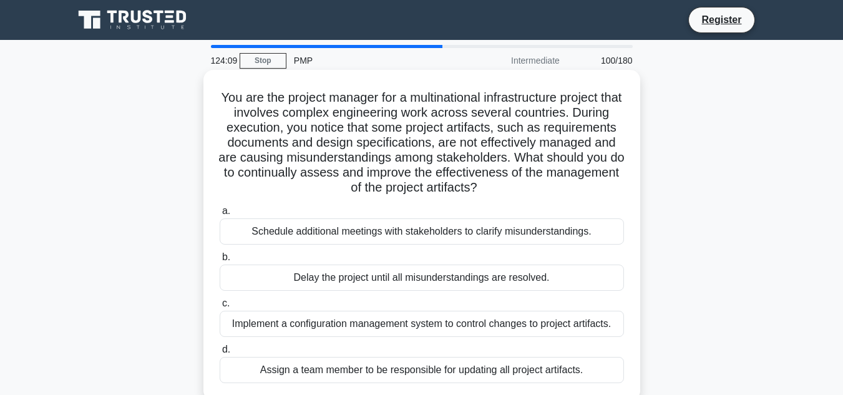
click at [386, 320] on div "Implement a configuration management system to control changes to project artif…" at bounding box center [422, 324] width 404 height 26
click at [220, 307] on input "c. Implement a configuration management system to control changes to project ar…" at bounding box center [220, 303] width 0 height 8
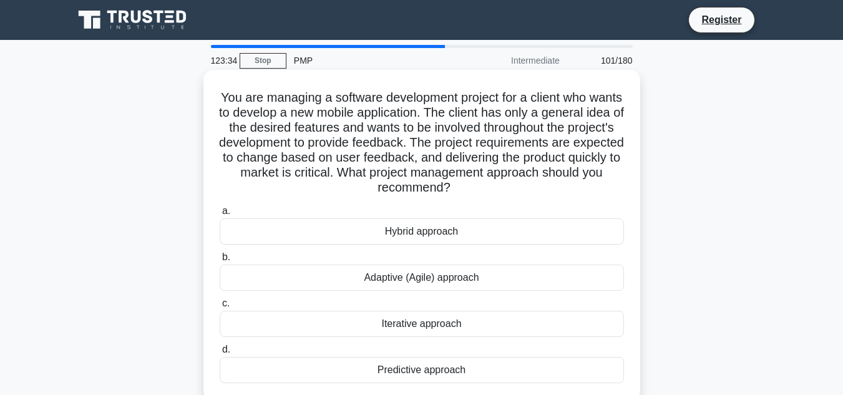
click at [455, 283] on div "Adaptive (Agile) approach" at bounding box center [422, 277] width 404 height 26
click at [220, 261] on input "b. Adaptive (Agile) approach" at bounding box center [220, 257] width 0 height 8
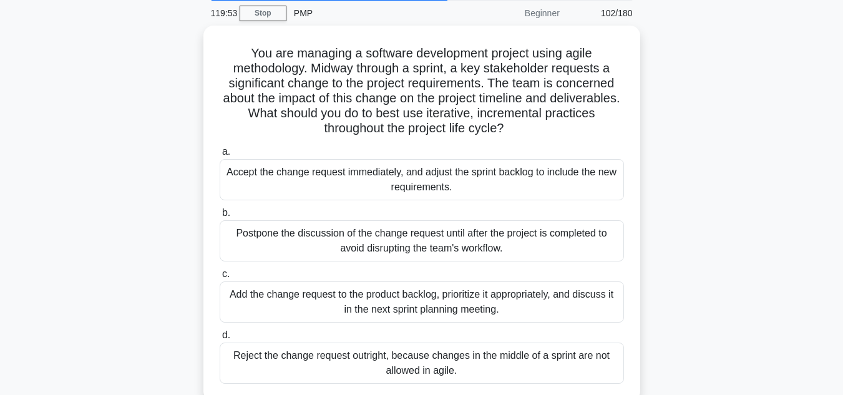
scroll to position [49, 0]
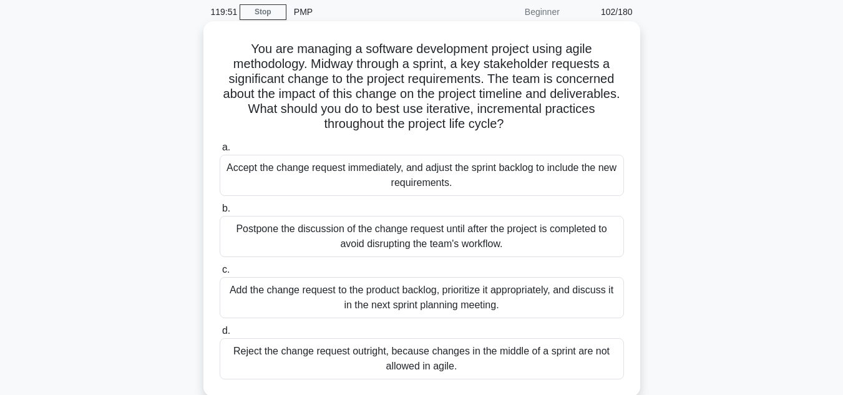
click at [475, 292] on div "Add the change request to the product backlog, prioritize it appropriately, and…" at bounding box center [422, 297] width 404 height 41
click at [220, 274] on input "c. Add the change request to the product backlog, prioritize it appropriately, …" at bounding box center [220, 270] width 0 height 8
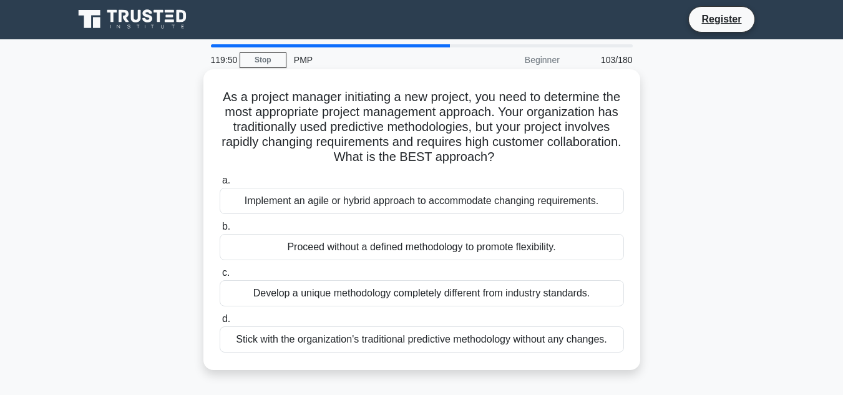
scroll to position [0, 0]
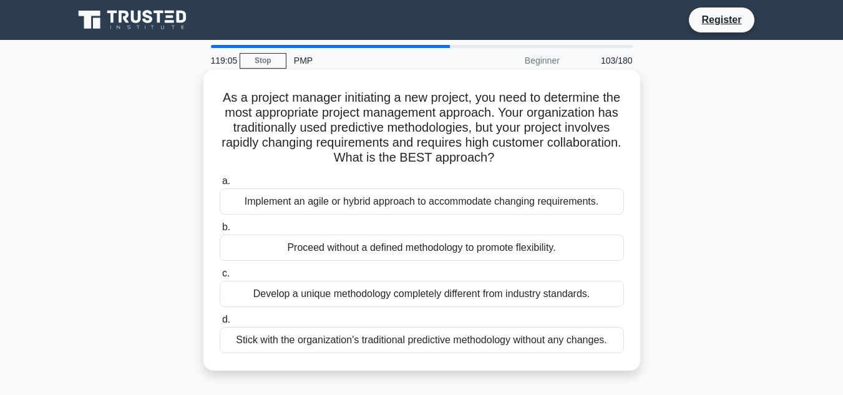
click at [432, 202] on div "Implement an agile or hybrid approach to accommodate changing requirements." at bounding box center [422, 201] width 404 height 26
click at [220, 185] on input "a. Implement an agile or hybrid approach to accommodate changing requirements." at bounding box center [220, 181] width 0 height 8
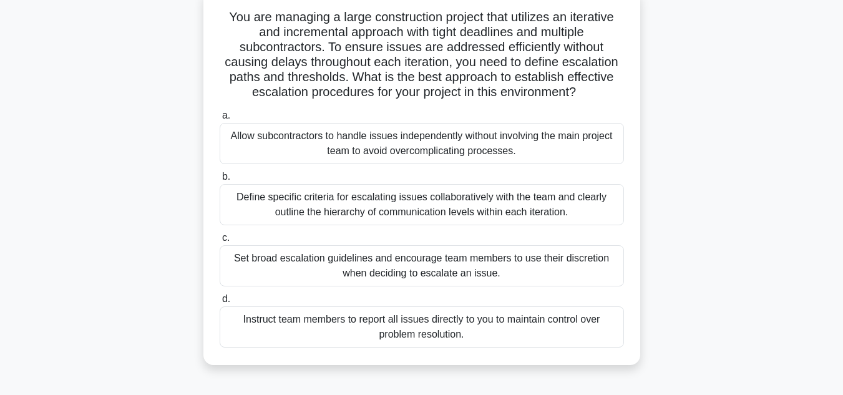
scroll to position [87, 0]
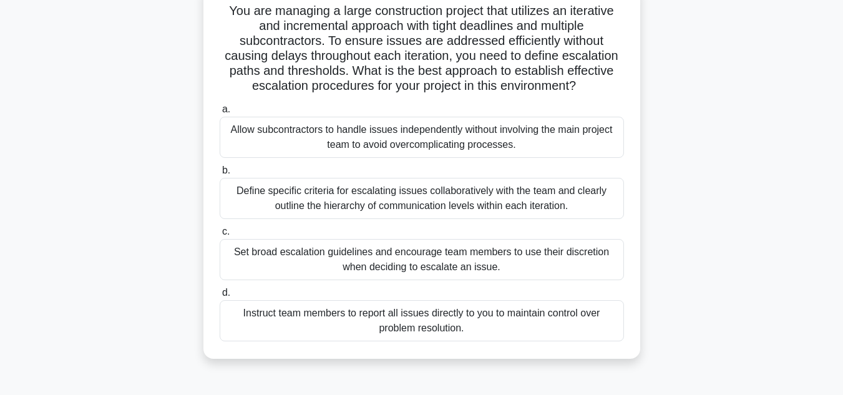
click at [503, 208] on div "Define specific criteria for escalating issues collaboratively with the team an…" at bounding box center [422, 198] width 404 height 41
click at [220, 175] on input "b. Define specific criteria for escalating issues collaboratively with the team…" at bounding box center [220, 171] width 0 height 8
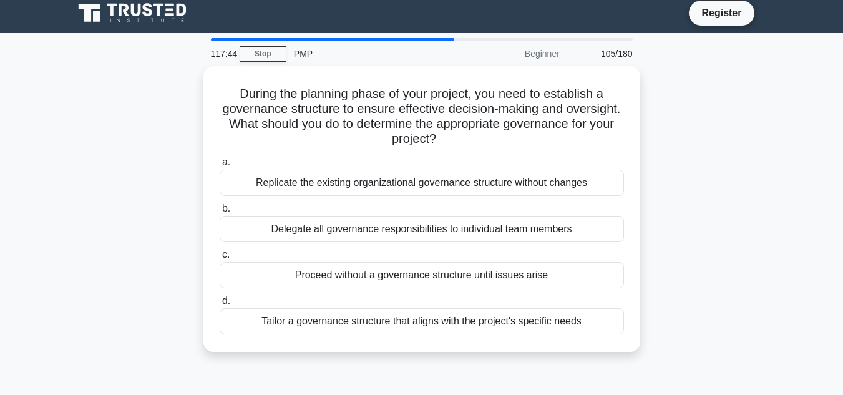
scroll to position [0, 0]
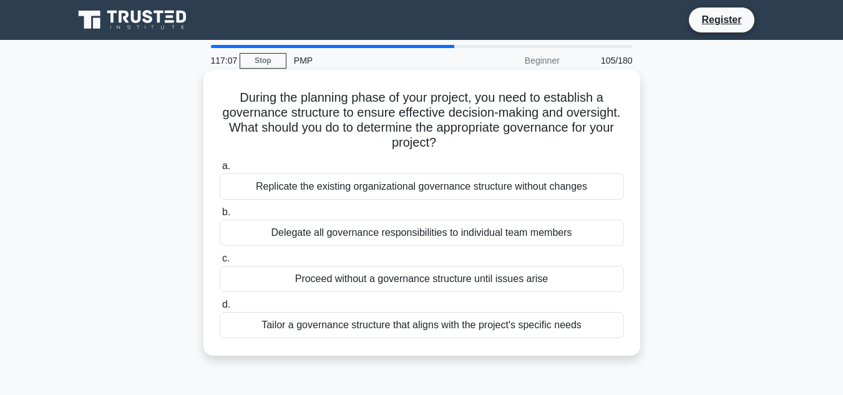
click at [479, 331] on div "Tailor a governance structure that aligns with the project's specific needs" at bounding box center [422, 325] width 404 height 26
click at [220, 309] on input "d. Tailor a governance structure that aligns with the project's specific needs" at bounding box center [220, 305] width 0 height 8
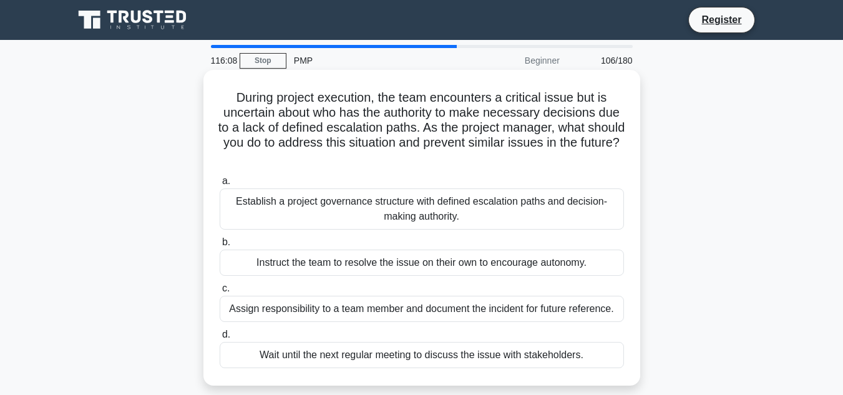
click at [471, 219] on div "Establish a project governance structure with defined escalation paths and deci…" at bounding box center [422, 208] width 404 height 41
click at [220, 185] on input "a. Establish a project governance structure with defined escalation paths and d…" at bounding box center [220, 181] width 0 height 8
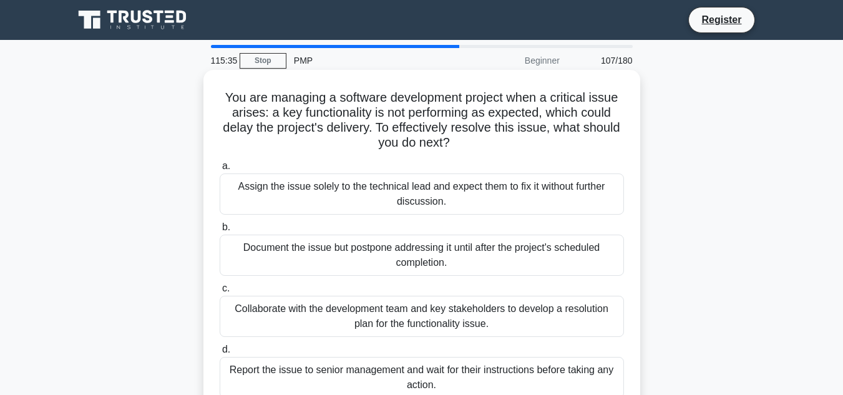
click at [406, 330] on div "Collaborate with the development team and key stakeholders to develop a resolut…" at bounding box center [422, 316] width 404 height 41
click at [220, 292] on input "c. Collaborate with the development team and key stakeholders to develop a reso…" at bounding box center [220, 288] width 0 height 8
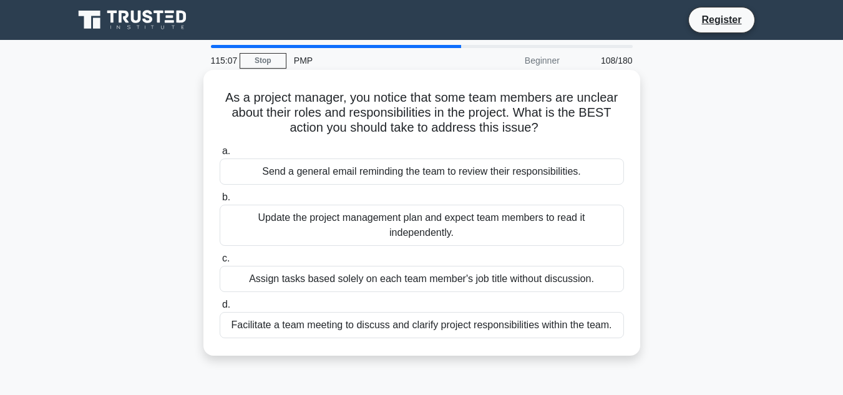
click at [471, 331] on div "Facilitate a team meeting to discuss and clarify project responsibilities withi…" at bounding box center [422, 325] width 404 height 26
click at [220, 309] on input "d. Facilitate a team meeting to discuss and clarify project responsibilities wi…" at bounding box center [220, 305] width 0 height 8
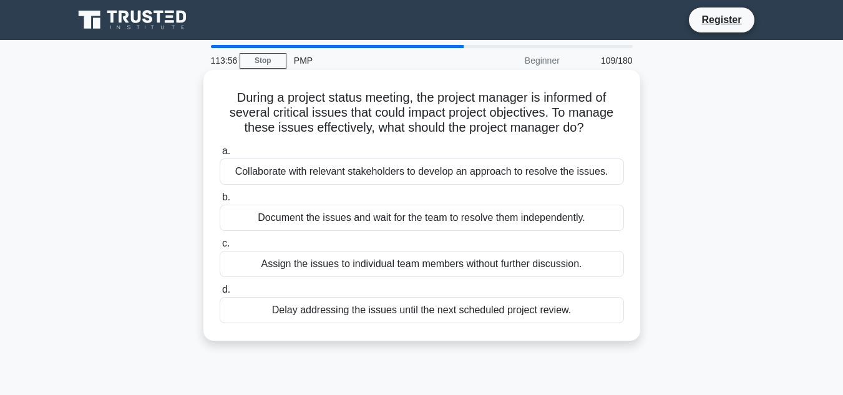
click at [539, 173] on div "Collaborate with relevant stakeholders to develop an approach to resolve the is…" at bounding box center [422, 171] width 404 height 26
click at [220, 155] on input "a. Collaborate with relevant stakeholders to develop an approach to resolve the…" at bounding box center [220, 151] width 0 height 8
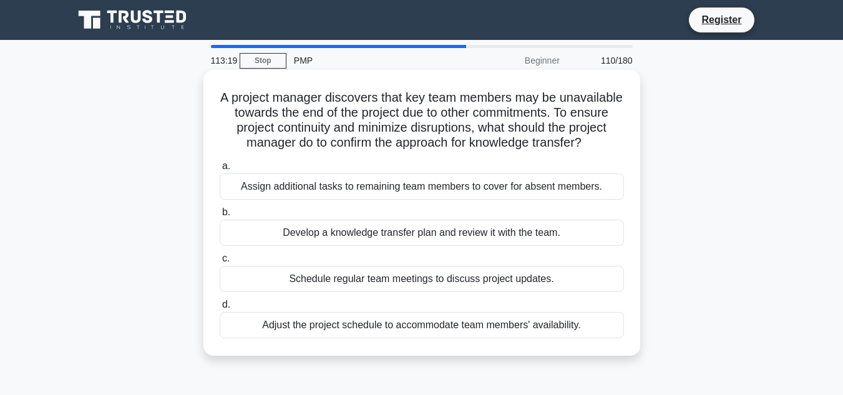
click at [529, 246] on div "Develop a knowledge transfer plan and review it with the team." at bounding box center [422, 233] width 404 height 26
click at [220, 216] on input "b. Develop a knowledge transfer plan and review it with the team." at bounding box center [220, 212] width 0 height 8
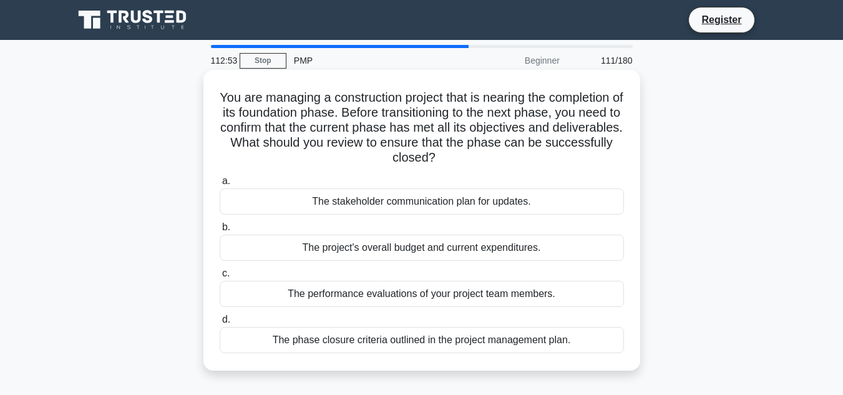
click at [470, 345] on div "The phase closure criteria outlined in the project management plan." at bounding box center [422, 340] width 404 height 26
click at [220, 324] on input "d. The phase closure criteria outlined in the project management plan." at bounding box center [220, 320] width 0 height 8
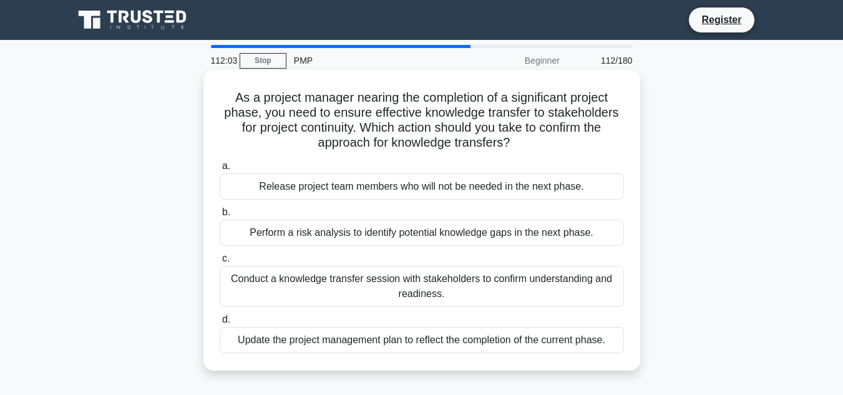
click at [552, 279] on div "Conduct a knowledge transfer session with stakeholders to confirm understanding…" at bounding box center [422, 286] width 404 height 41
click at [220, 263] on input "c. Conduct a knowledge transfer session with stakeholders to confirm understand…" at bounding box center [220, 258] width 0 height 8
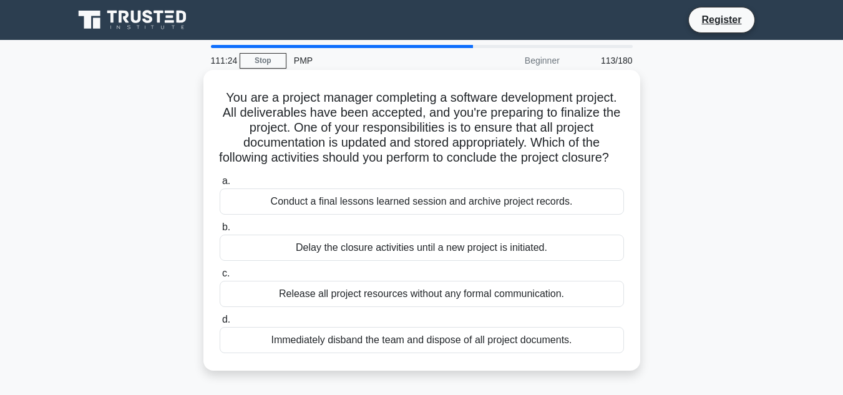
click at [493, 215] on div "Conduct a final lessons learned session and archive project records." at bounding box center [422, 201] width 404 height 26
click at [220, 185] on input "a. Conduct a final lessons learned session and archive project records." at bounding box center [220, 181] width 0 height 8
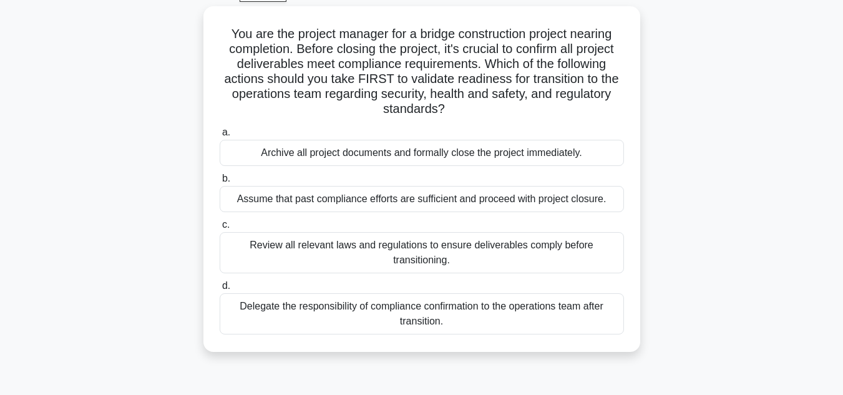
scroll to position [68, 0]
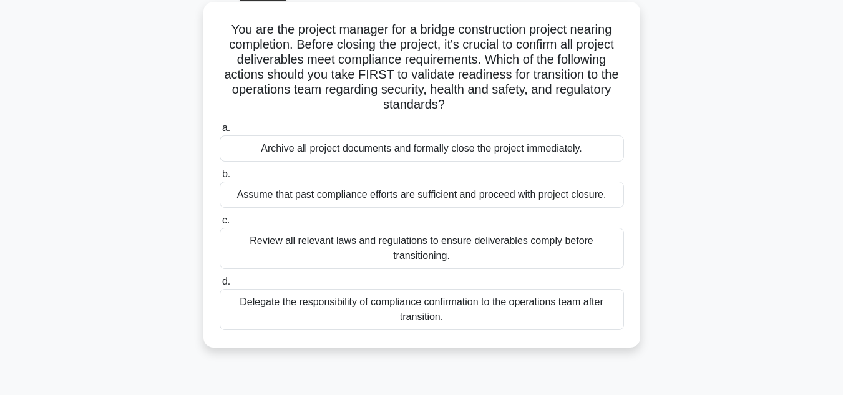
click at [454, 258] on div "Review all relevant laws and regulations to ensure deliverables comply before t…" at bounding box center [422, 248] width 404 height 41
click at [220, 225] on input "c. Review all relevant laws and regulations to ensure deliverables comply befor…" at bounding box center [220, 220] width 0 height 8
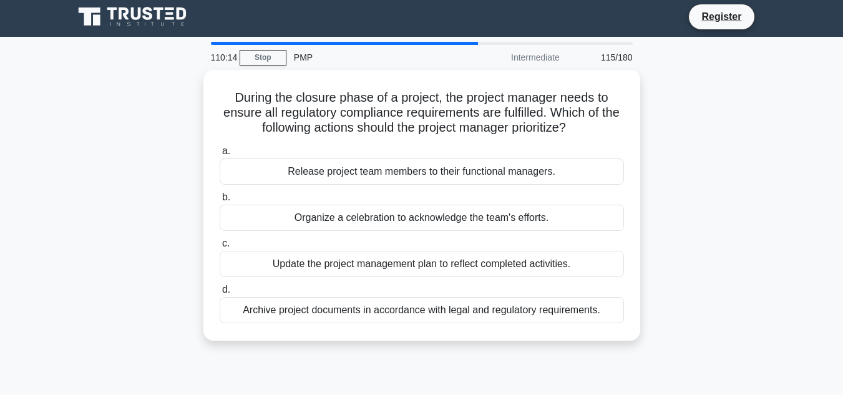
scroll to position [0, 0]
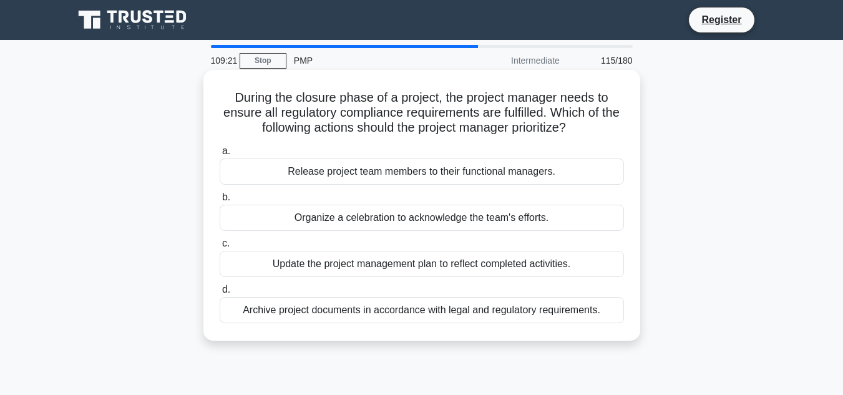
click at [539, 312] on div "Archive project documents in accordance with legal and regulatory requirements." at bounding box center [422, 310] width 404 height 26
click at [220, 294] on input "d. Archive project documents in accordance with legal and regulatory requiremen…" at bounding box center [220, 290] width 0 height 8
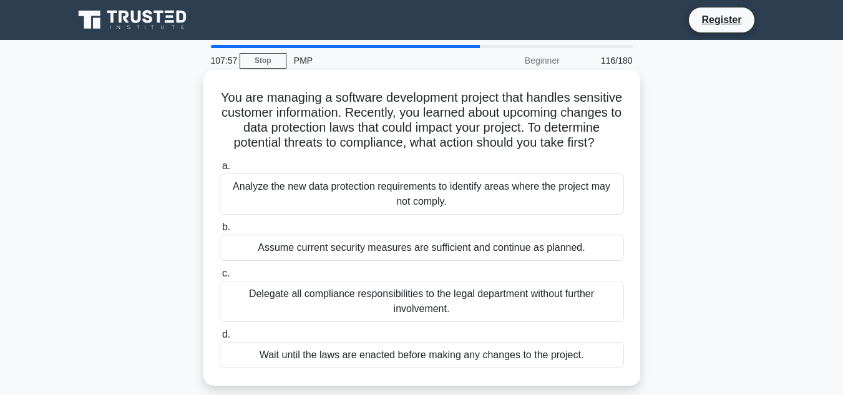
click at [559, 211] on div "Analyze the new data protection requirements to identify areas where the projec…" at bounding box center [422, 193] width 404 height 41
click at [220, 170] on input "a. Analyze the new data protection requirements to identify areas where the pro…" at bounding box center [220, 166] width 0 height 8
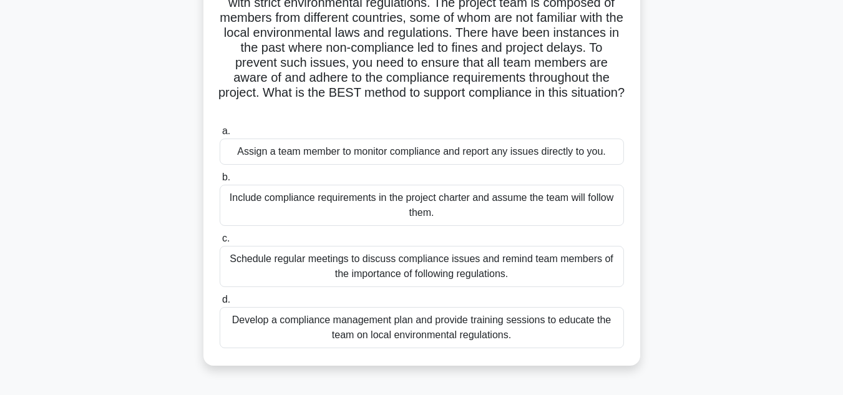
scroll to position [117, 0]
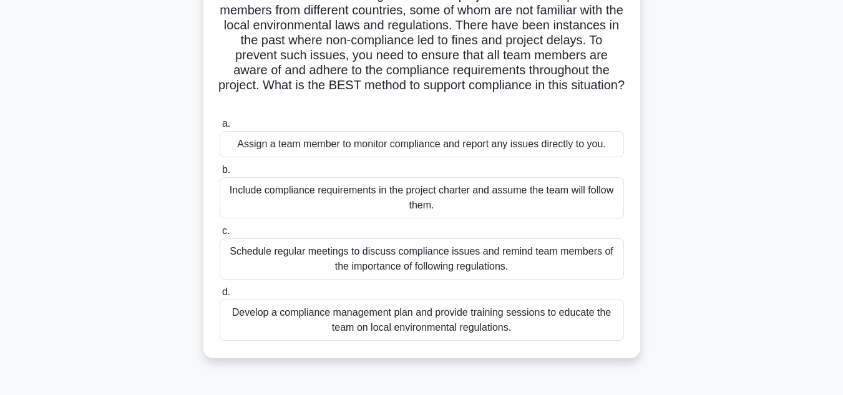
click at [534, 266] on div "Schedule regular meetings to discuss compliance issues and remind team members …" at bounding box center [422, 258] width 404 height 41
click at [220, 235] on input "c. Schedule regular meetings to discuss compliance issues and remind team membe…" at bounding box center [220, 231] width 0 height 8
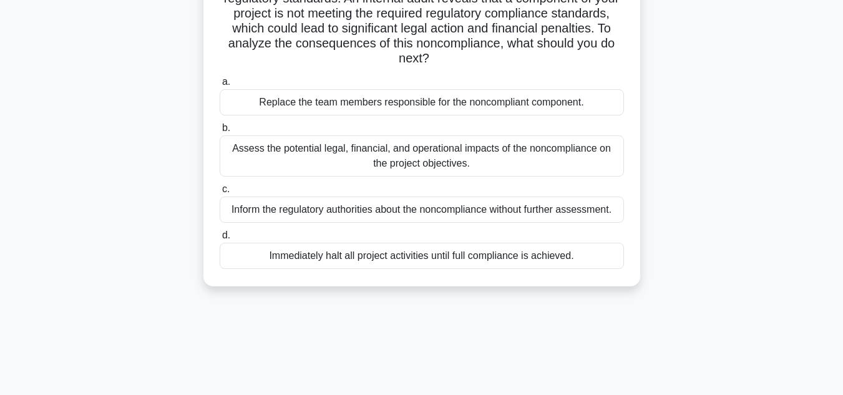
scroll to position [0, 0]
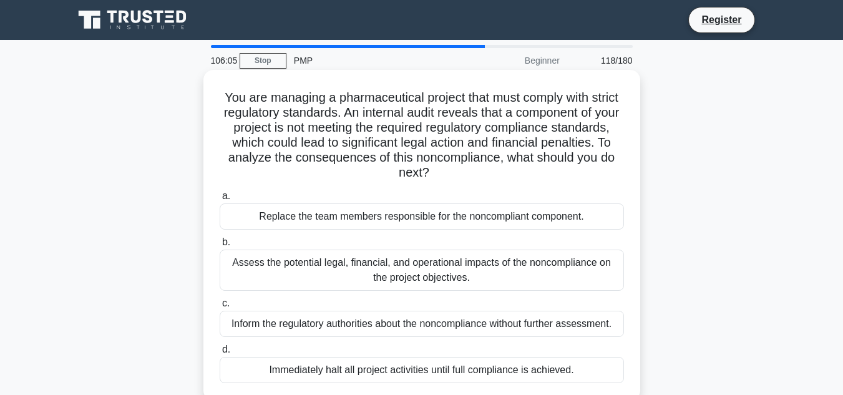
click at [475, 277] on div "Assess the potential legal, financial, and operational impacts of the noncompli…" at bounding box center [422, 269] width 404 height 41
click at [220, 246] on input "b. Assess the potential legal, financial, and operational impacts of the noncom…" at bounding box center [220, 242] width 0 height 8
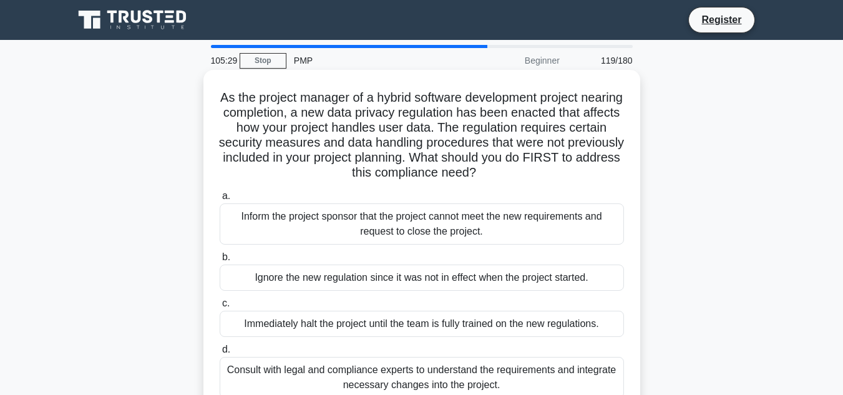
click at [496, 372] on div "Consult with legal and compliance experts to understand the requirements and in…" at bounding box center [422, 377] width 404 height 41
click at [220, 354] on input "d. Consult with legal and compliance experts to understand the requirements and…" at bounding box center [220, 349] width 0 height 8
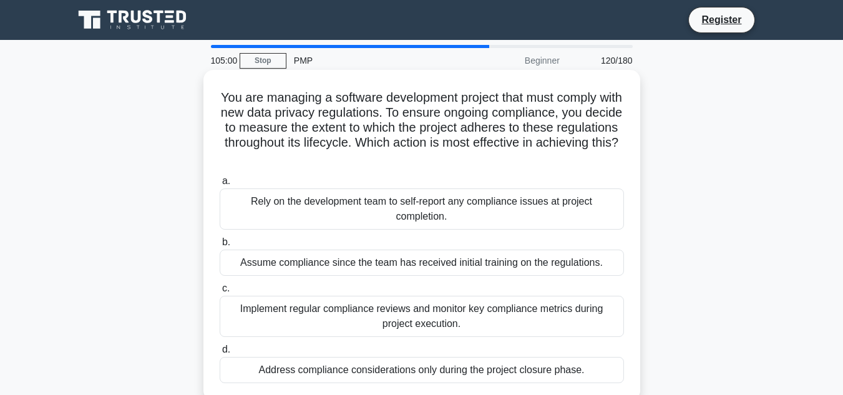
click at [455, 321] on div "Implement regular compliance reviews and monitor key compliance metrics during …" at bounding box center [422, 316] width 404 height 41
click at [220, 292] on input "c. Implement regular compliance reviews and monitor key compliance metrics duri…" at bounding box center [220, 288] width 0 height 8
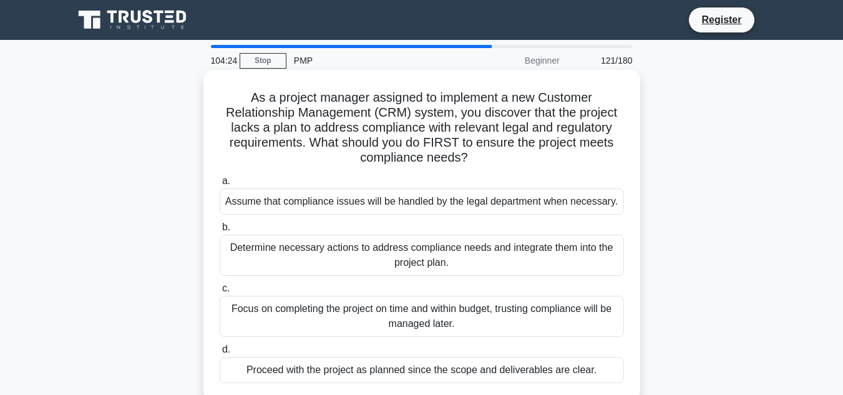
click at [507, 266] on div "Determine necessary actions to address compliance needs and integrate them into…" at bounding box center [422, 254] width 404 height 41
click at [220, 231] on input "b. Determine necessary actions to address compliance needs and integrate them i…" at bounding box center [220, 227] width 0 height 8
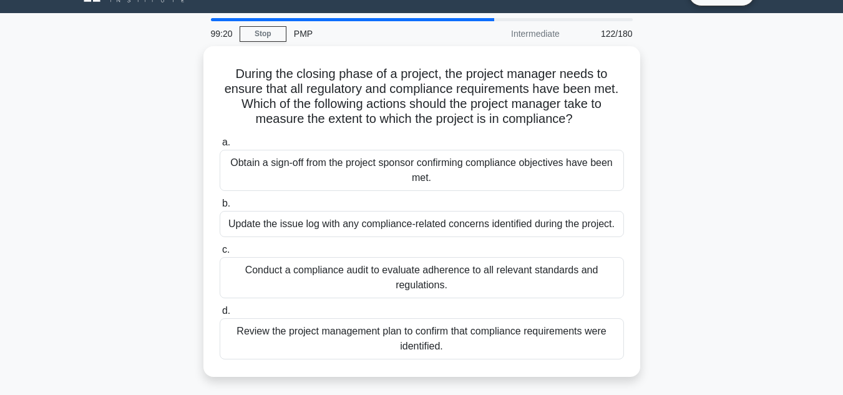
scroll to position [28, 0]
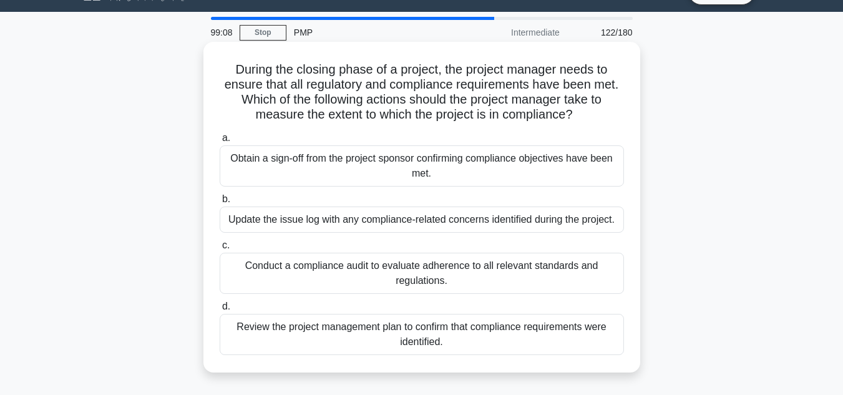
click at [491, 276] on div "Conduct a compliance audit to evaluate adherence to all relevant standards and …" at bounding box center [422, 273] width 404 height 41
click at [220, 249] on input "c. Conduct a compliance audit to evaluate adherence to all relevant standards a…" at bounding box center [220, 245] width 0 height 8
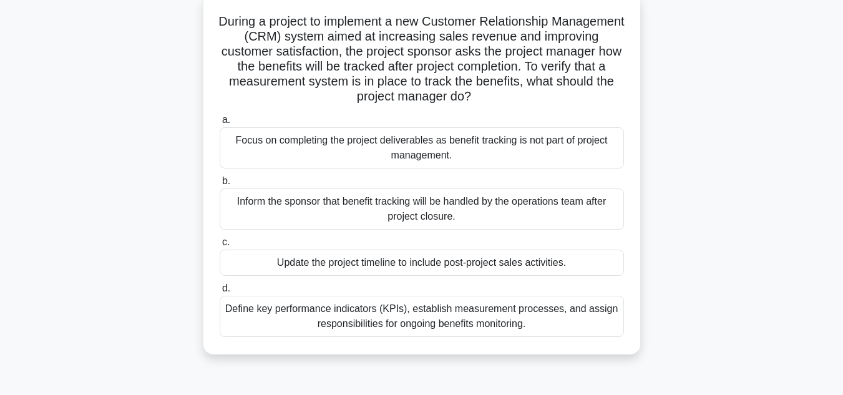
scroll to position [81, 0]
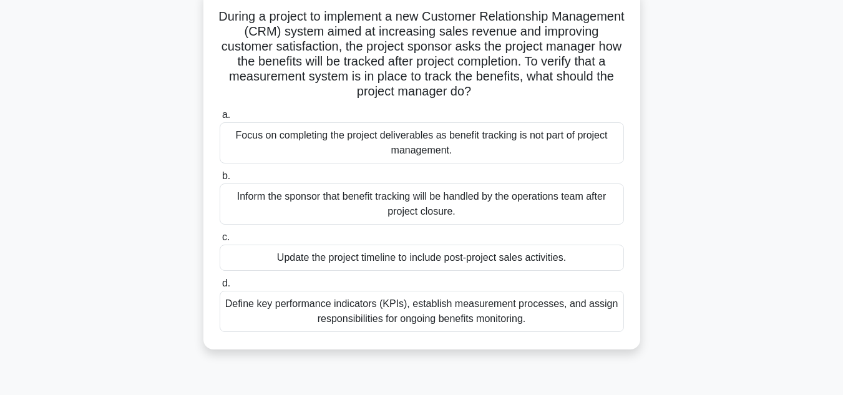
click at [538, 316] on div "Define key performance indicators (KPIs), establish measurement processes, and …" at bounding box center [422, 311] width 404 height 41
click at [220, 287] on input "d. Define key performance indicators (KPIs), establish measurement processes, a…" at bounding box center [220, 283] width 0 height 8
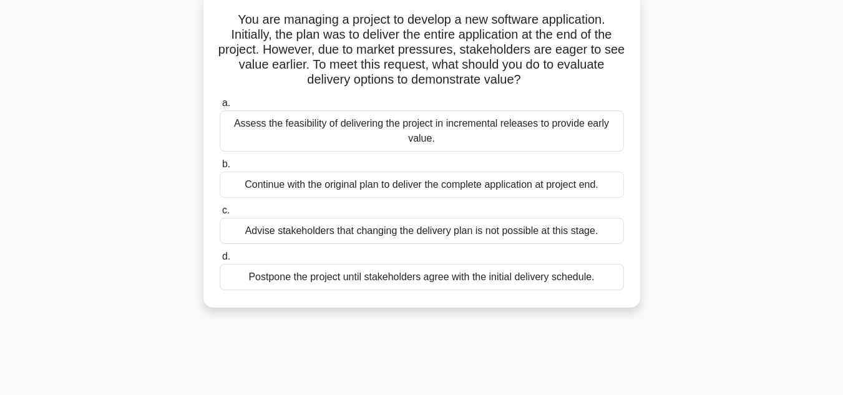
scroll to position [0, 0]
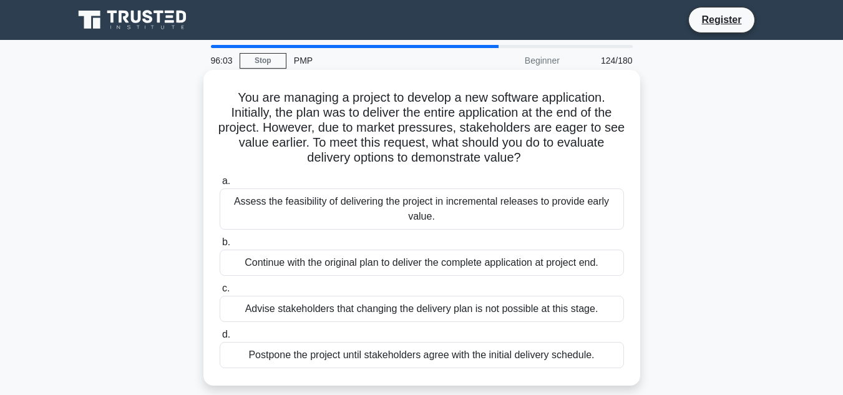
click at [534, 221] on div "Assess the feasibility of delivering the project in incremental releases to pro…" at bounding box center [422, 208] width 404 height 41
click at [220, 185] on input "a. Assess the feasibility of delivering the project in incremental releases to …" at bounding box center [220, 181] width 0 height 8
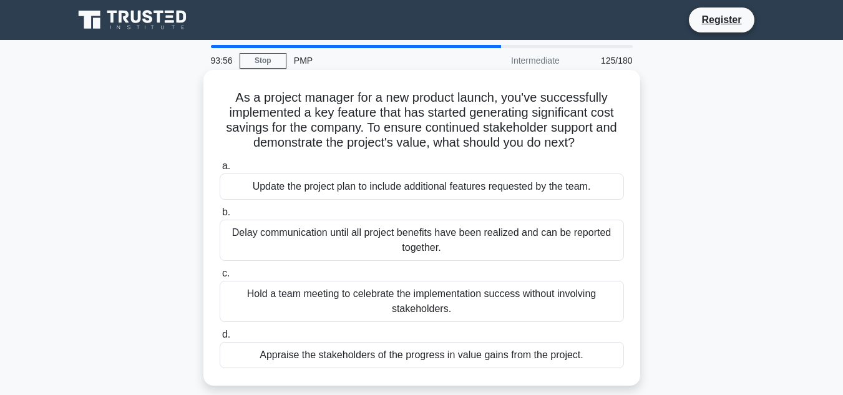
click at [496, 360] on div "Appraise the stakeholders of the progress in value gains from the project." at bounding box center [422, 355] width 404 height 26
click at [220, 339] on input "d. Appraise the stakeholders of the progress in value gains from the project." at bounding box center [220, 335] width 0 height 8
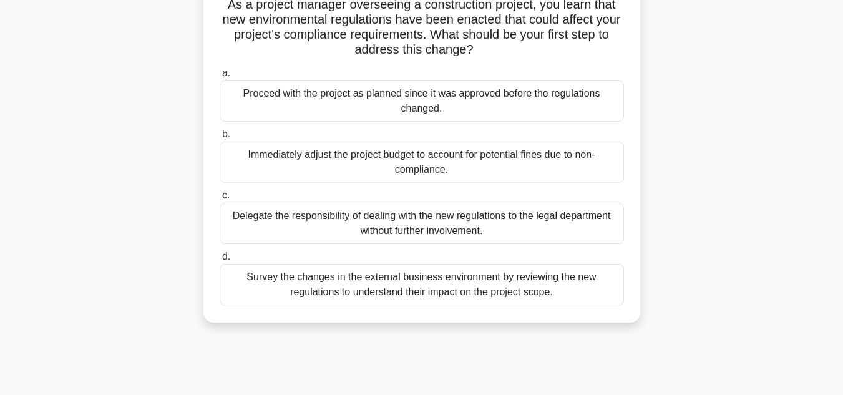
scroll to position [97, 0]
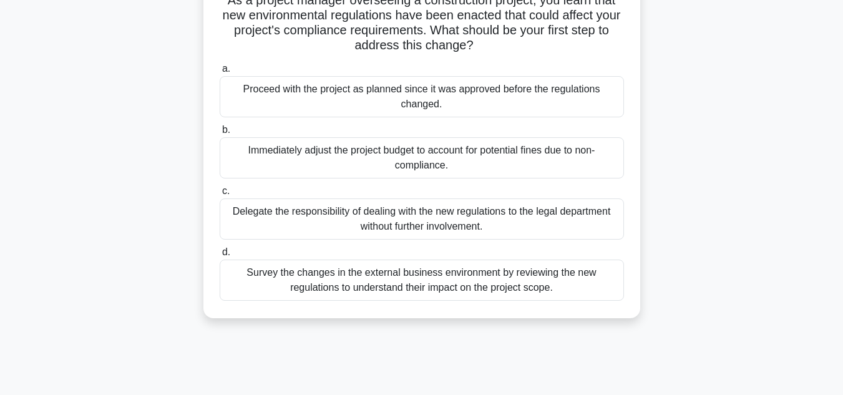
click at [449, 286] on div "Survey the changes in the external business environment by reviewing the new re…" at bounding box center [422, 279] width 404 height 41
click at [220, 256] on input "d. Survey the changes in the external business environment by reviewing the new…" at bounding box center [220, 252] width 0 height 8
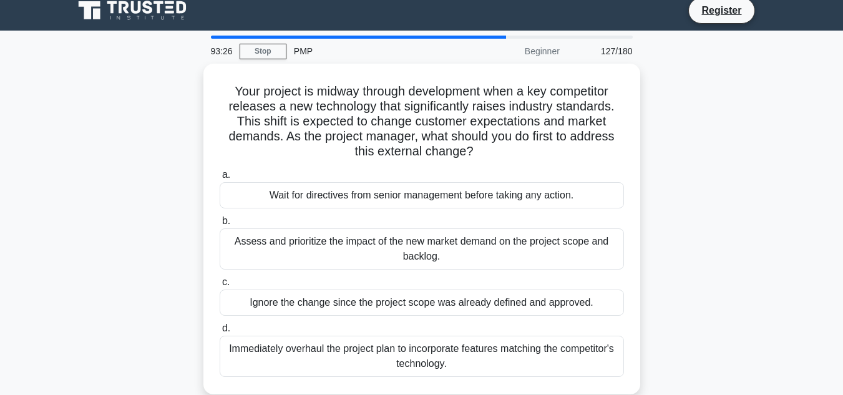
scroll to position [0, 0]
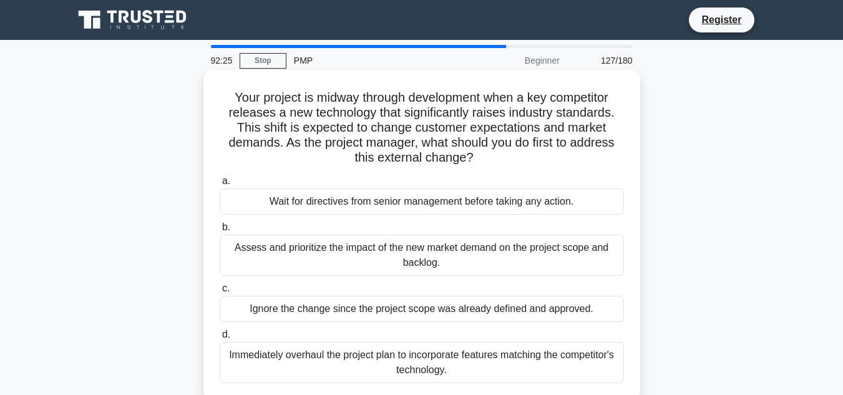
click at [470, 262] on div "Assess and prioritize the impact of the new market demand on the project scope …" at bounding box center [422, 254] width 404 height 41
click at [220, 231] on input "b. Assess and prioritize the impact of the new market demand on the project sco…" at bounding box center [220, 227] width 0 height 8
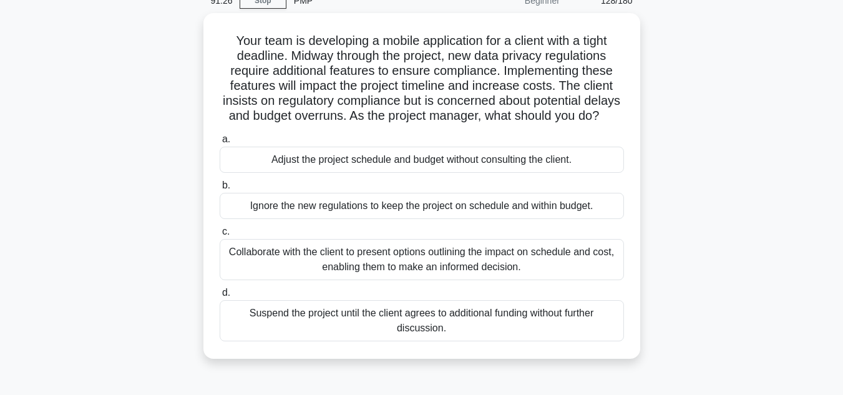
scroll to position [63, 0]
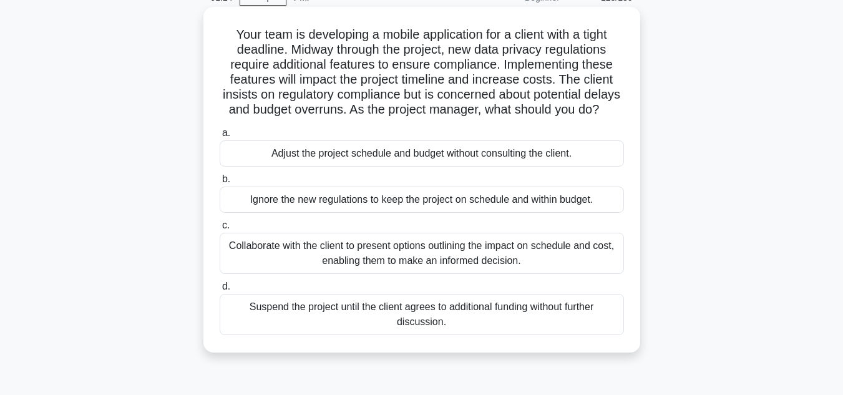
click at [524, 267] on div "Collaborate with the client to present options outlining the impact on schedule…" at bounding box center [422, 253] width 404 height 41
click at [220, 229] on input "c. Collaborate with the client to present options outlining the impact on sched…" at bounding box center [220, 225] width 0 height 8
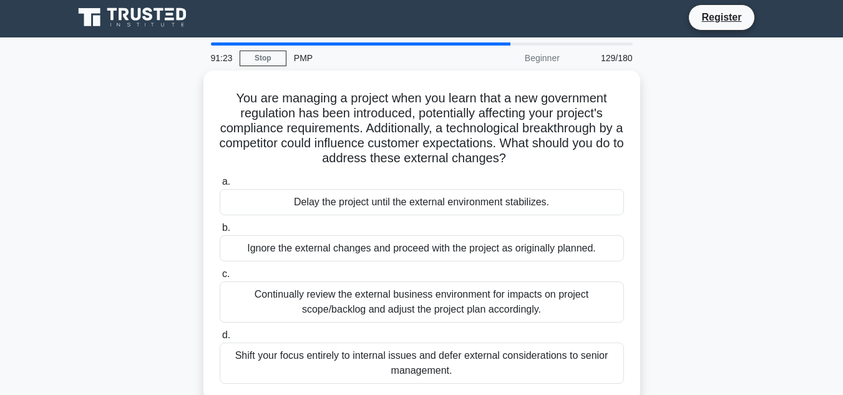
scroll to position [0, 0]
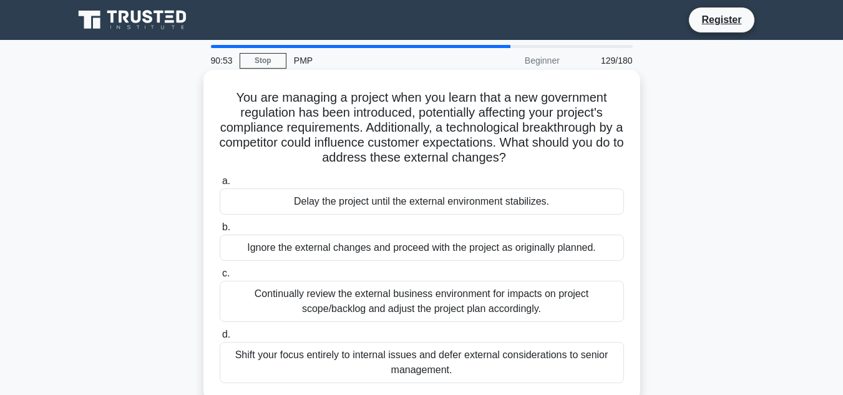
click at [508, 297] on div "Continually review the external business environment for impacts on project sco…" at bounding box center [422, 301] width 404 height 41
click at [220, 278] on input "c. Continually review the external business environment for impacts on project …" at bounding box center [220, 273] width 0 height 8
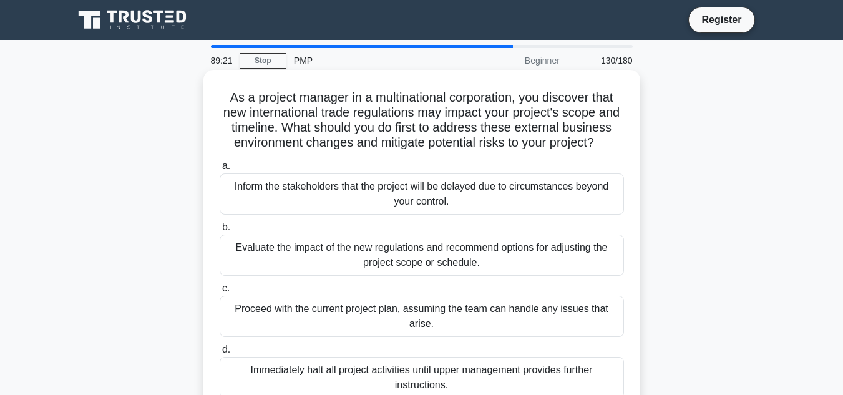
click at [511, 276] on div "Evaluate the impact of the new regulations and recommend options for adjusting …" at bounding box center [422, 254] width 404 height 41
click at [220, 231] on input "b. Evaluate the impact of the new regulations and recommend options for adjusti…" at bounding box center [220, 227] width 0 height 8
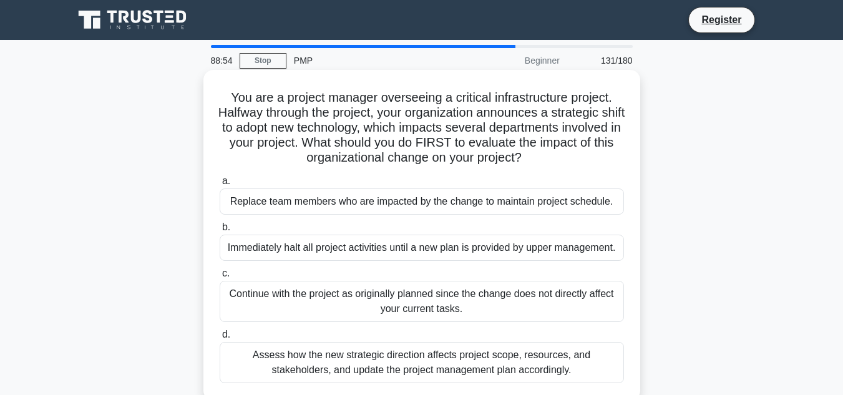
click at [513, 360] on div "Assess how the new strategic direction affects project scope, resources, and st…" at bounding box center [422, 362] width 404 height 41
click at [220, 339] on input "d. Assess how the new strategic direction affects project scope, resources, and…" at bounding box center [220, 335] width 0 height 8
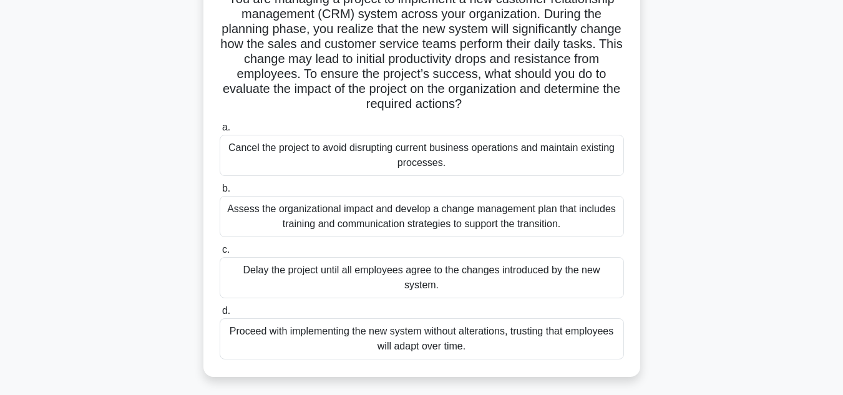
scroll to position [103, 0]
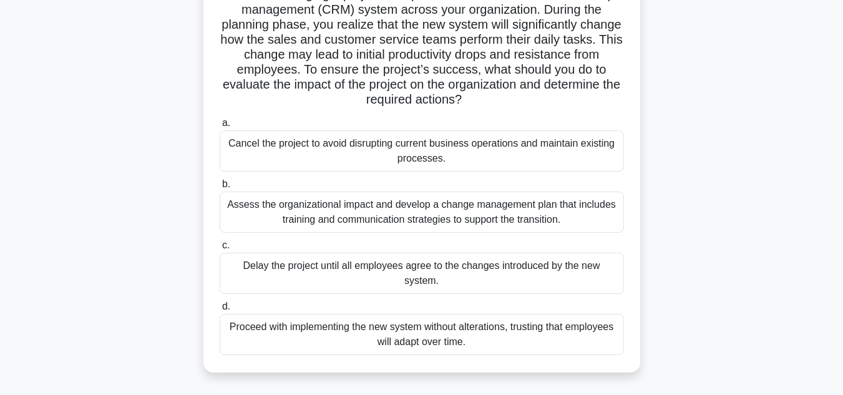
click at [501, 225] on div "Assess the organizational impact and develop a change management plan that incl…" at bounding box center [422, 211] width 404 height 41
click at [220, 188] on input "b. Assess the organizational impact and develop a change management plan that i…" at bounding box center [220, 184] width 0 height 8
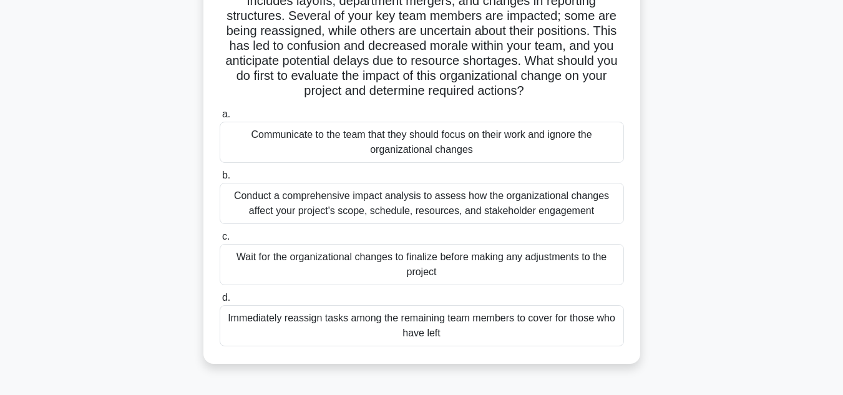
scroll to position [131, 0]
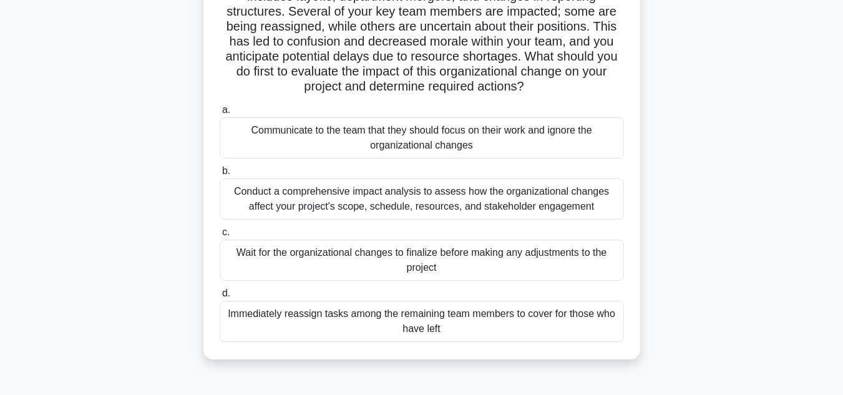
click at [440, 210] on div "Conduct a comprehensive impact analysis to assess how the organizational change…" at bounding box center [422, 198] width 404 height 41
click at [220, 175] on input "b. Conduct a comprehensive impact analysis to assess how the organizational cha…" at bounding box center [220, 171] width 0 height 8
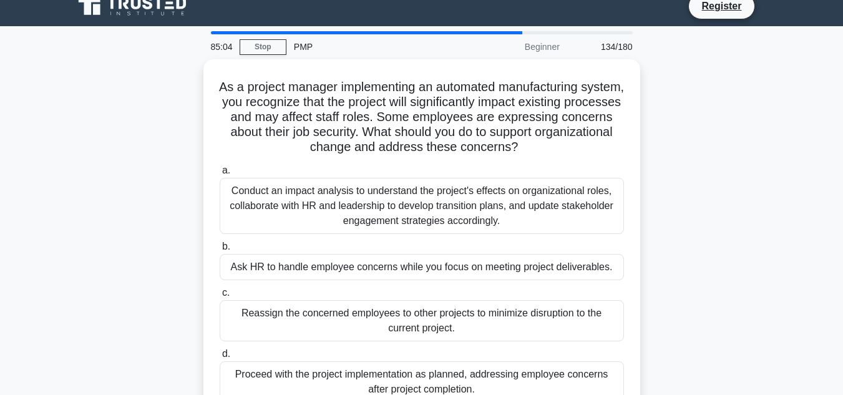
scroll to position [15, 0]
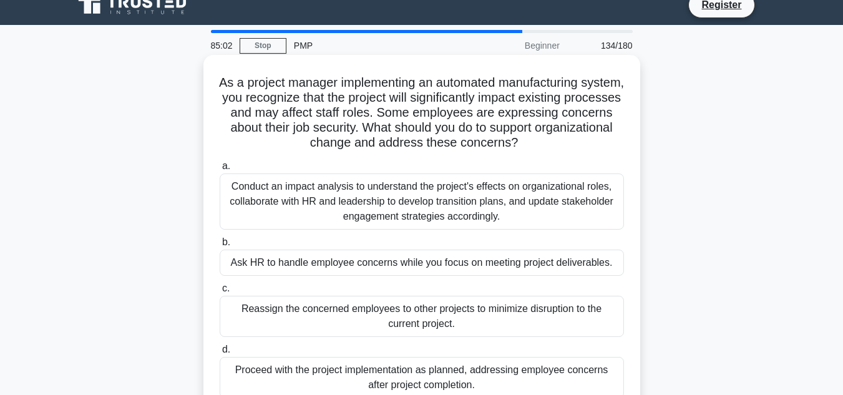
click at [453, 213] on div "Conduct an impact analysis to understand the project's effects on organizationa…" at bounding box center [422, 201] width 404 height 56
click at [220, 170] on input "a. Conduct an impact analysis to understand the project's effects on organizati…" at bounding box center [220, 166] width 0 height 8
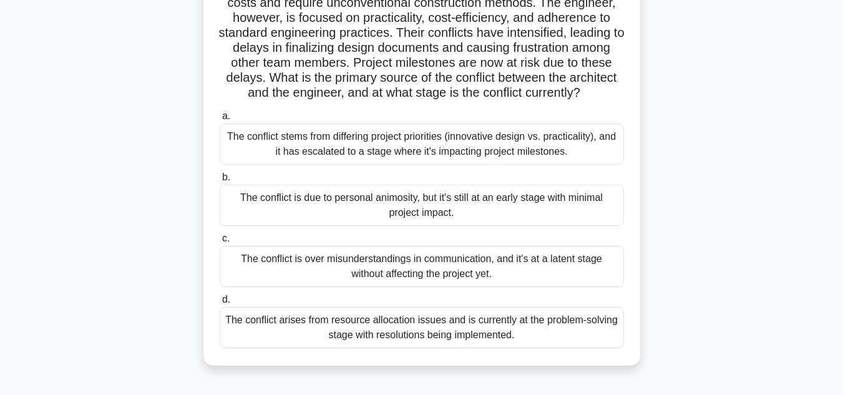
scroll to position [159, 0]
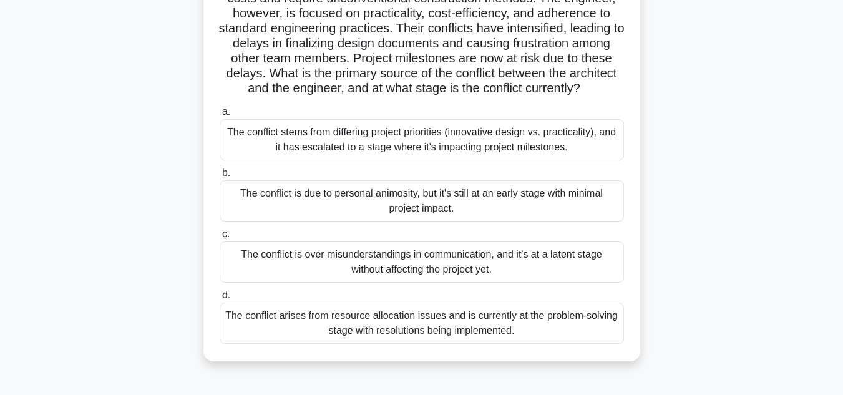
click at [444, 160] on div "The conflict stems from differing project priorities (innovative design vs. pra…" at bounding box center [422, 139] width 404 height 41
click at [220, 116] on input "a. The conflict stems from differing project priorities (innovative design vs. …" at bounding box center [220, 112] width 0 height 8
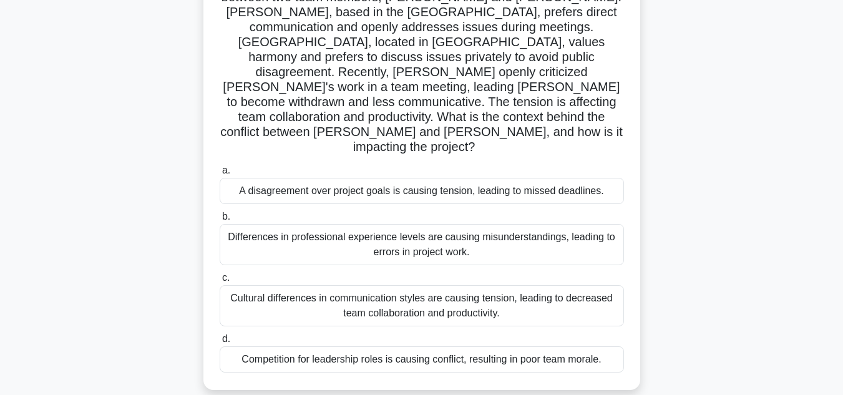
scroll to position [120, 0]
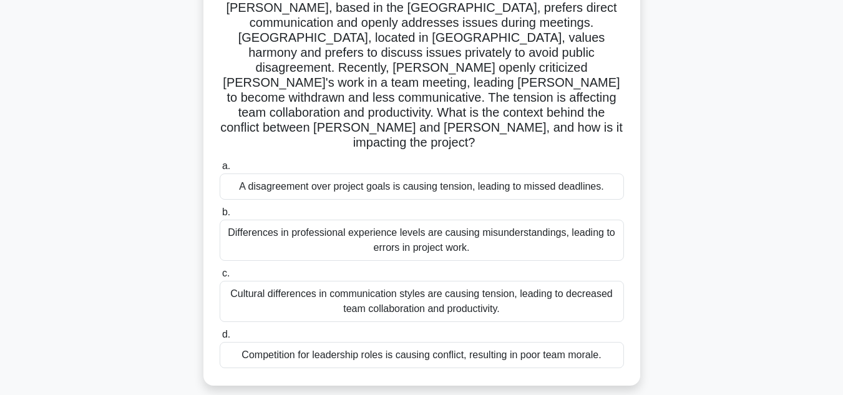
click at [505, 281] on div "Cultural differences in communication styles are causing tension, leading to de…" at bounding box center [422, 301] width 404 height 41
click at [220, 278] on input "c. Cultural differences in communication styles are causing tension, leading to…" at bounding box center [220, 273] width 0 height 8
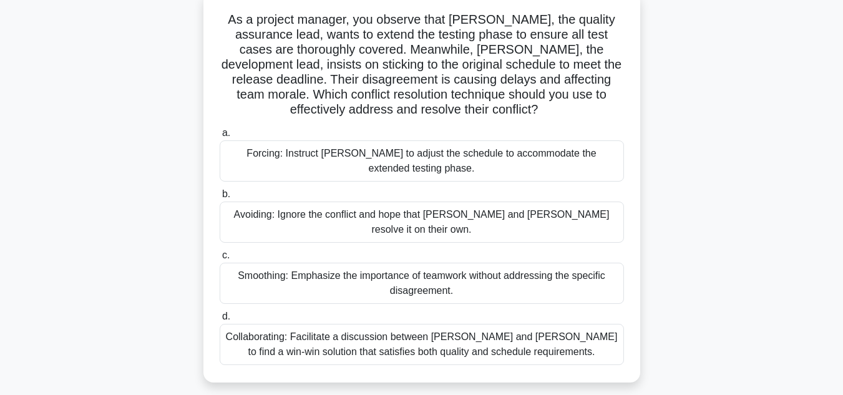
scroll to position [85, 0]
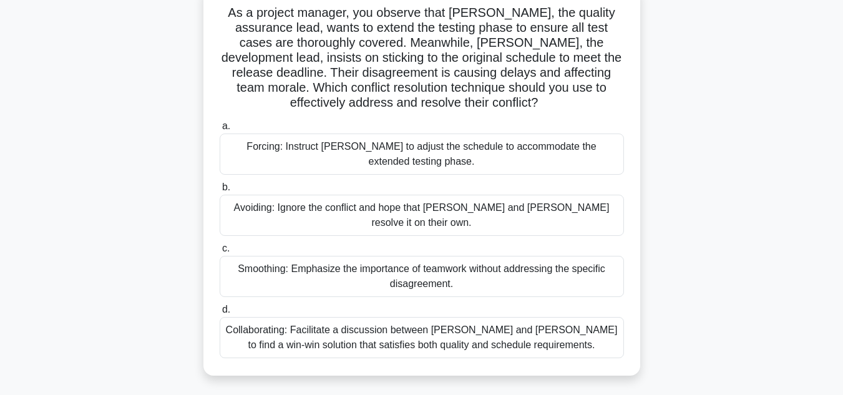
click at [472, 332] on div "Collaborating: Facilitate a discussion between Karen and Tom to find a win-win …" at bounding box center [422, 337] width 404 height 41
click at [220, 314] on input "d. Collaborating: Facilitate a discussion between Karen and Tom to find a win-w…" at bounding box center [220, 310] width 0 height 8
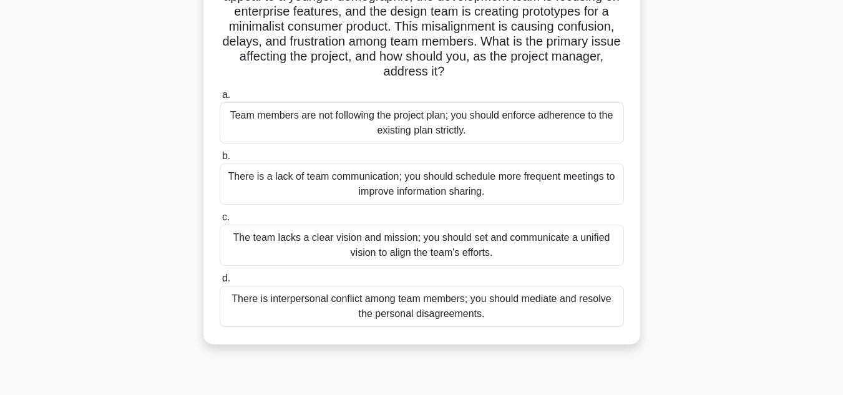
scroll to position [152, 0]
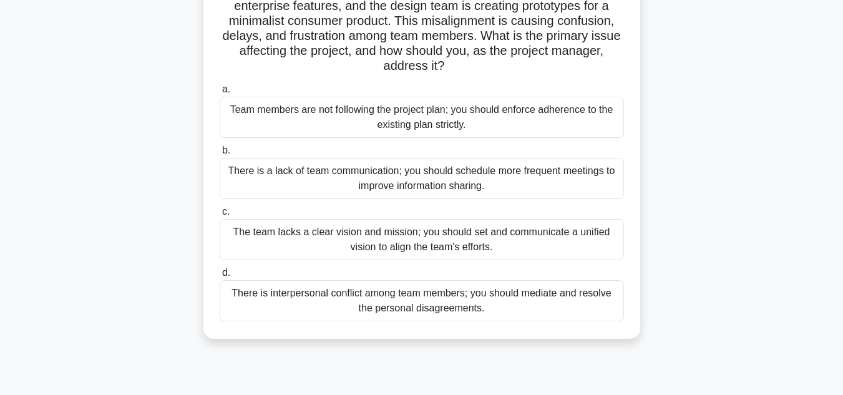
click at [470, 242] on div "The team lacks a clear vision and mission; you should set and communicate a uni…" at bounding box center [422, 239] width 404 height 41
click at [220, 216] on input "c. The team lacks a clear vision and mission; you should set and communicate a …" at bounding box center [220, 212] width 0 height 8
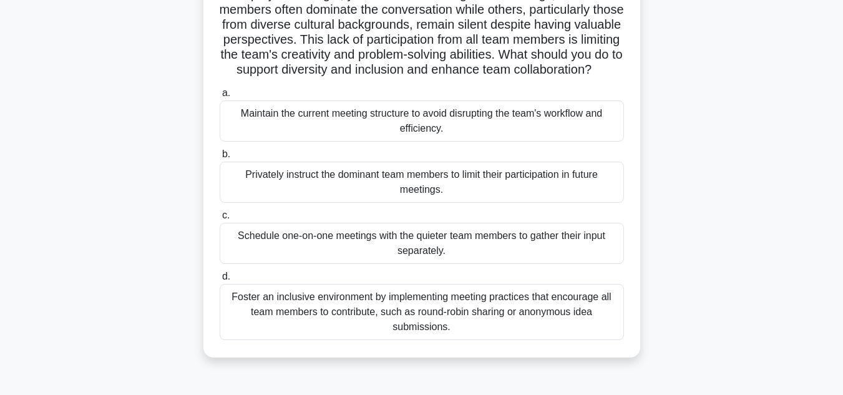
scroll to position [110, 0]
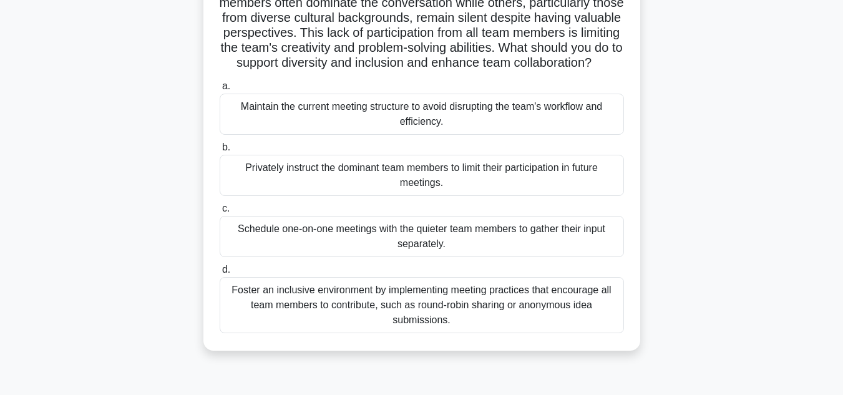
click at [418, 322] on div "Foster an inclusive environment by implementing meeting practices that encourag…" at bounding box center [422, 305] width 404 height 56
click at [220, 274] on input "d. Foster an inclusive environment by implementing meeting practices that encou…" at bounding box center [220, 270] width 0 height 8
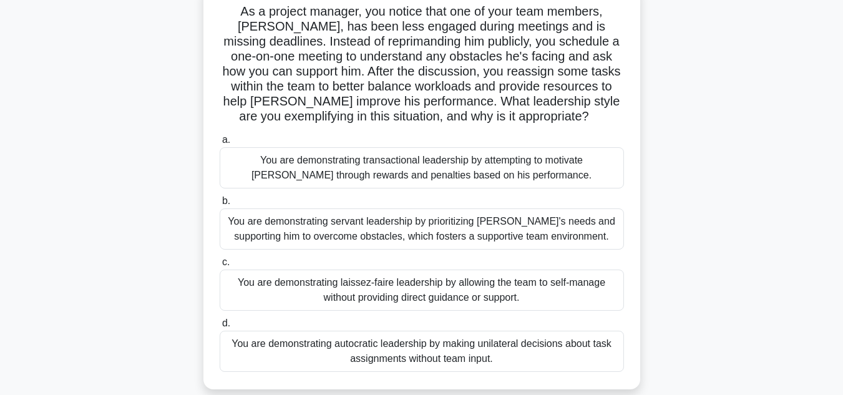
scroll to position [98, 0]
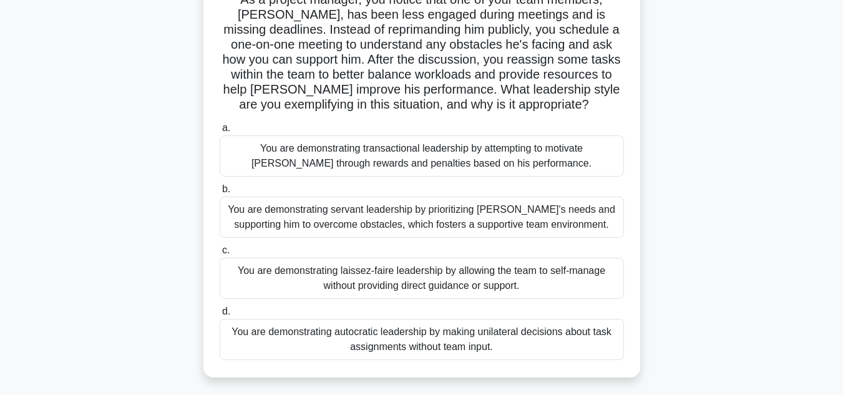
click at [444, 225] on div "You are demonstrating servant leadership by prioritizing James's needs and supp…" at bounding box center [422, 216] width 404 height 41
click at [220, 193] on input "b. You are demonstrating servant leadership by prioritizing James's needs and s…" at bounding box center [220, 189] width 0 height 8
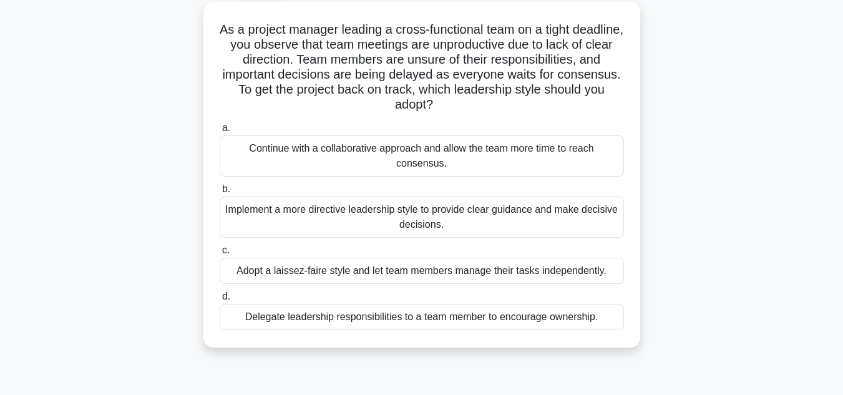
scroll to position [72, 0]
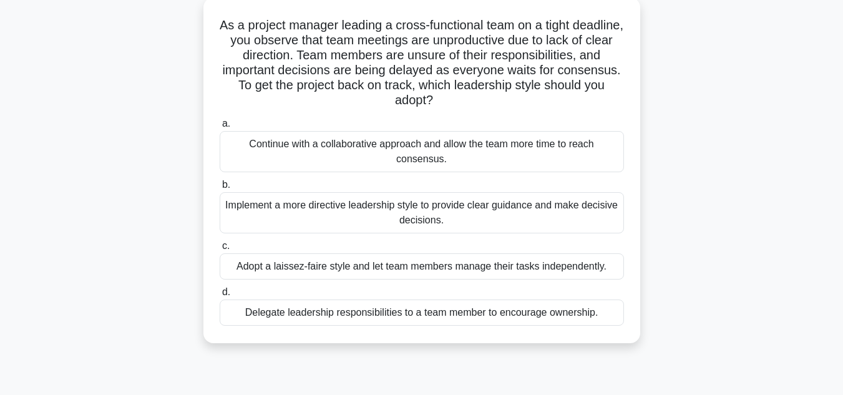
click at [465, 312] on div "Delegate leadership responsibilities to a team member to encourage ownership." at bounding box center [422, 312] width 404 height 26
click at [220, 296] on input "d. Delegate leadership responsibilities to a team member to encourage ownership." at bounding box center [220, 292] width 0 height 8
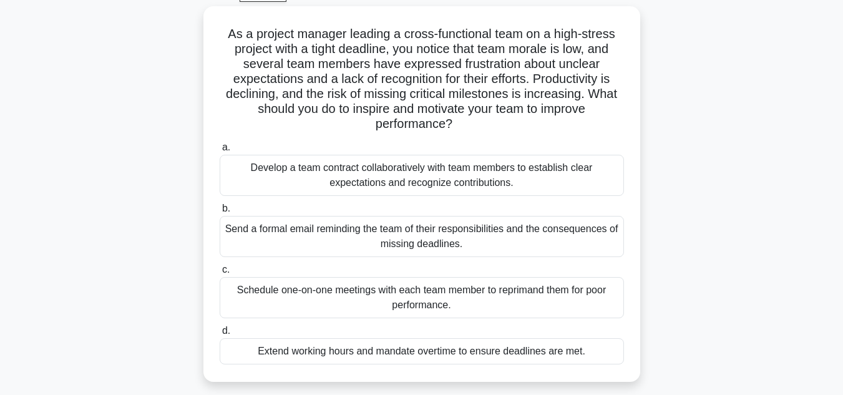
scroll to position [79, 0]
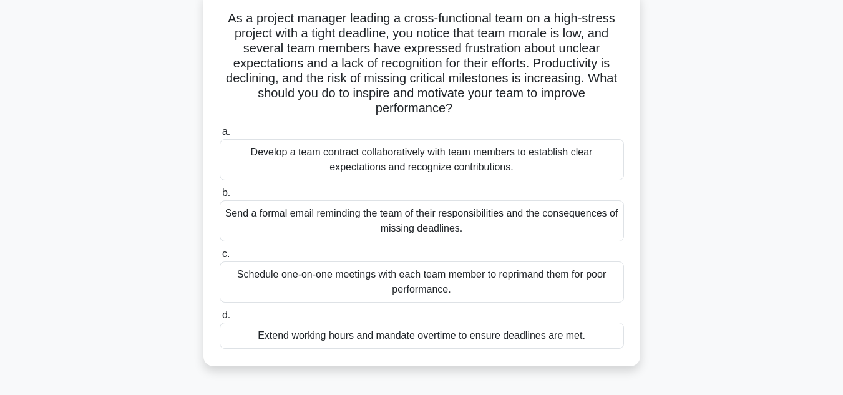
click at [514, 173] on div "Develop a team contract collaboratively with team members to establish clear ex…" at bounding box center [422, 159] width 404 height 41
click at [220, 136] on input "a. Develop a team contract collaboratively with team members to establish clear…" at bounding box center [220, 132] width 0 height 8
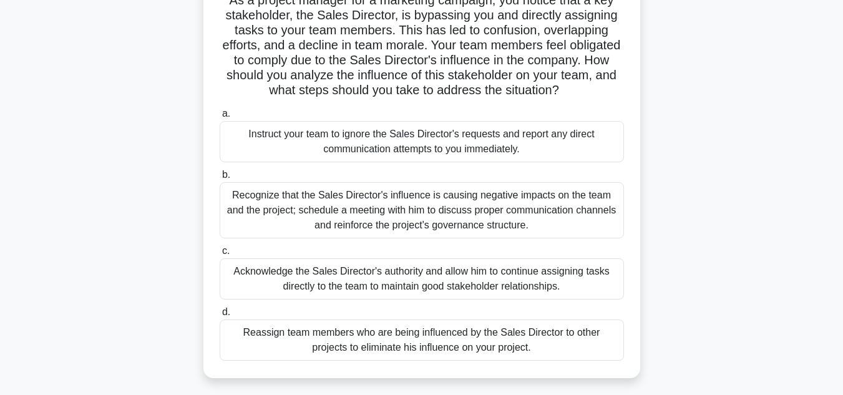
scroll to position [114, 0]
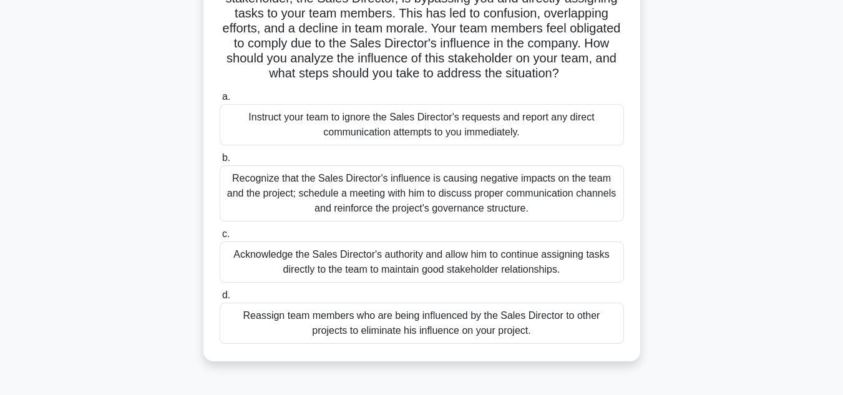
click at [466, 203] on div "Recognize that the Sales Director's influence is causing negative impacts on th…" at bounding box center [422, 193] width 404 height 56
click at [220, 162] on input "b. Recognize that the Sales Director's influence is causing negative impacts on…" at bounding box center [220, 158] width 0 height 8
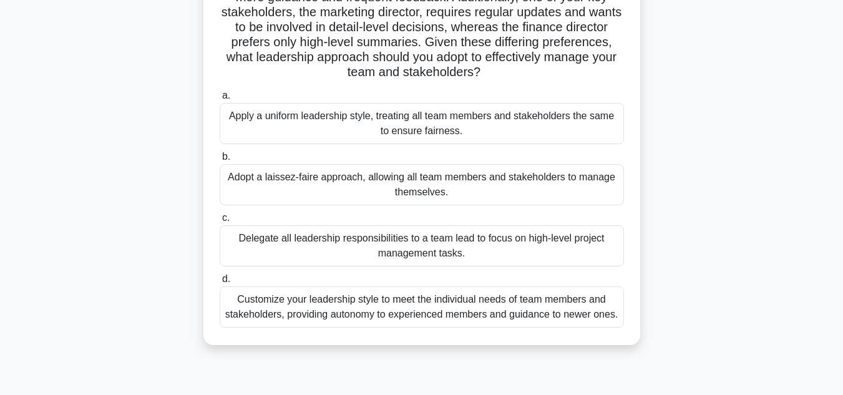
scroll to position [167, 0]
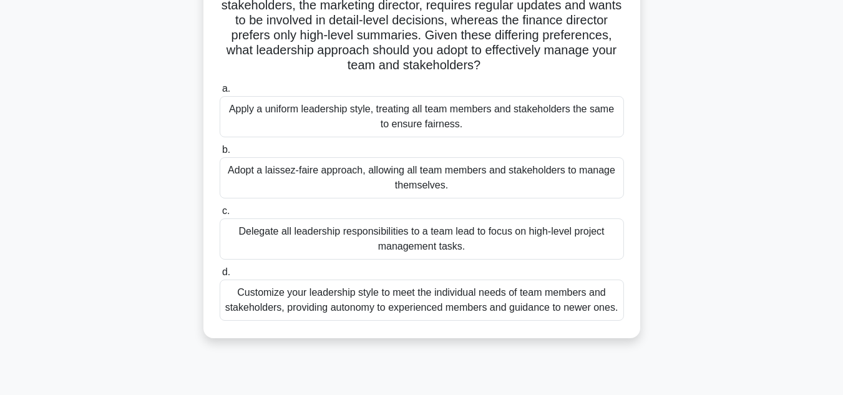
click at [490, 307] on div "Customize your leadership style to meet the individual needs of team members an…" at bounding box center [422, 299] width 404 height 41
click at [220, 276] on input "d. Customize your leadership style to meet the individual needs of team members…" at bounding box center [220, 272] width 0 height 8
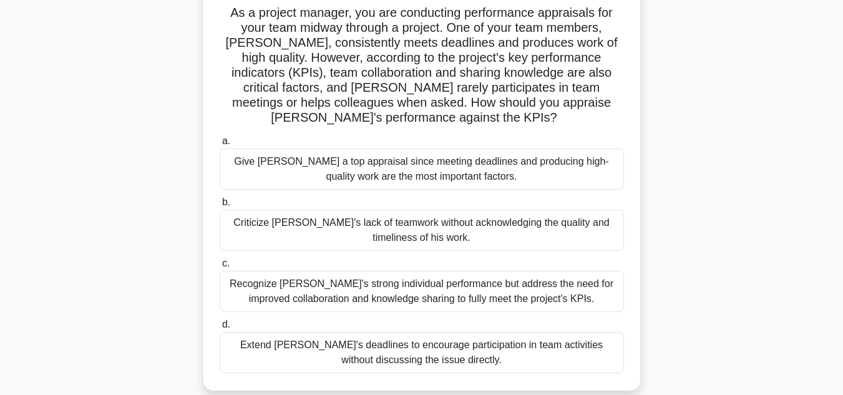
scroll to position [102, 0]
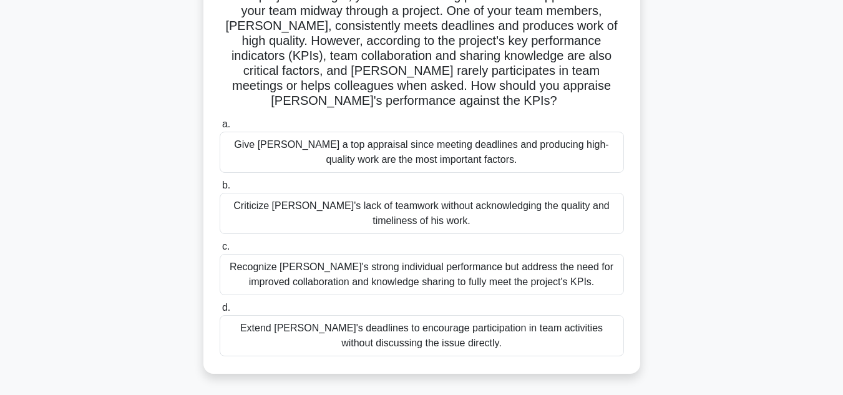
click at [517, 275] on div "Recognize Alex's strong individual performance but address the need for improve…" at bounding box center [422, 274] width 404 height 41
click at [220, 251] on input "c. Recognize Alex's strong individual performance but address the need for impr…" at bounding box center [220, 247] width 0 height 8
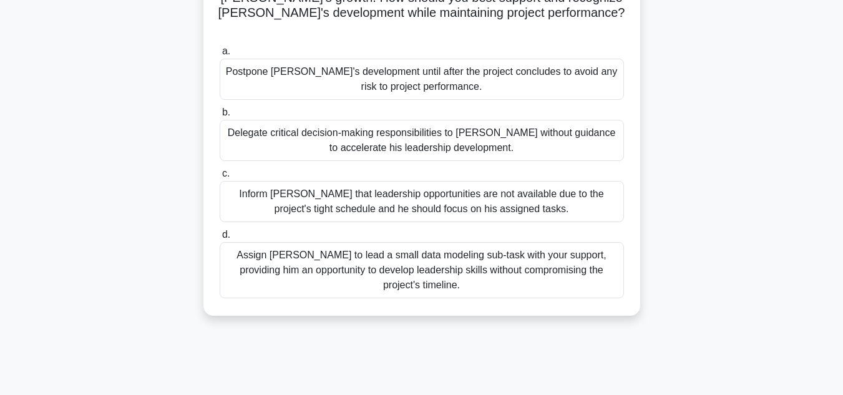
scroll to position [174, 0]
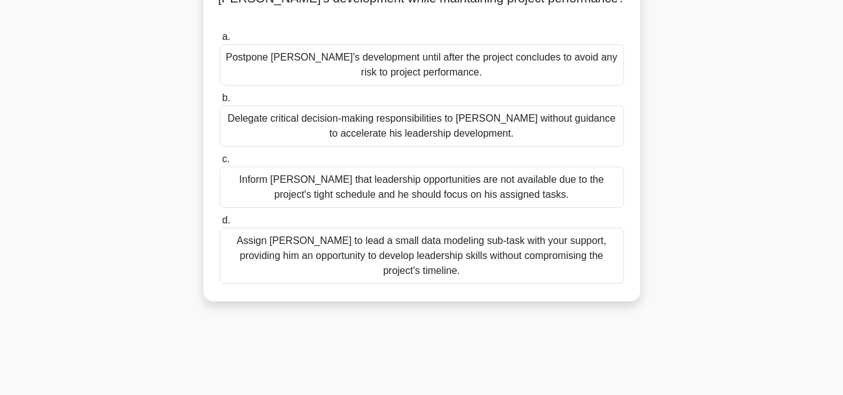
click at [476, 236] on div "Assign Daniel to lead a small data modeling sub-task with your support, providi…" at bounding box center [422, 256] width 404 height 56
click at [220, 225] on input "d. Assign Daniel to lead a small data modeling sub-task with your support, prov…" at bounding box center [220, 220] width 0 height 8
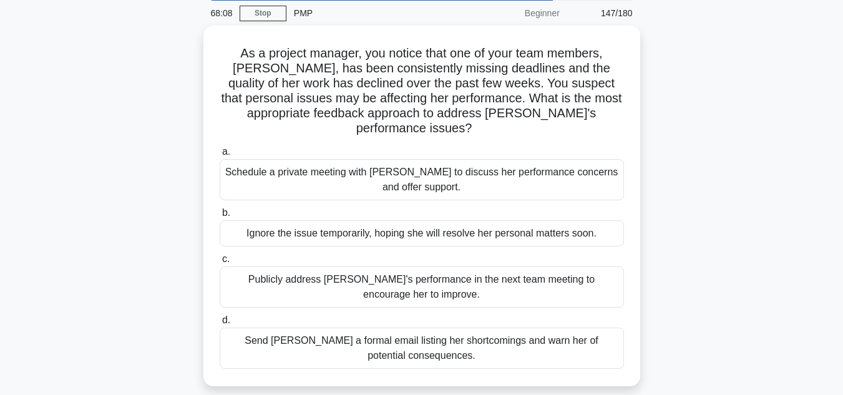
scroll to position [56, 0]
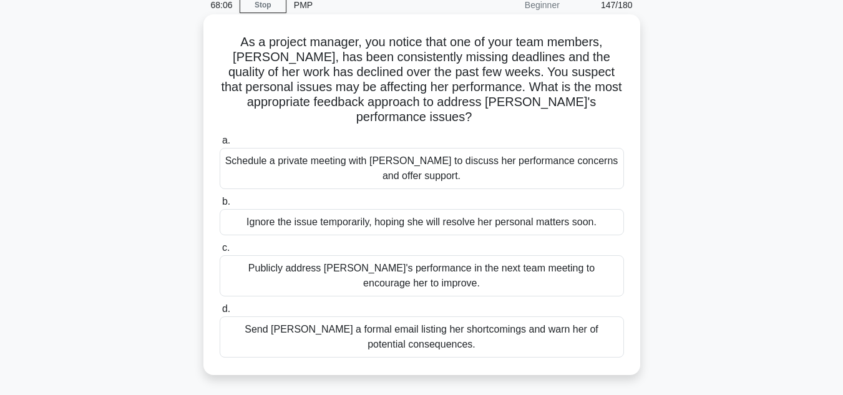
click at [433, 151] on div "Schedule a private meeting with Emily to discuss her performance concerns and o…" at bounding box center [422, 168] width 404 height 41
click at [220, 145] on input "a. Schedule a private meeting with Emily to discuss her performance concerns an…" at bounding box center [220, 141] width 0 height 8
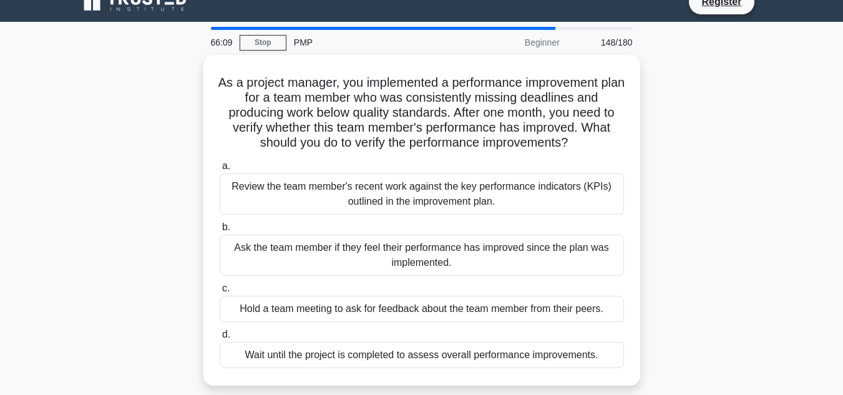
scroll to position [14, 0]
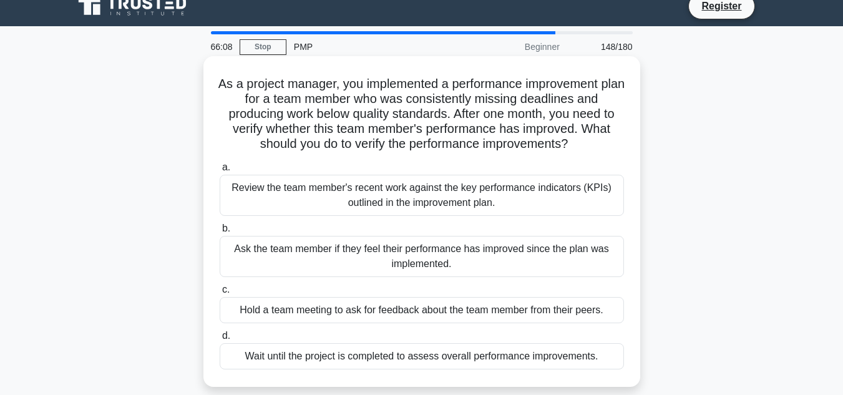
click at [592, 201] on div "Review the team member's recent work against the key performance indicators (KP…" at bounding box center [422, 195] width 404 height 41
click at [220, 171] on input "a. Review the team member's recent work against the key performance indicators …" at bounding box center [220, 167] width 0 height 8
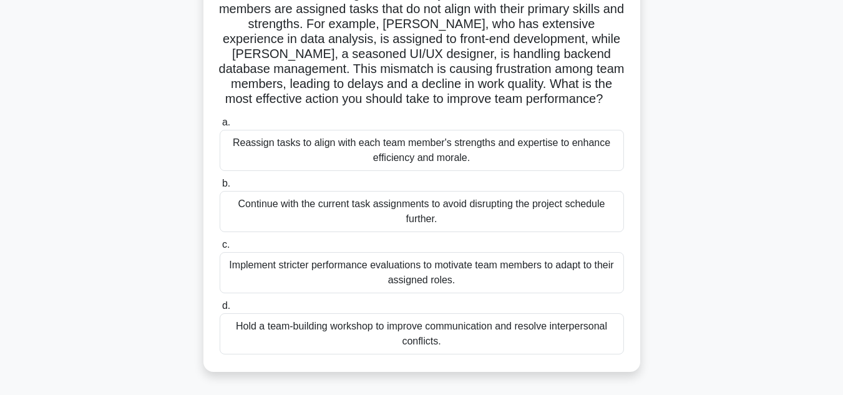
scroll to position [134, 0]
click at [470, 147] on div "Reassign tasks to align with each team member's strengths and expertise to enha…" at bounding box center [422, 149] width 404 height 41
click at [220, 126] on input "a. Reassign tasks to align with each team member's strengths and expertise to e…" at bounding box center [220, 122] width 0 height 8
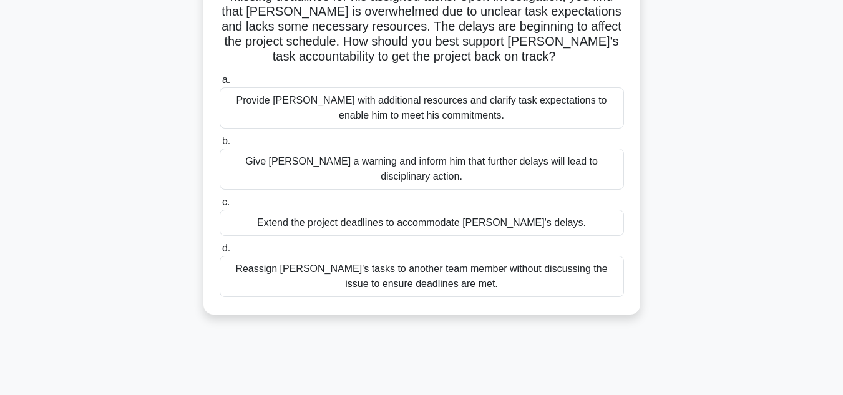
scroll to position [0, 0]
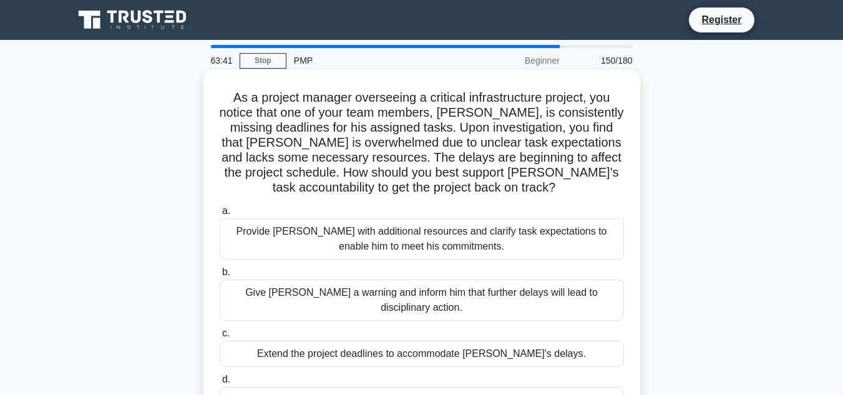
click at [447, 251] on div "Provide David with additional resources and clarify task expectations to enable…" at bounding box center [422, 238] width 404 height 41
click at [220, 215] on input "a. Provide David with additional resources and clarify task expectations to ena…" at bounding box center [220, 211] width 0 height 8
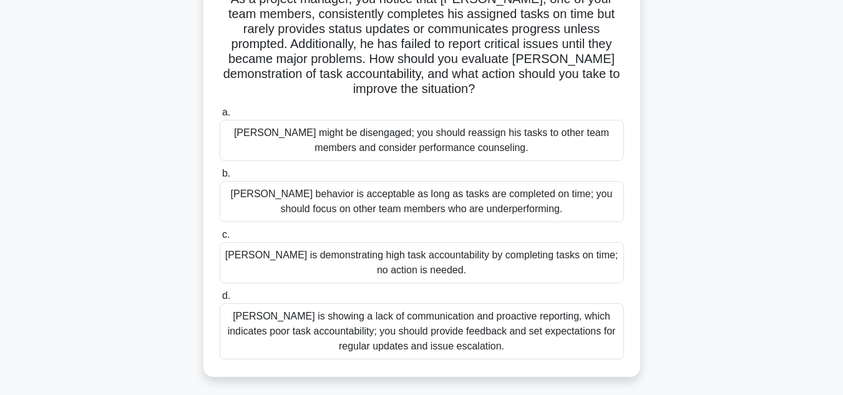
scroll to position [103, 0]
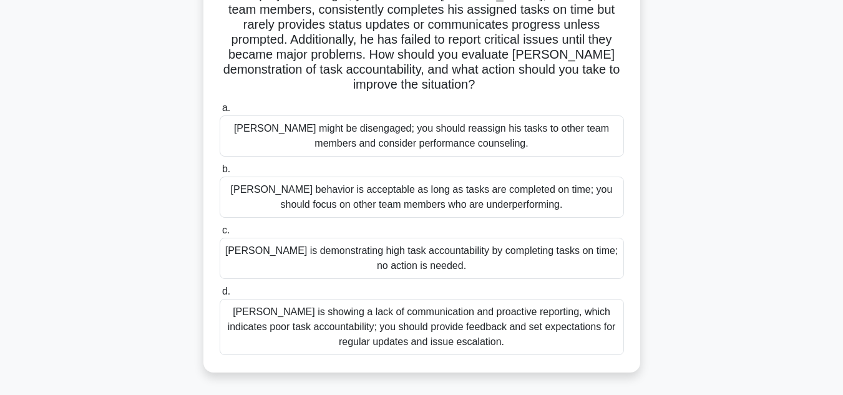
click at [523, 332] on div "Thomas is showing a lack of communication and proactive reporting, which indica…" at bounding box center [422, 327] width 404 height 56
click at [220, 296] on input "d. Thomas is showing a lack of communication and proactive reporting, which ind…" at bounding box center [220, 291] width 0 height 8
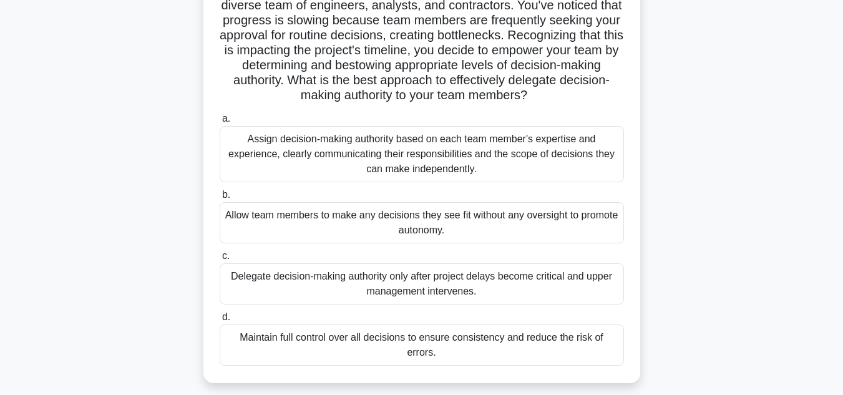
scroll to position [112, 0]
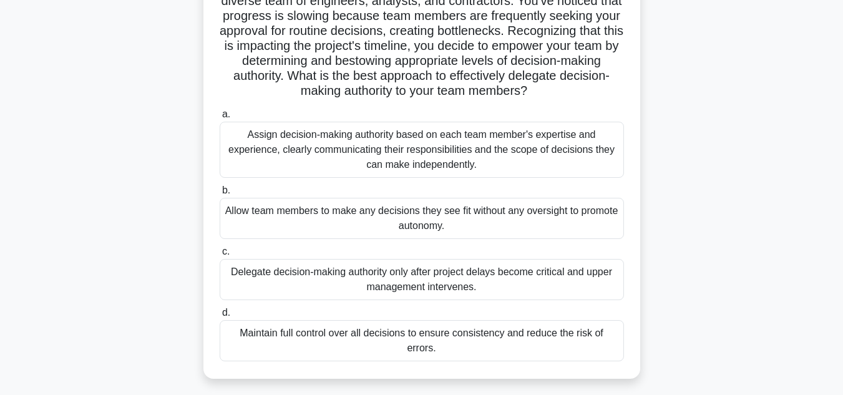
click at [502, 159] on div "Assign decision-making authority based on each team member's expertise and expe…" at bounding box center [422, 150] width 404 height 56
click at [220, 118] on input "a. Assign decision-making authority based on each team member's expertise and e…" at bounding box center [220, 114] width 0 height 8
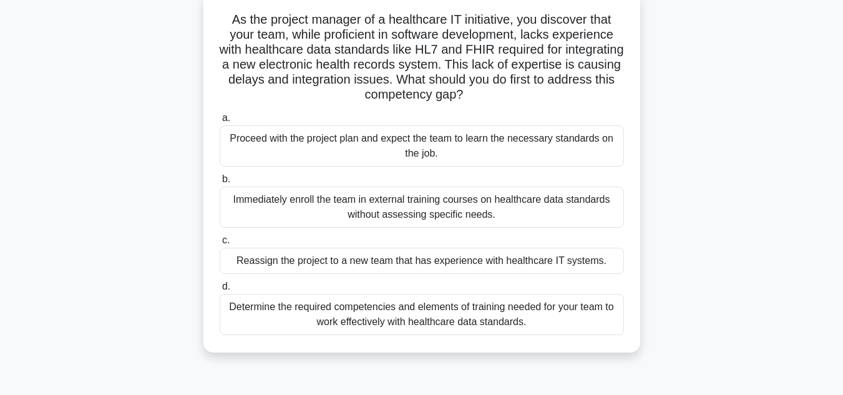
scroll to position [82, 0]
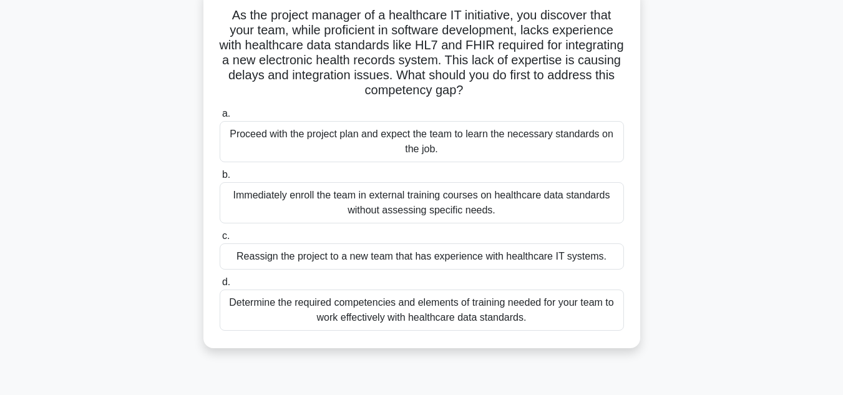
click at [444, 317] on div "Determine the required competencies and elements of training needed for your te…" at bounding box center [422, 309] width 404 height 41
click at [220, 286] on input "d. Determine the required competencies and elements of training needed for your…" at bounding box center [220, 282] width 0 height 8
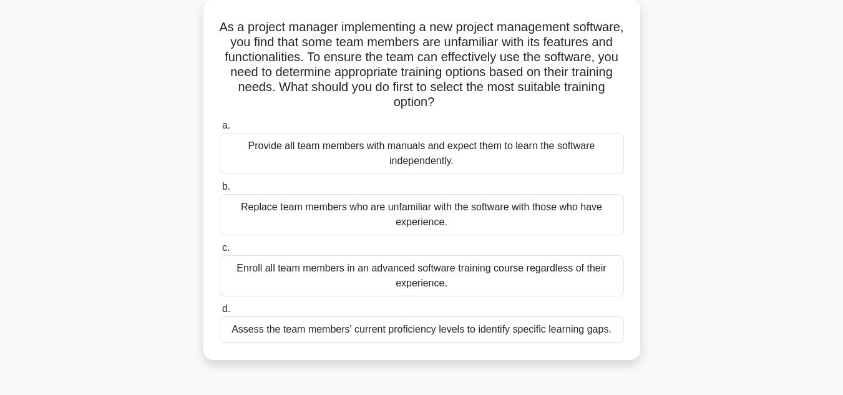
scroll to position [84, 0]
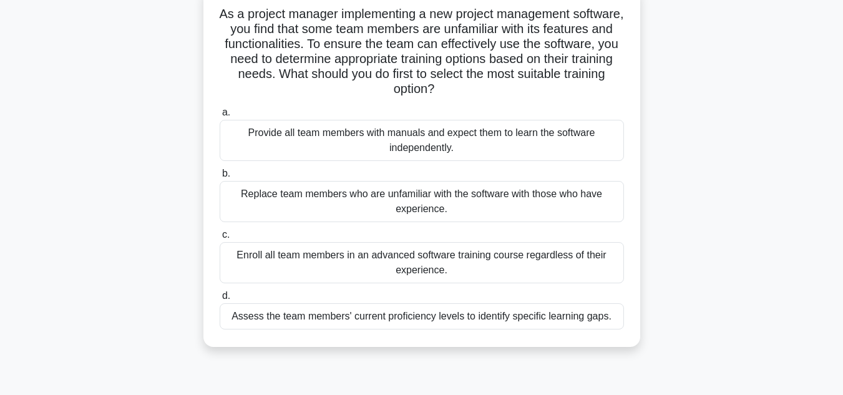
click at [531, 319] on div "Assess the team members' current proficiency levels to identify specific learni…" at bounding box center [422, 316] width 404 height 26
click at [220, 300] on input "d. Assess the team members' current proficiency levels to identify specific lea…" at bounding box center [220, 296] width 0 height 8
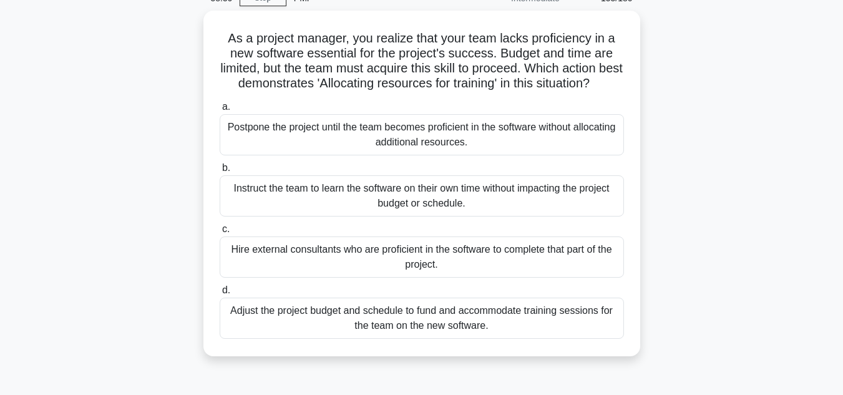
scroll to position [63, 0]
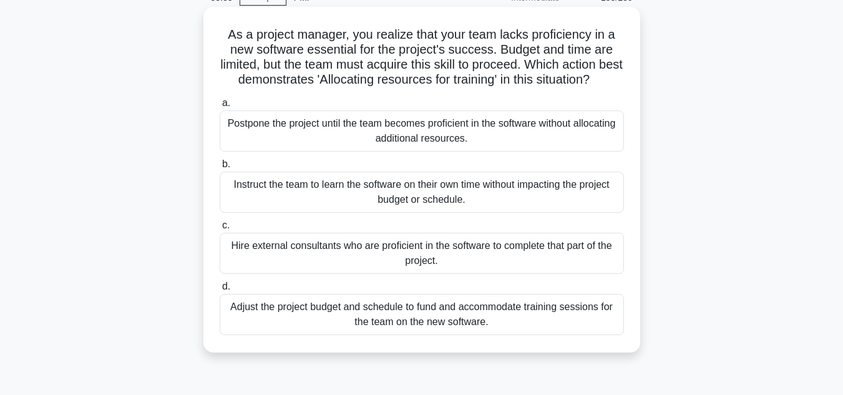
click at [425, 335] on div "Adjust the project budget and schedule to fund and accommodate training session…" at bounding box center [422, 314] width 404 height 41
click at [220, 291] on input "d. Adjust the project budget and schedule to fund and accommodate training sess…" at bounding box center [220, 287] width 0 height 8
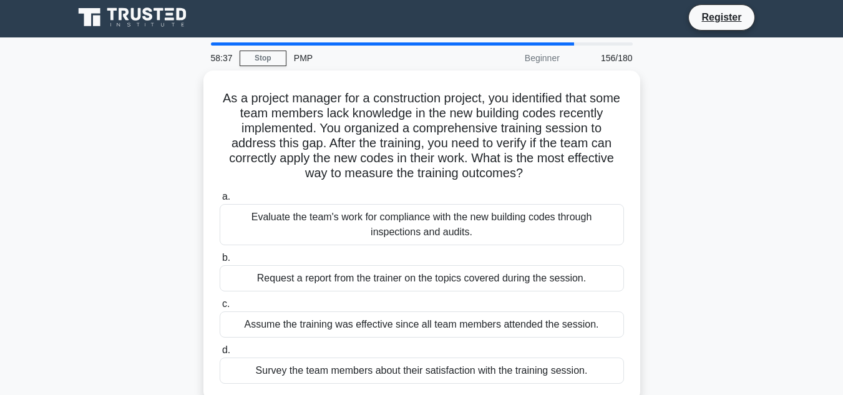
scroll to position [0, 0]
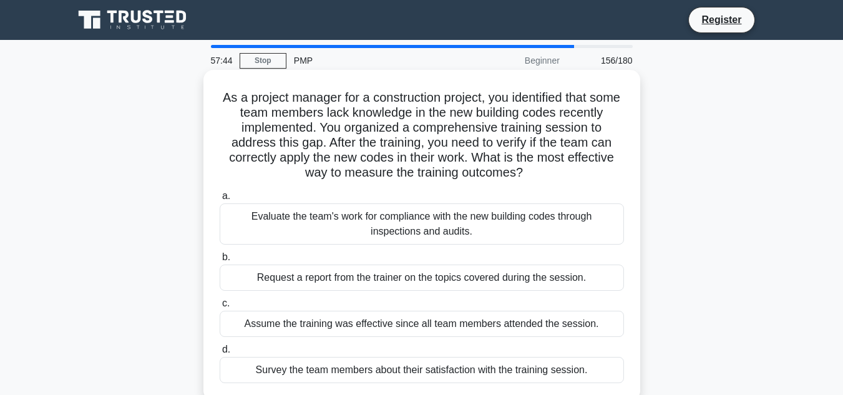
click at [531, 234] on div "Evaluate the team's work for compliance with the new building codes through ins…" at bounding box center [422, 223] width 404 height 41
click at [220, 200] on input "a. Evaluate the team's work for compliance with the new building codes through …" at bounding box center [220, 196] width 0 height 8
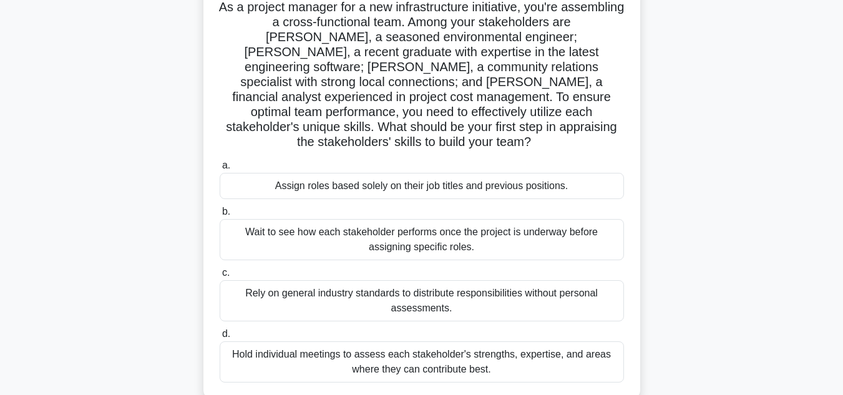
scroll to position [96, 0]
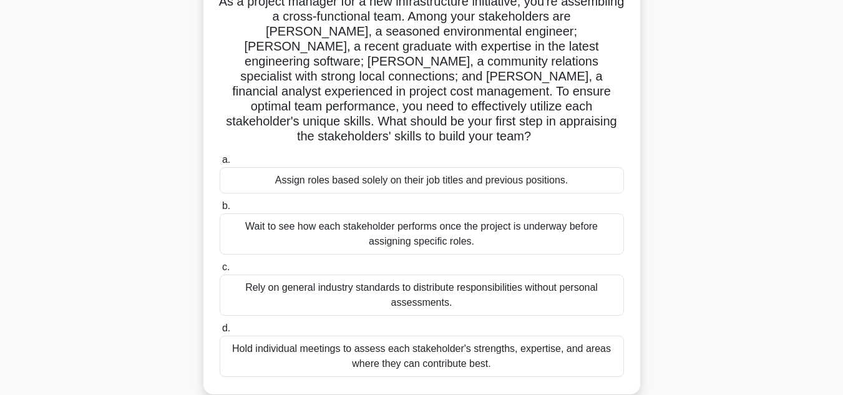
click at [487, 347] on div "Hold individual meetings to assess each stakeholder's strengths, expertise, and…" at bounding box center [422, 356] width 404 height 41
click at [220, 332] on input "d. Hold individual meetings to assess each stakeholder's strengths, expertise, …" at bounding box center [220, 328] width 0 height 8
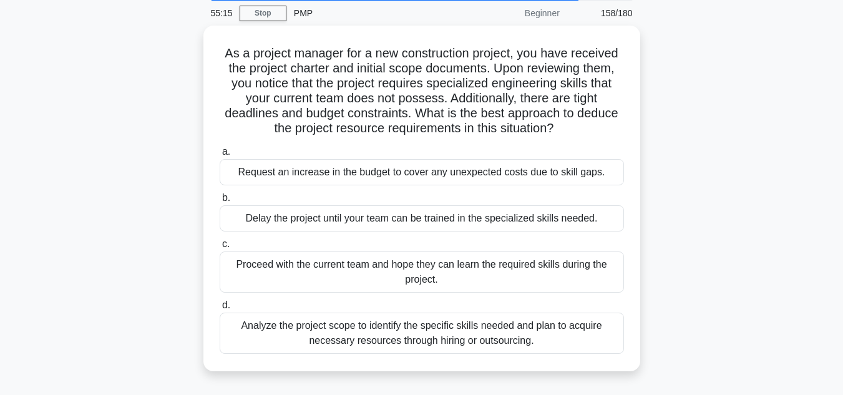
scroll to position [54, 0]
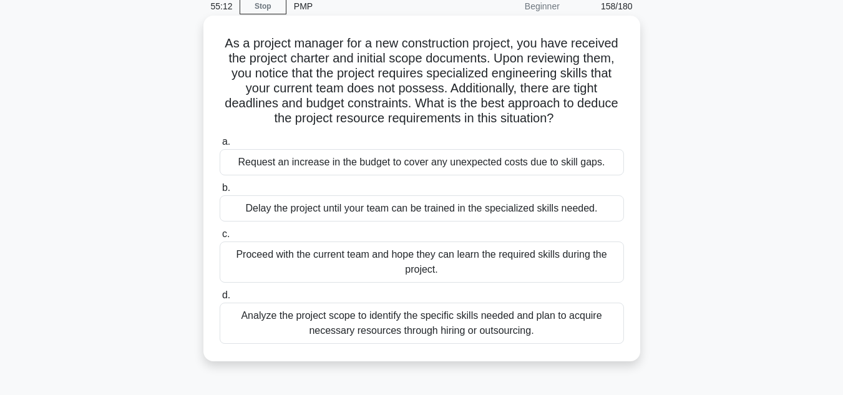
click at [522, 321] on div "Analyze the project scope to identify the specific skills needed and plan to ac…" at bounding box center [422, 322] width 404 height 41
click at [220, 299] on input "d. Analyze the project scope to identify the specific skills needed and plan to…" at bounding box center [220, 295] width 0 height 8
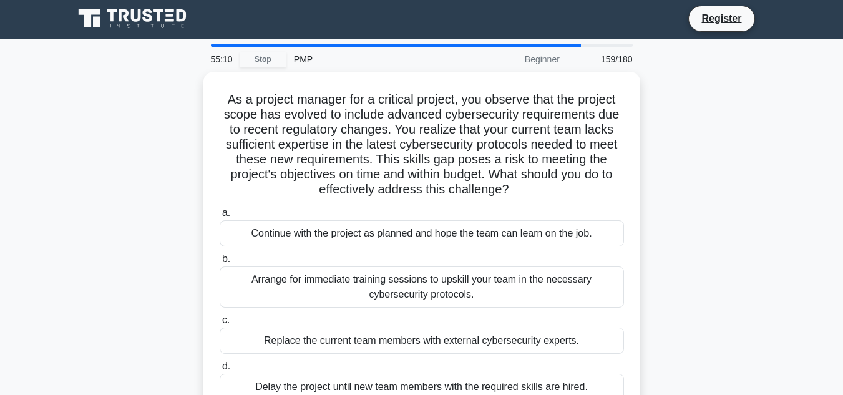
scroll to position [0, 0]
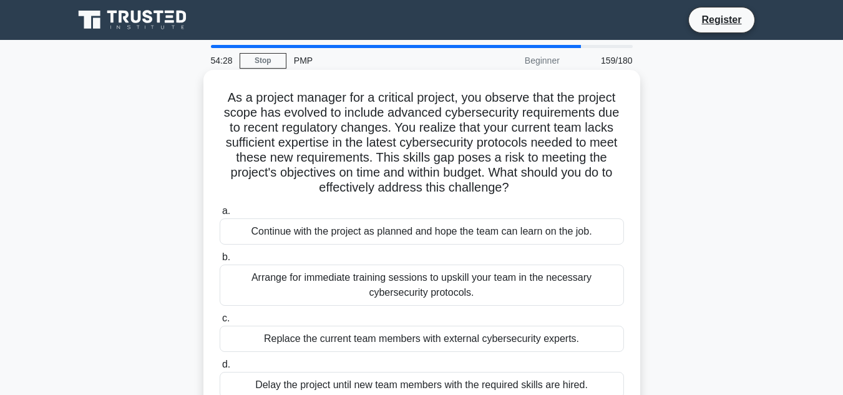
click at [474, 288] on div "Arrange for immediate training sessions to upskill your team in the necessary c…" at bounding box center [422, 284] width 404 height 41
click at [220, 261] on input "b. Arrange for immediate training sessions to upskill your team in the necessar…" at bounding box center [220, 257] width 0 height 8
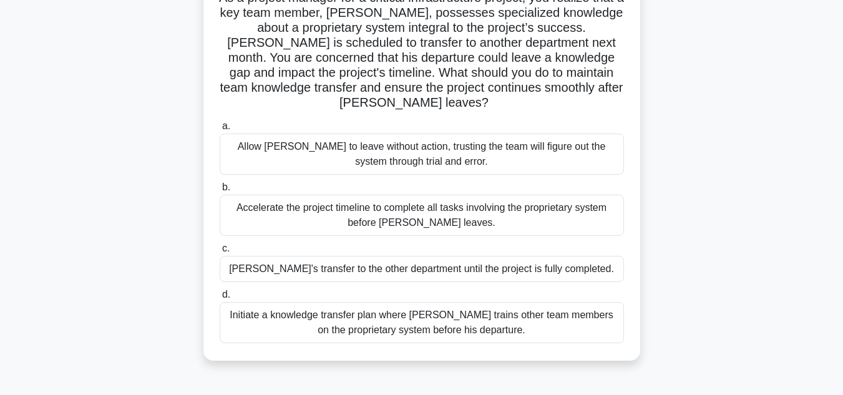
scroll to position [109, 0]
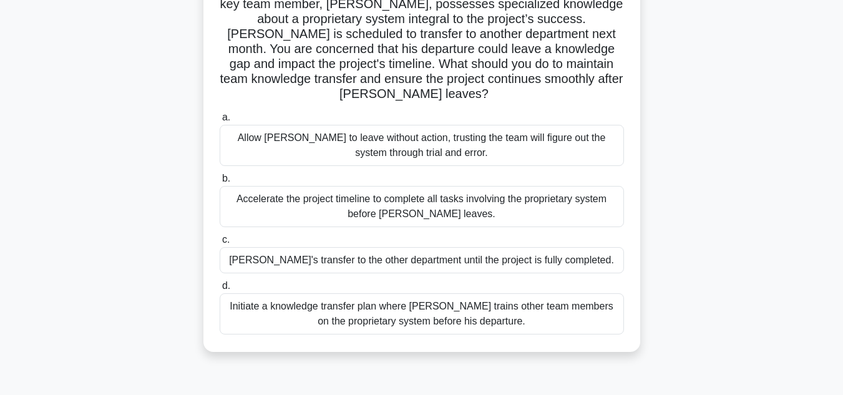
click at [503, 320] on div "Initiate a knowledge transfer plan where Carlos trains other team members on th…" at bounding box center [422, 313] width 404 height 41
click at [220, 290] on input "d. Initiate a knowledge transfer plan where Carlos trains other team members on…" at bounding box center [220, 286] width 0 height 8
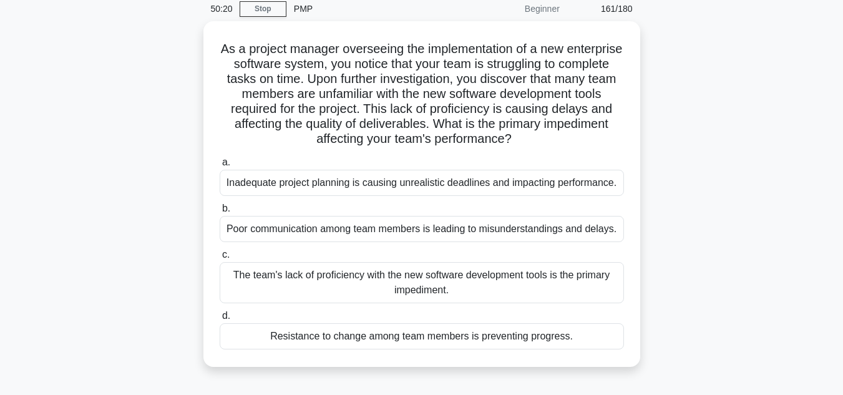
scroll to position [56, 0]
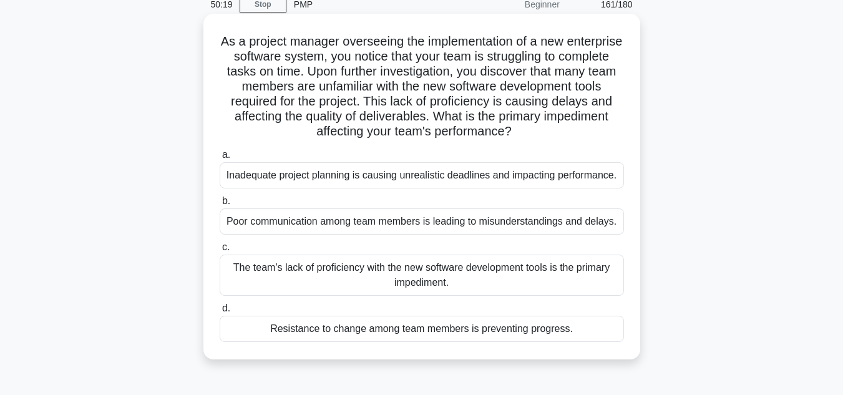
click at [541, 277] on div "The team's lack of proficiency with the new software development tools is the p…" at bounding box center [422, 274] width 404 height 41
click at [220, 251] on input "c. The team's lack of proficiency with the new software development tools is th…" at bounding box center [220, 247] width 0 height 8
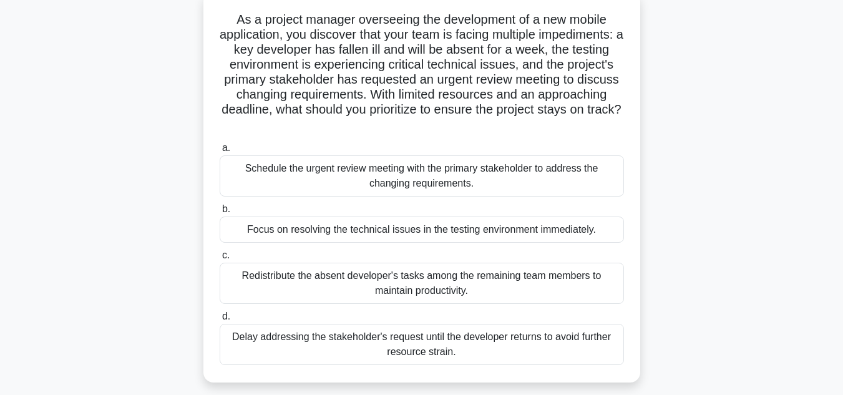
scroll to position [82, 0]
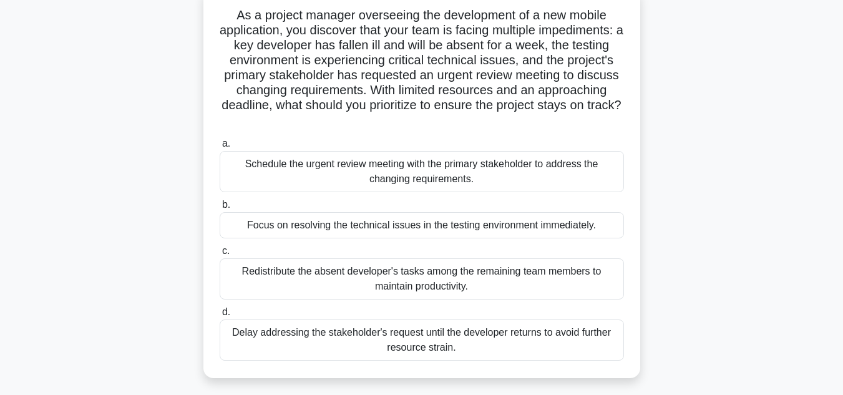
click at [487, 174] on div "Schedule the urgent review meeting with the primary stakeholder to address the …" at bounding box center [422, 171] width 404 height 41
click at [220, 148] on input "a. Schedule the urgent review meeting with the primary stakeholder to address t…" at bounding box center [220, 144] width 0 height 8
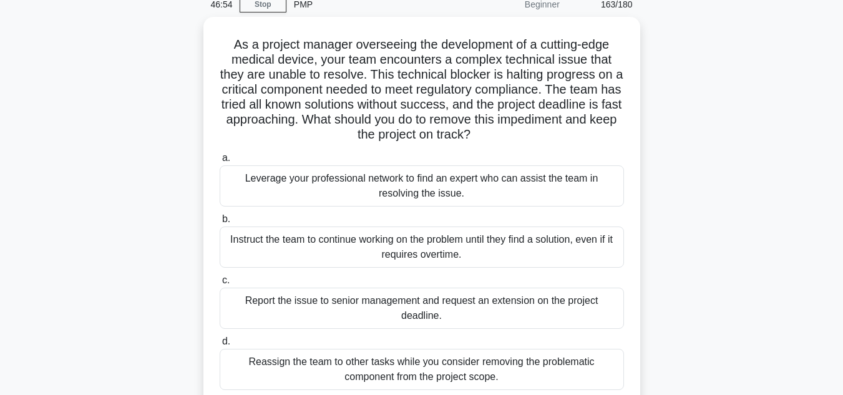
scroll to position [54, 0]
click at [409, 190] on div "Leverage your professional network to find an expert who can assist the team in…" at bounding box center [422, 184] width 404 height 41
click at [220, 161] on input "a. Leverage your professional network to find an expert who can assist the team…" at bounding box center [220, 157] width 0 height 8
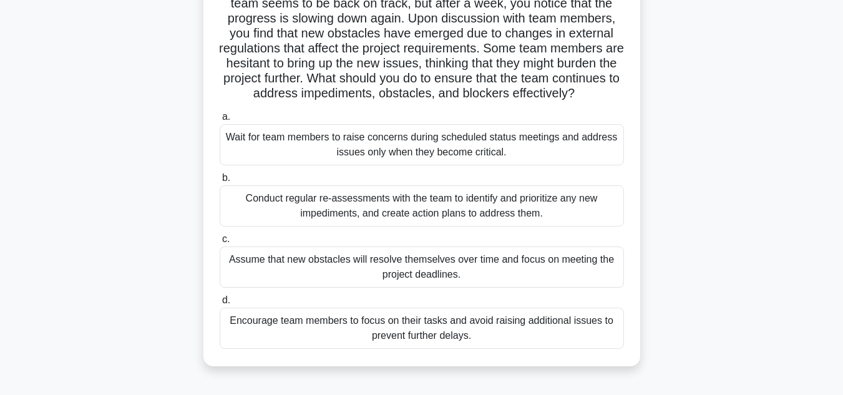
scroll to position [132, 0]
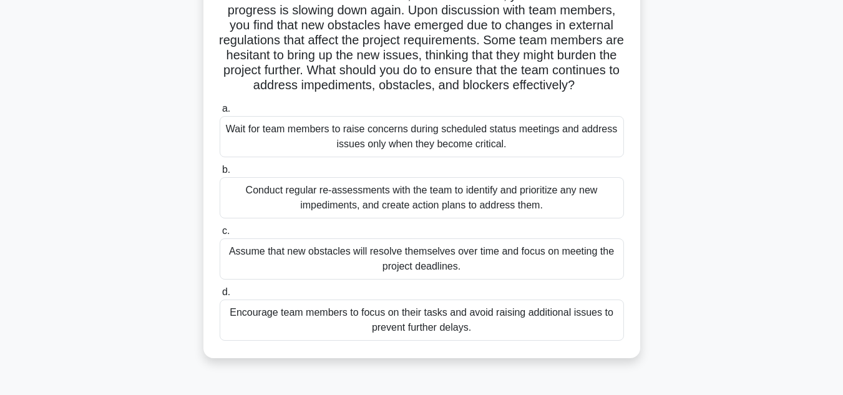
click at [495, 218] on div "Conduct regular re-assessments with the team to identify and prioritize any new…" at bounding box center [422, 197] width 404 height 41
click at [220, 174] on input "b. Conduct regular re-assessments with the team to identify and prioritize any …" at bounding box center [220, 170] width 0 height 8
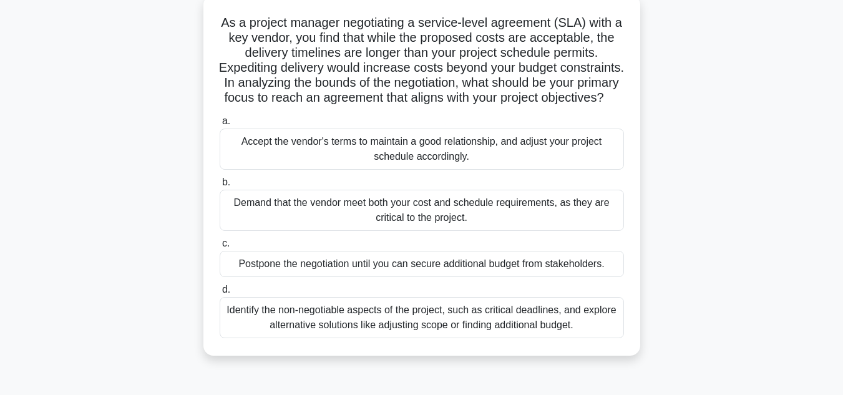
scroll to position [79, 0]
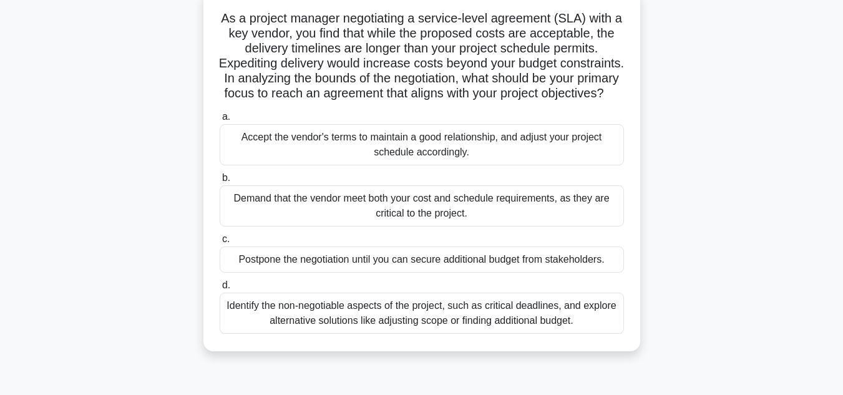
click at [486, 324] on div "Identify the non-negotiable aspects of the project, such as critical deadlines,…" at bounding box center [422, 312] width 404 height 41
click at [220, 289] on input "d. Identify the non-negotiable aspects of the project, such as critical deadlin…" at bounding box center [220, 285] width 0 height 8
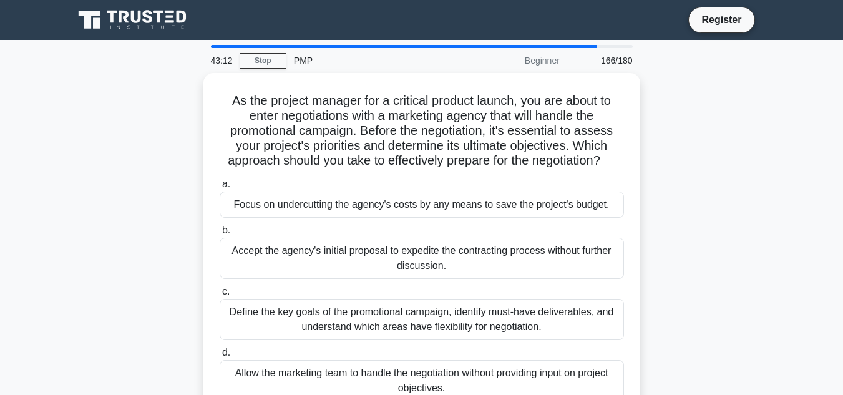
scroll to position [84, 0]
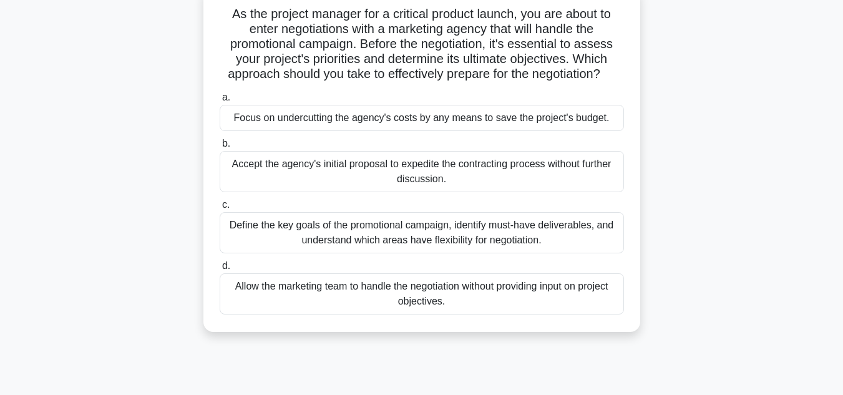
click at [514, 242] on div "Define the key goals of the promotional campaign, identify must-have deliverabl…" at bounding box center [422, 232] width 404 height 41
click at [220, 209] on input "c. Define the key goals of the promotional campaign, identify must-have deliver…" at bounding box center [220, 205] width 0 height 8
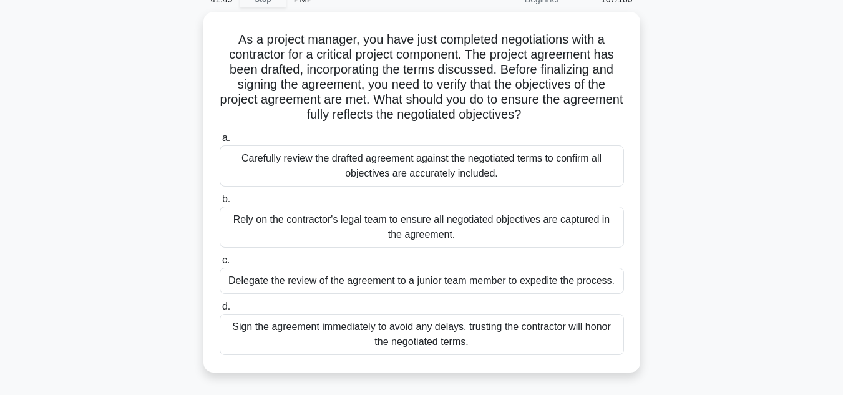
scroll to position [62, 0]
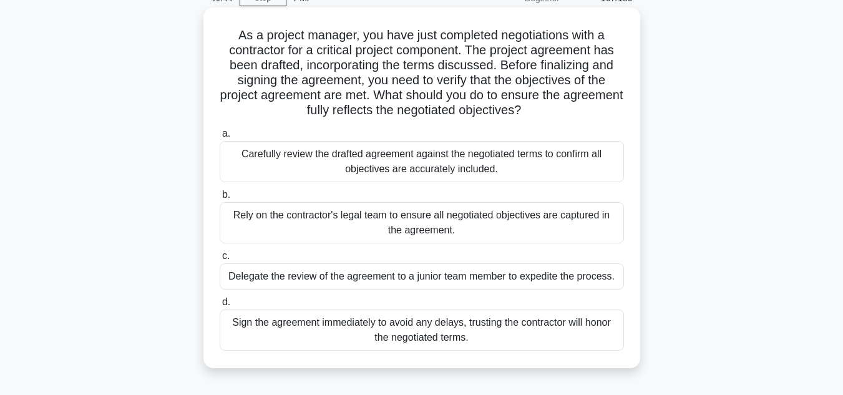
click at [563, 158] on div "Carefully review the drafted agreement against the negotiated terms to confirm …" at bounding box center [422, 161] width 404 height 41
click at [220, 138] on input "a. Carefully review the drafted agreement against the negotiated terms to confi…" at bounding box center [220, 134] width 0 height 8
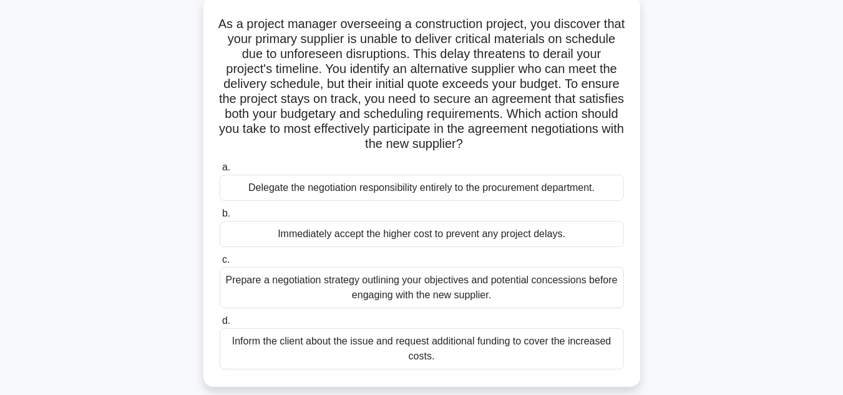
scroll to position [80, 0]
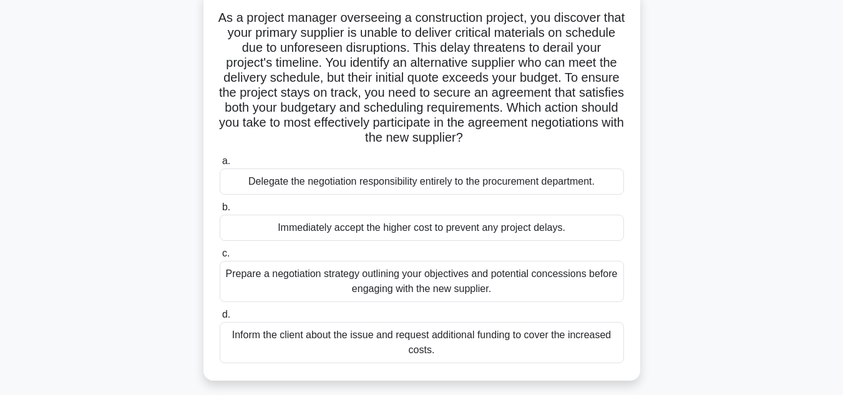
click at [509, 283] on div "Prepare a negotiation strategy outlining your objectives and potential concessi…" at bounding box center [422, 281] width 404 height 41
click at [220, 258] on input "c. Prepare a negotiation strategy outlining your objectives and potential conce…" at bounding box center [220, 253] width 0 height 8
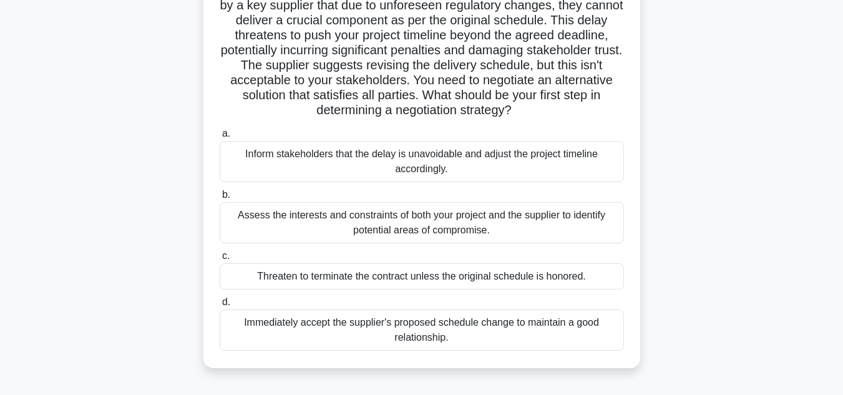
scroll to position [112, 0]
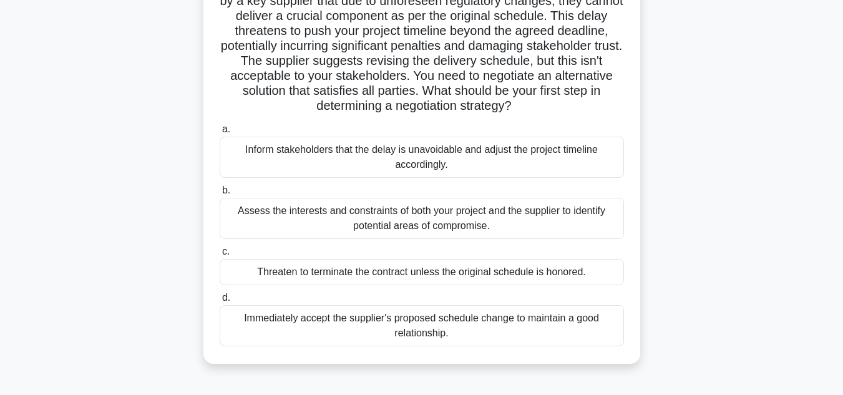
click at [503, 228] on div "Assess the interests and constraints of both your project and the supplier to i…" at bounding box center [422, 218] width 404 height 41
click at [220, 195] on input "b. Assess the interests and constraints of both your project and the supplier t…" at bounding box center [220, 190] width 0 height 8
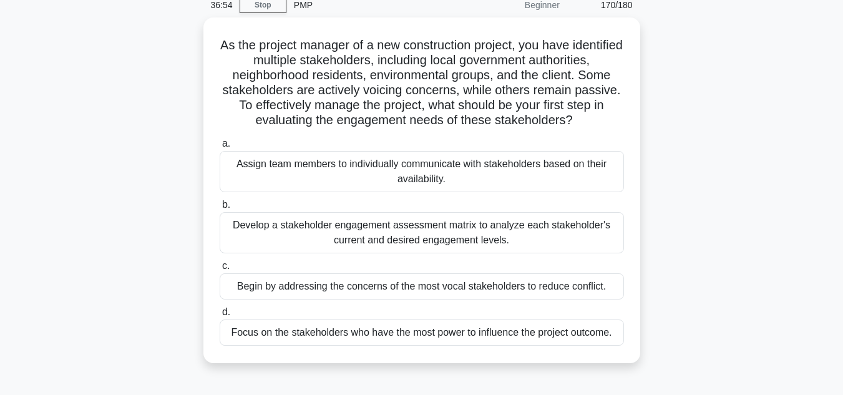
scroll to position [56, 0]
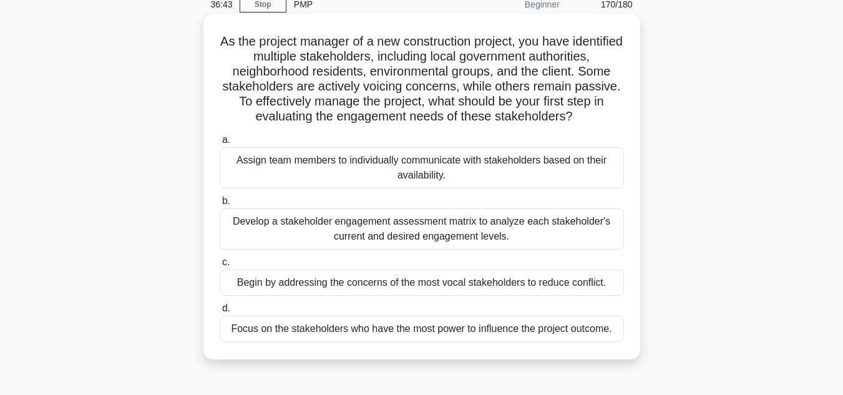
click at [471, 249] on div "Develop a stakeholder engagement assessment matrix to analyze each stakeholder'…" at bounding box center [422, 228] width 404 height 41
click at [220, 205] on input "b. Develop a stakeholder engagement assessment matrix to analyze each stakehold…" at bounding box center [220, 201] width 0 height 8
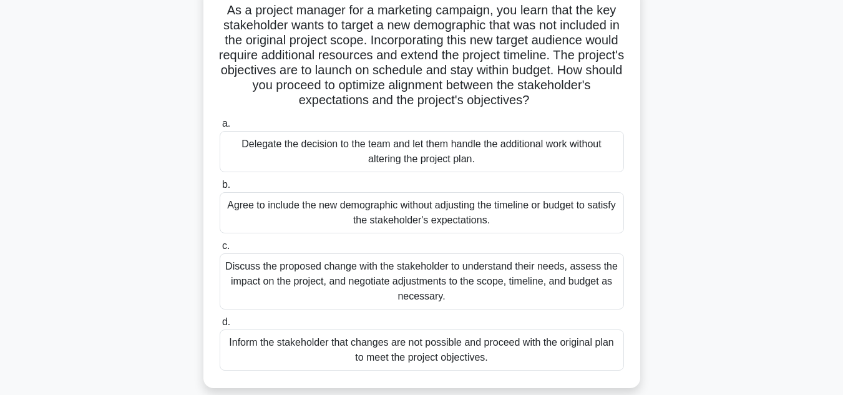
scroll to position [92, 0]
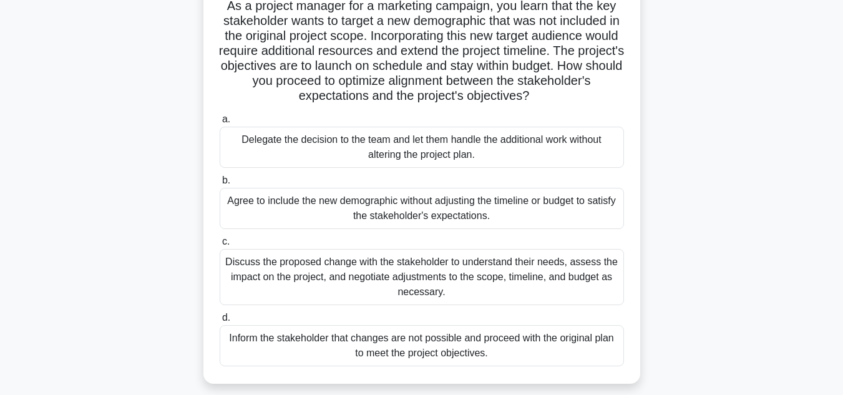
click at [443, 275] on div "Discuss the proposed change with the stakeholder to understand their needs, ass…" at bounding box center [422, 277] width 404 height 56
click at [220, 246] on input "c. Discuss the proposed change with the stakeholder to understand their needs, …" at bounding box center [220, 242] width 0 height 8
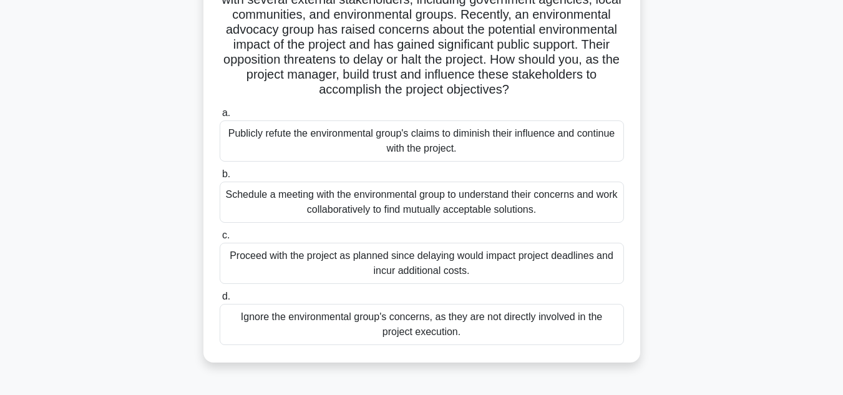
scroll to position [117, 0]
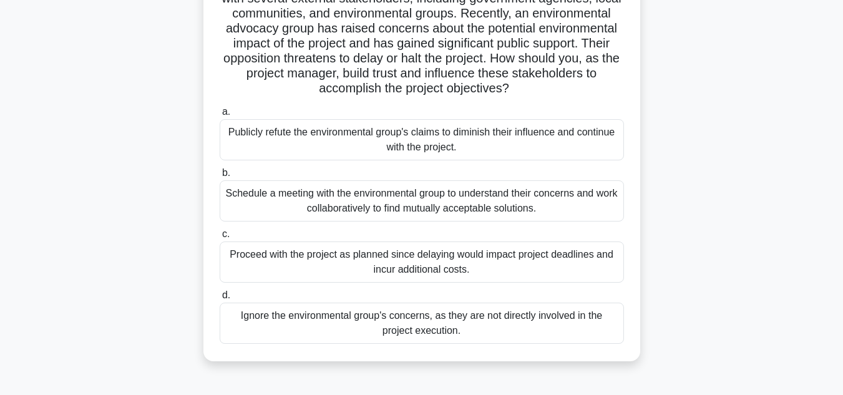
click at [842, 252] on main "34:05 Stop PMP Beginner 172/180 As a project manager for a critical infrastruct…" at bounding box center [421, 240] width 843 height 634
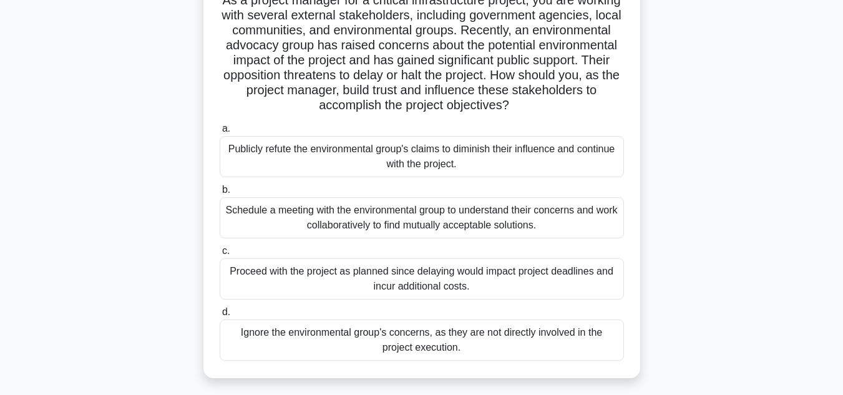
scroll to position [103, 0]
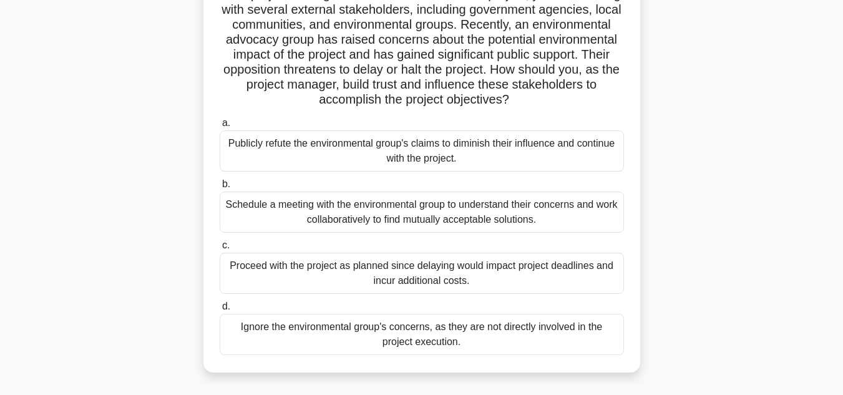
click at [440, 215] on div "Schedule a meeting with the environmental group to understand their concerns an…" at bounding box center [422, 211] width 404 height 41
click at [220, 188] on input "b. Schedule a meeting with the environmental group to understand their concerns…" at bounding box center [220, 184] width 0 height 8
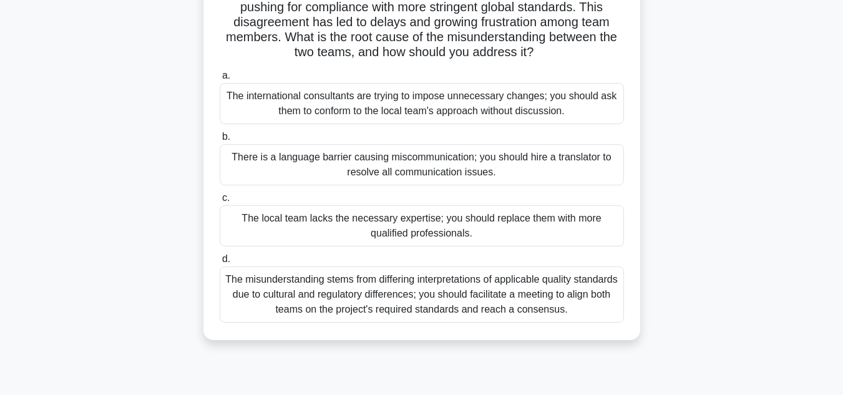
scroll to position [156, 0]
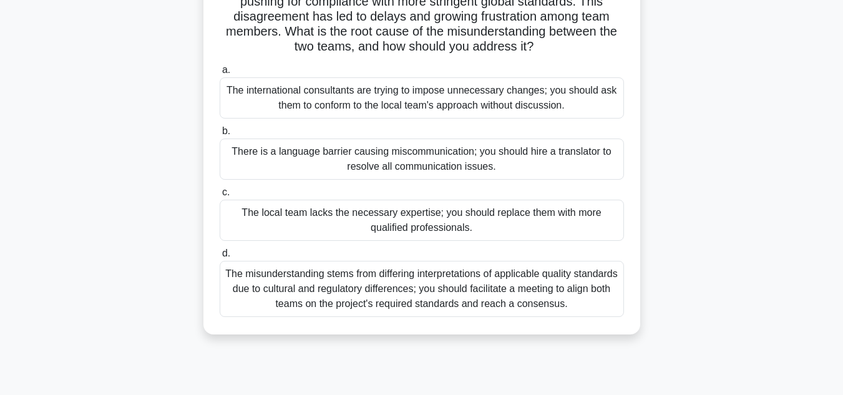
click at [519, 307] on div "The misunderstanding stems from differing interpretations of applicable quality…" at bounding box center [422, 289] width 404 height 56
click at [220, 258] on input "d. The misunderstanding stems from differing interpretations of applicable qual…" at bounding box center [220, 253] width 0 height 8
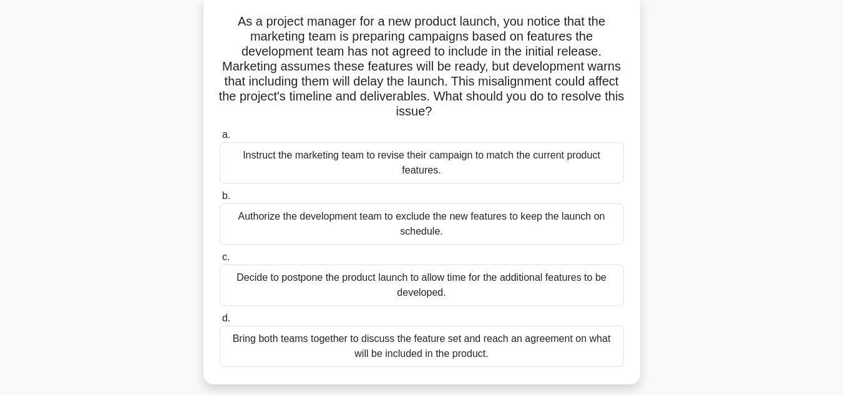
scroll to position [80, 0]
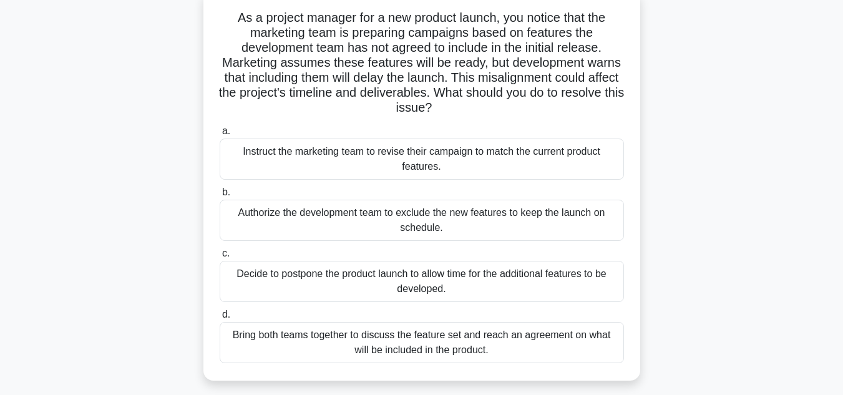
click at [493, 354] on div "Bring both teams together to discuss the feature set and reach an agreement on …" at bounding box center [422, 342] width 404 height 41
click at [220, 319] on input "d. Bring both teams together to discuss the feature set and reach an agreement …" at bounding box center [220, 315] width 0 height 8
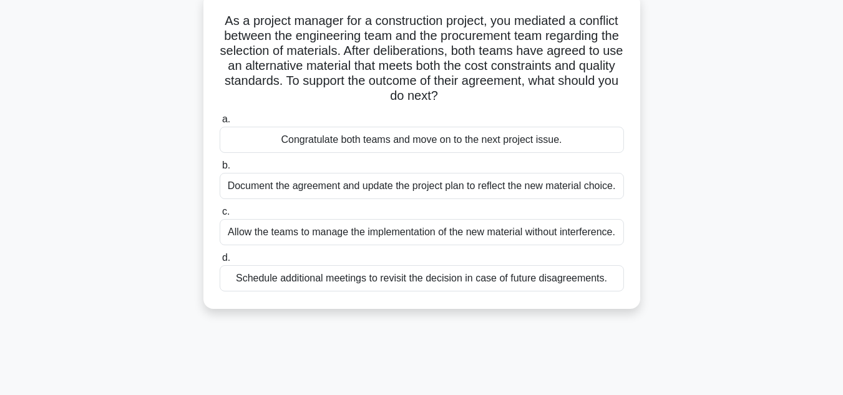
scroll to position [0, 0]
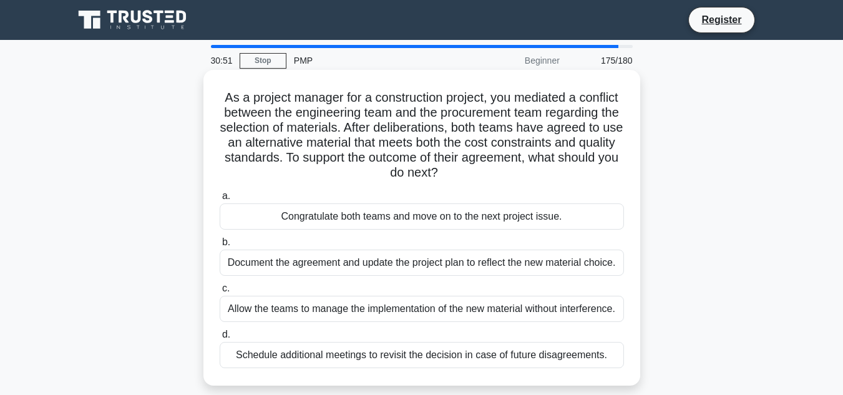
click at [418, 269] on div "Document the agreement and update the project plan to reflect the new material …" at bounding box center [422, 262] width 404 height 26
click at [220, 246] on input "b. Document the agreement and update the project plan to reflect the new materi…" at bounding box center [220, 242] width 0 height 8
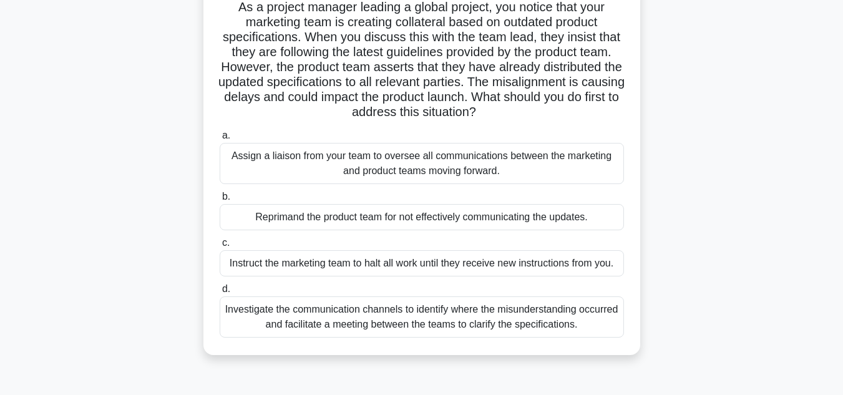
scroll to position [96, 0]
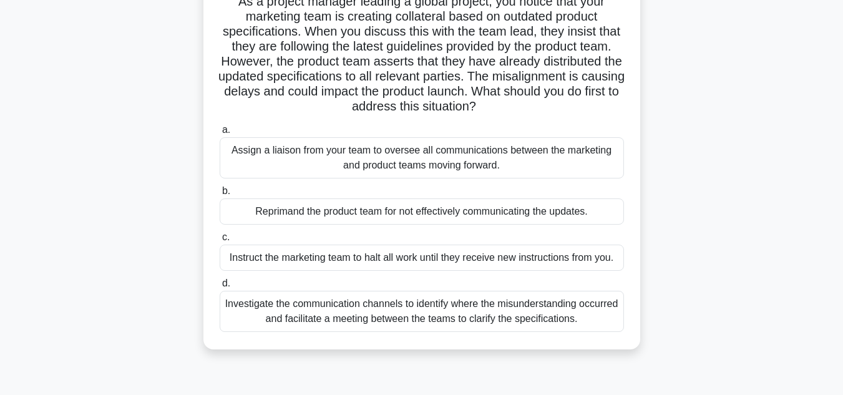
click at [516, 318] on div "Investigate the communication channels to identify where the misunderstanding o…" at bounding box center [422, 311] width 404 height 41
click at [220, 287] on input "d. Investigate the communication channels to identify where the misunderstandin…" at bounding box center [220, 283] width 0 height 8
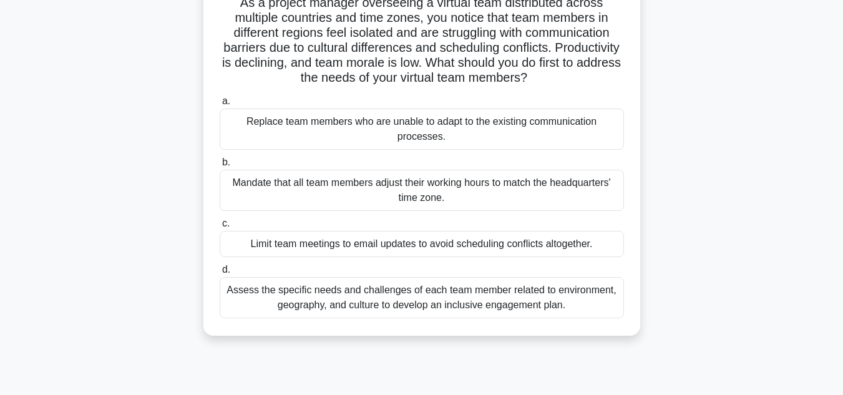
scroll to position [100, 0]
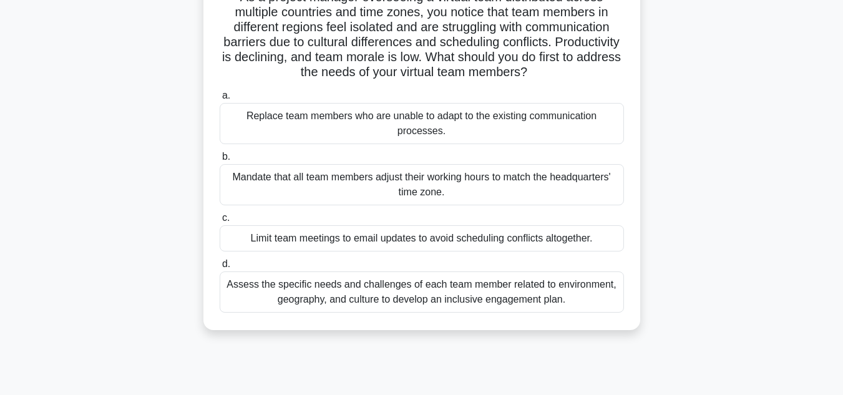
click at [462, 296] on div "Assess the specific needs and challenges of each team member related to environ…" at bounding box center [422, 291] width 404 height 41
click at [220, 268] on input "d. Assess the specific needs and challenges of each team member related to envi…" at bounding box center [220, 264] width 0 height 8
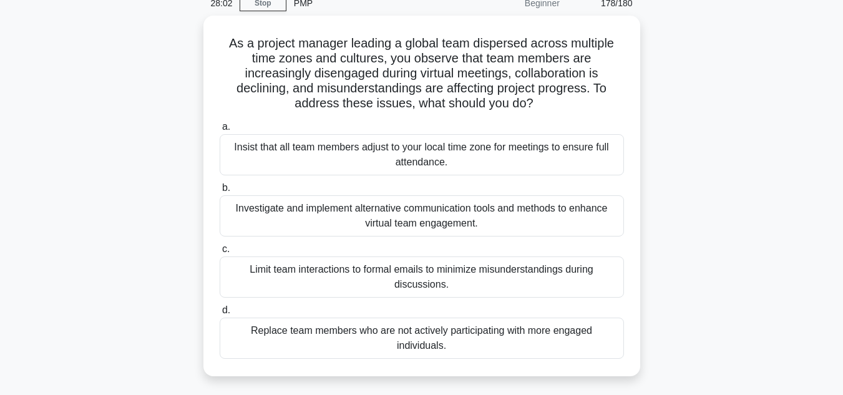
scroll to position [59, 0]
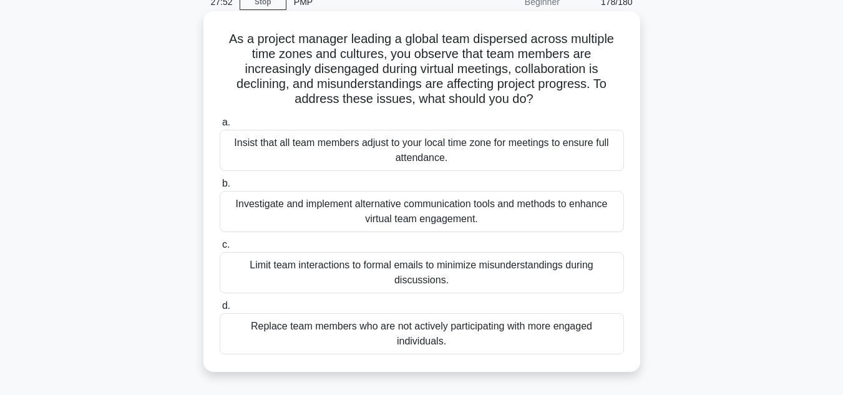
click at [495, 218] on div "Investigate and implement alternative communication tools and methods to enhanc…" at bounding box center [422, 211] width 404 height 41
click at [220, 188] on input "b. Investigate and implement alternative communication tools and methods to enh…" at bounding box center [220, 184] width 0 height 8
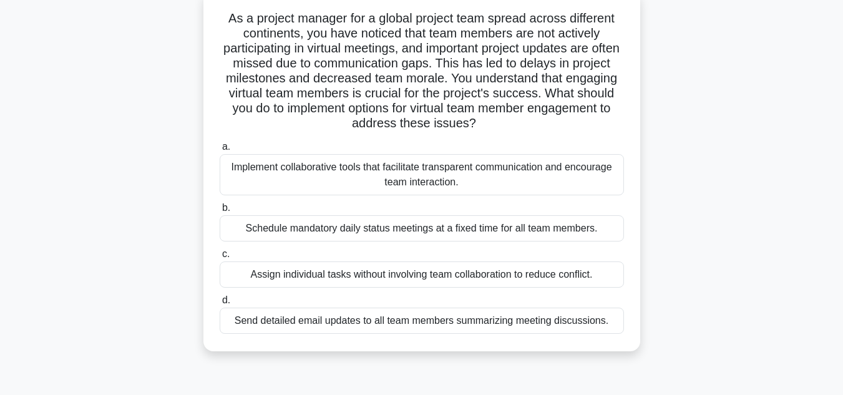
scroll to position [86, 0]
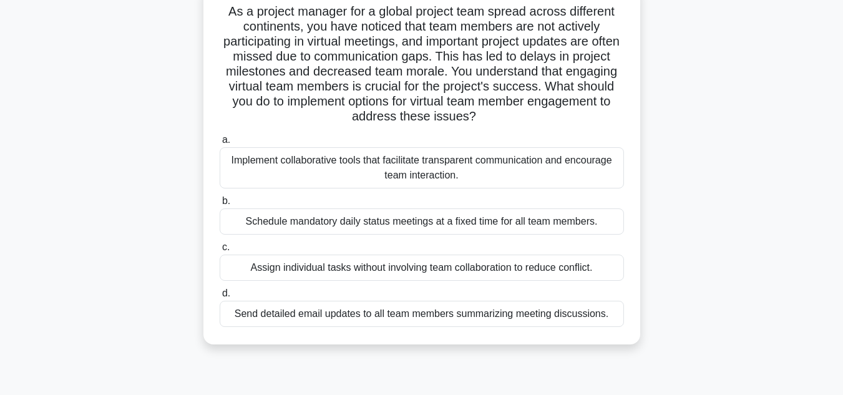
click at [568, 177] on div "Implement collaborative tools that facilitate transparent communication and enc…" at bounding box center [422, 167] width 404 height 41
click at [220, 144] on input "a. Implement collaborative tools that facilitate transparent communication and …" at bounding box center [220, 140] width 0 height 8
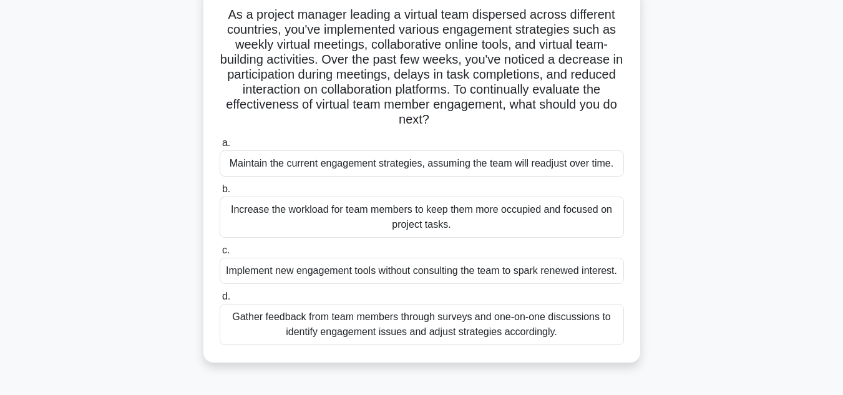
click at [756, 199] on div "As a project manager leading a virtual team dispersed across different countrie…" at bounding box center [421, 182] width 711 height 390
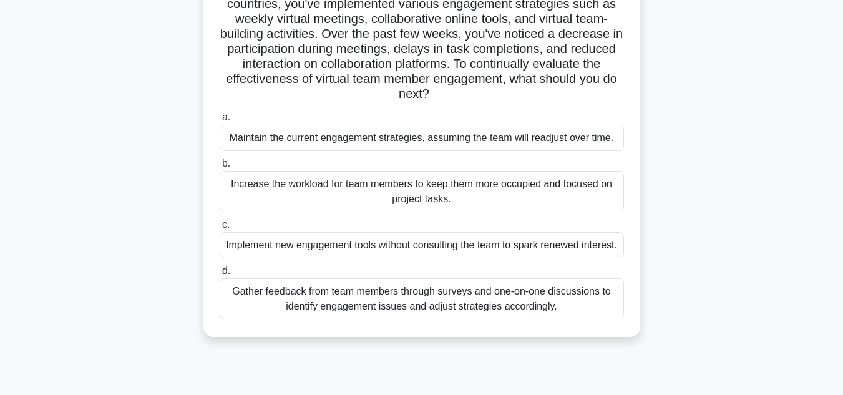
scroll to position [114, 0]
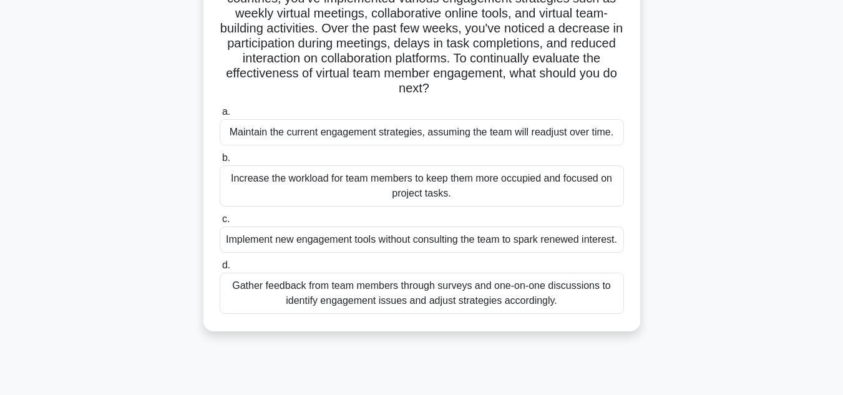
click at [490, 314] on div "Gather feedback from team members through surveys and one-on-one discussions to…" at bounding box center [422, 293] width 404 height 41
click at [220, 269] on input "d. Gather feedback from team members through surveys and one-on-one discussions…" at bounding box center [220, 265] width 0 height 8
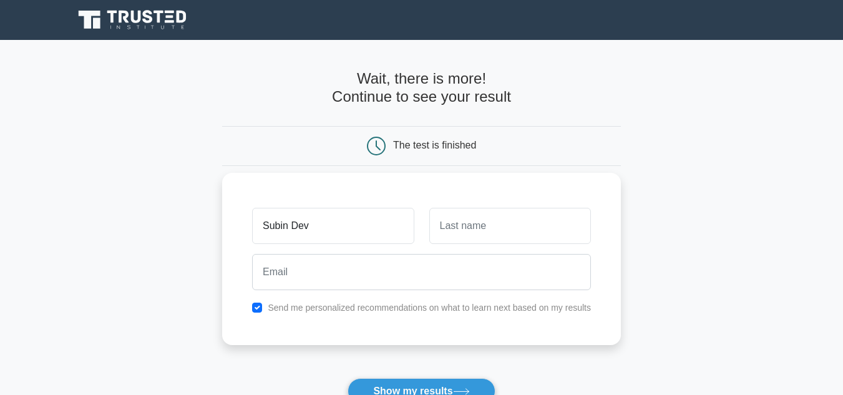
type input "Subin Dev"
click at [487, 227] on input "text" at bounding box center [510, 226] width 162 height 36
type input "Robinson"
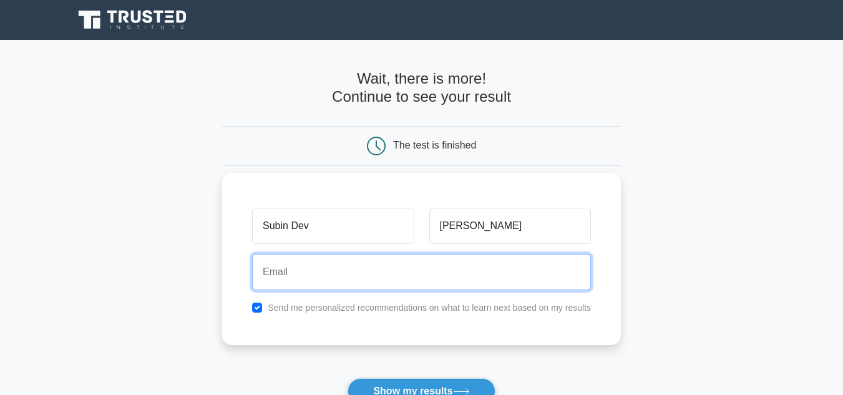
click at [281, 271] on input "email" at bounding box center [421, 272] width 339 height 36
type input "dev.subin2@gmail.com"
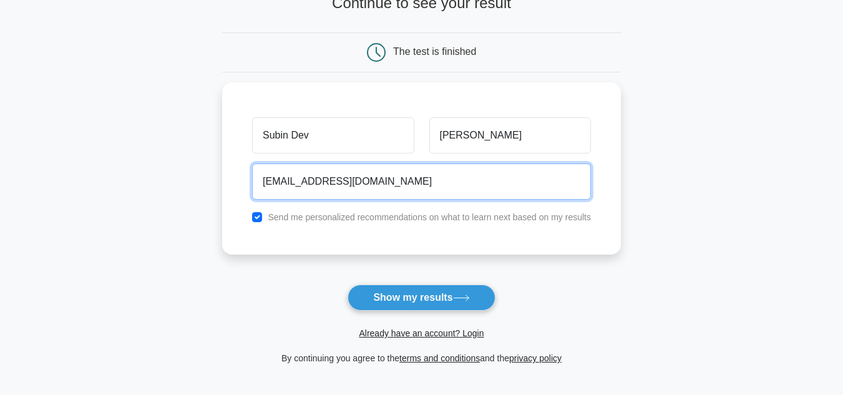
scroll to position [112, 0]
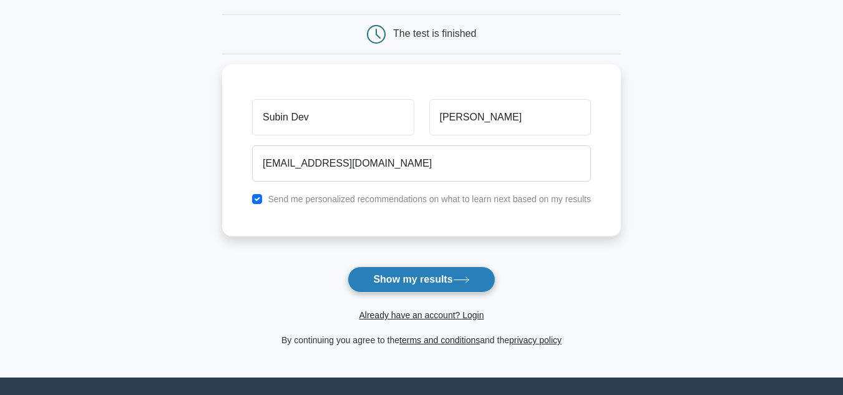
click at [423, 276] on button "Show my results" at bounding box center [420, 279] width 147 height 26
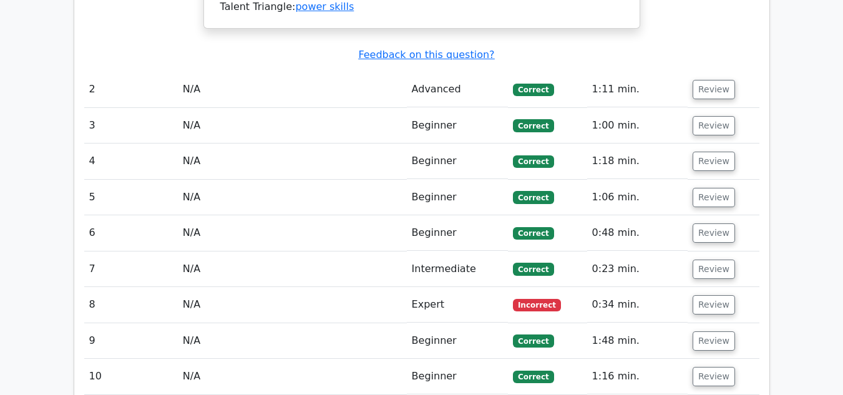
scroll to position [1722, 0]
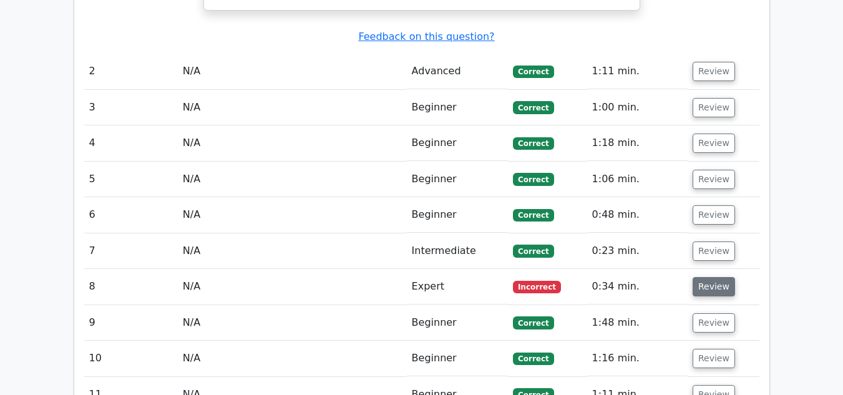
click at [699, 277] on button "Review" at bounding box center [713, 286] width 42 height 19
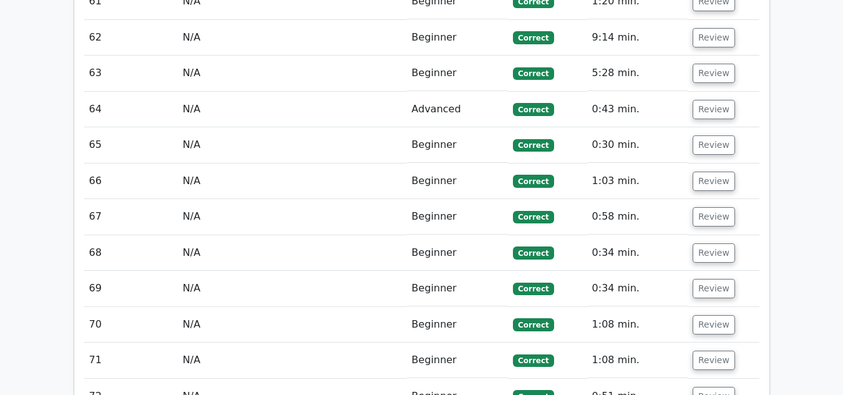
scroll to position [4517, 0]
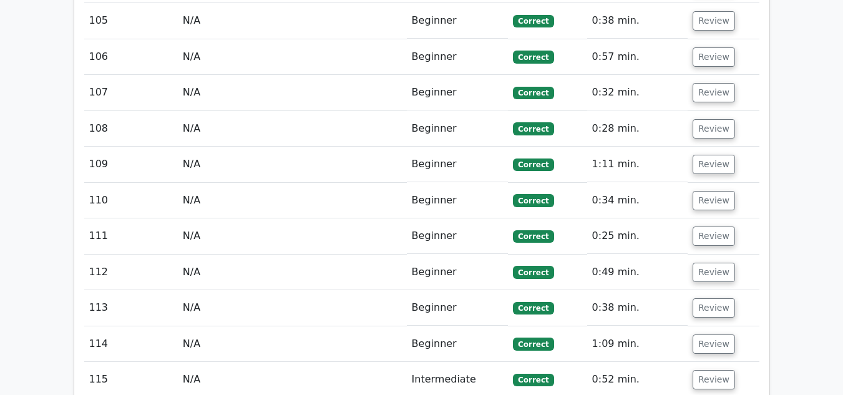
scroll to position [6662, 0]
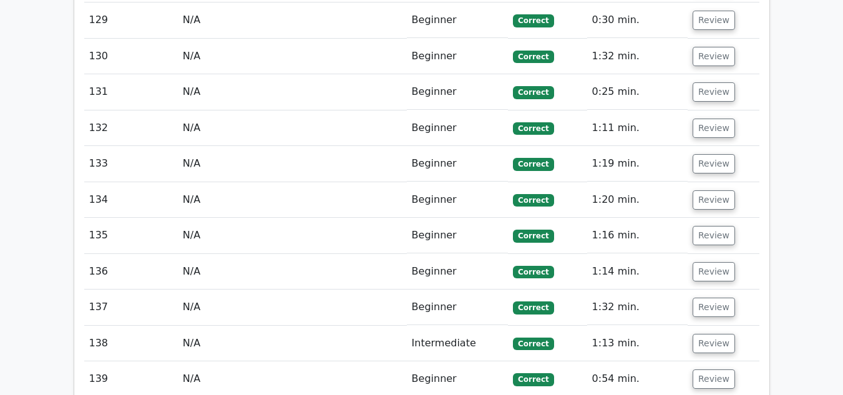
scroll to position [8267, 0]
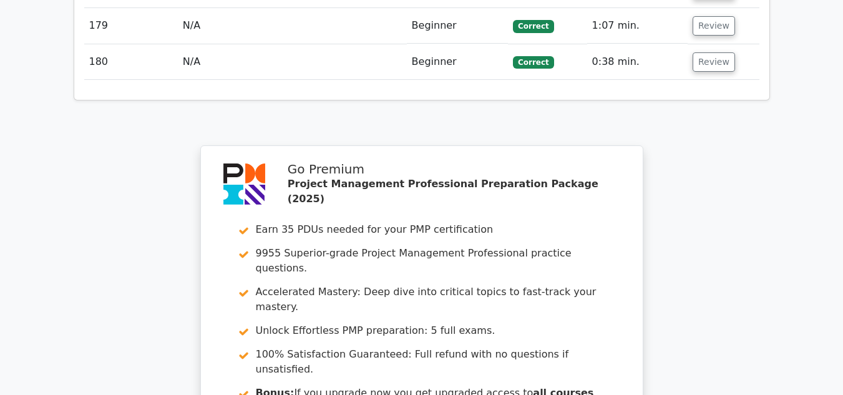
scroll to position [10670, 0]
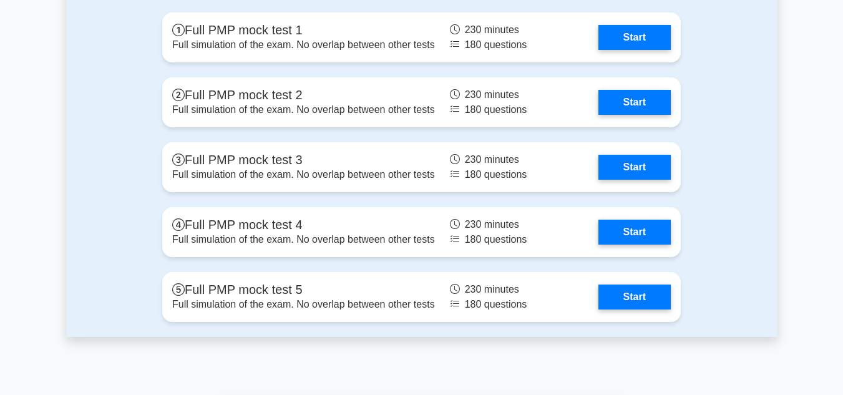
scroll to position [3898, 0]
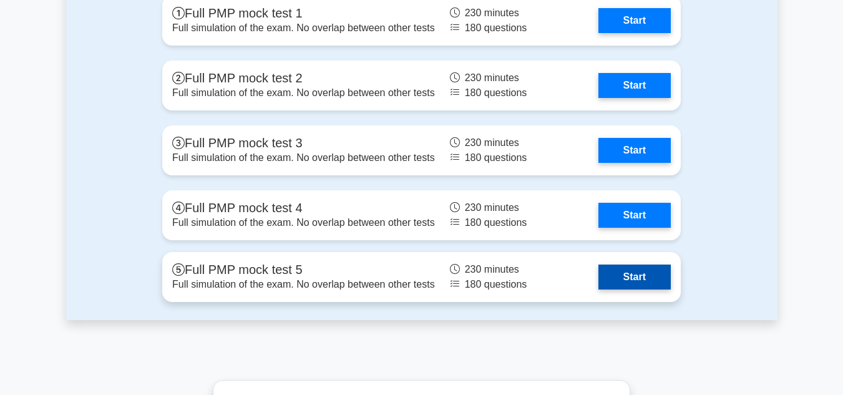
click at [598, 278] on link "Start" at bounding box center [634, 276] width 72 height 25
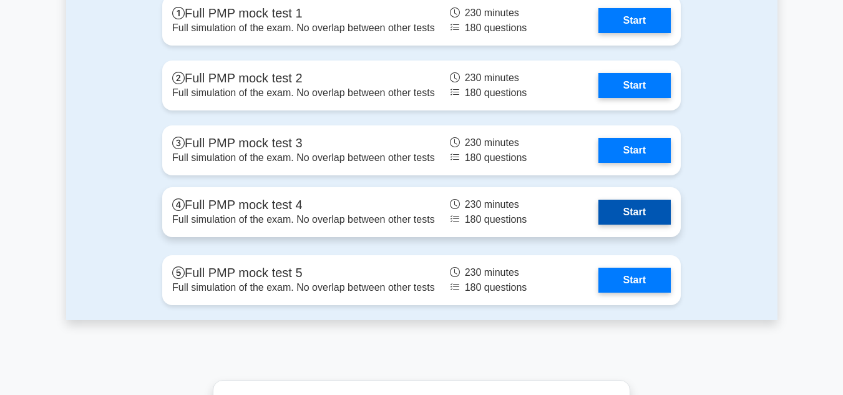
click at [598, 213] on link "Start" at bounding box center [634, 212] width 72 height 25
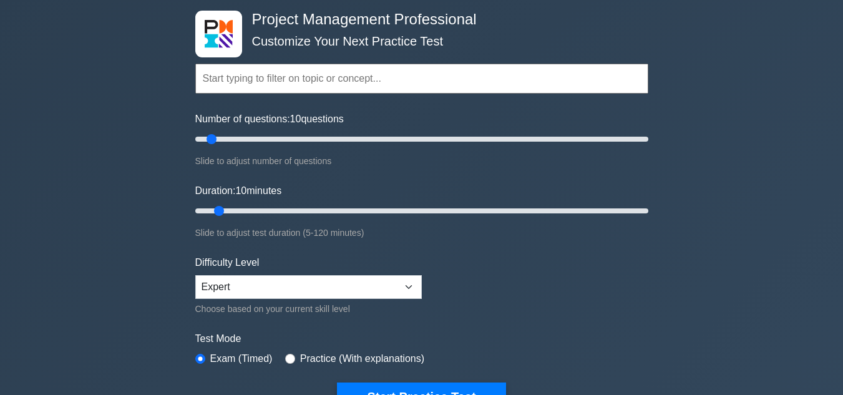
scroll to position [42, 0]
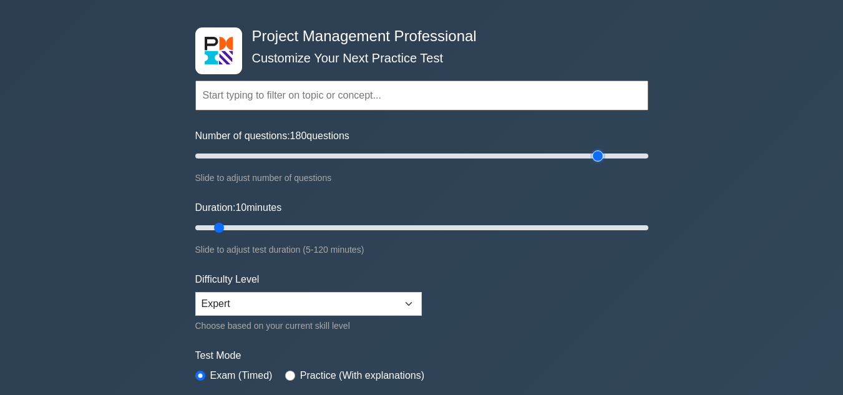
drag, startPoint x: 210, startPoint y: 154, endPoint x: 596, endPoint y: 160, distance: 386.1
type input "180"
click at [596, 160] on input "Number of questions: 180 questions" at bounding box center [421, 155] width 453 height 15
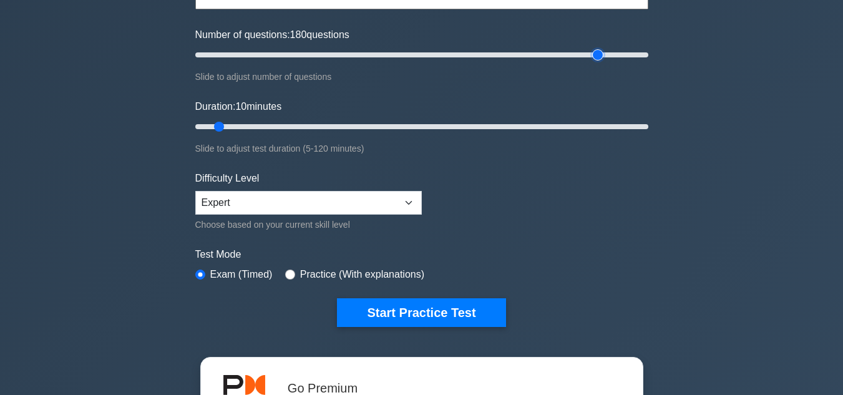
scroll to position [177, 0]
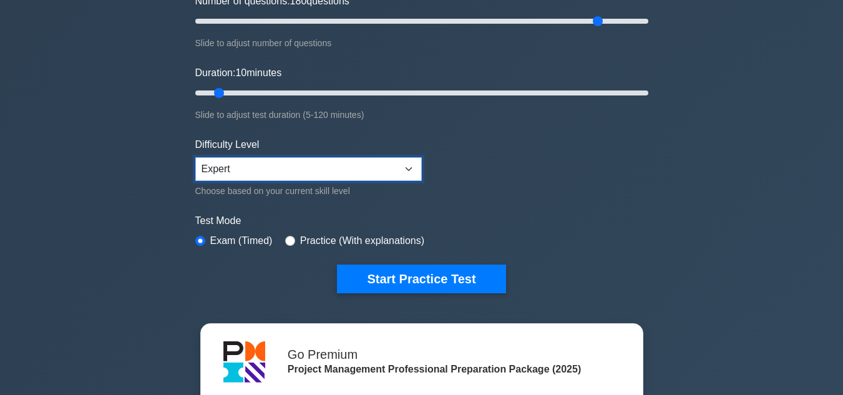
click at [407, 164] on select "Beginner Intermediate Expert" at bounding box center [308, 169] width 226 height 24
click at [543, 185] on form "Topics Scope Management Time Management Cost Management Quality Management Risk…" at bounding box center [421, 100] width 453 height 385
